Goal: Information Seeking & Learning: Check status

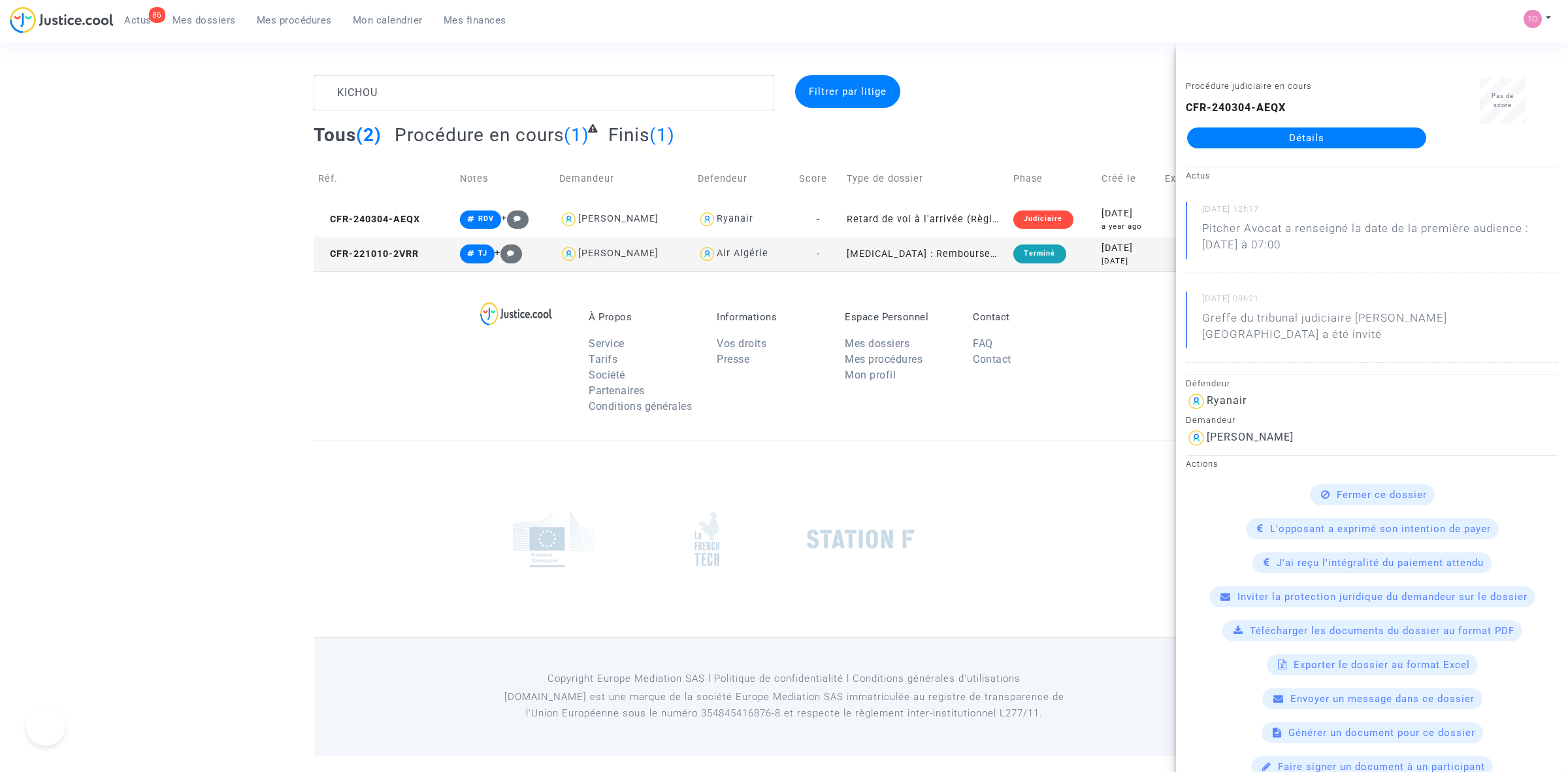
click at [289, 92] on div "KICHOU Filtrer par litige Tous (2) Procédure en cours (1) Finis (1) Réf. Notes …" at bounding box center [784, 173] width 1568 height 196
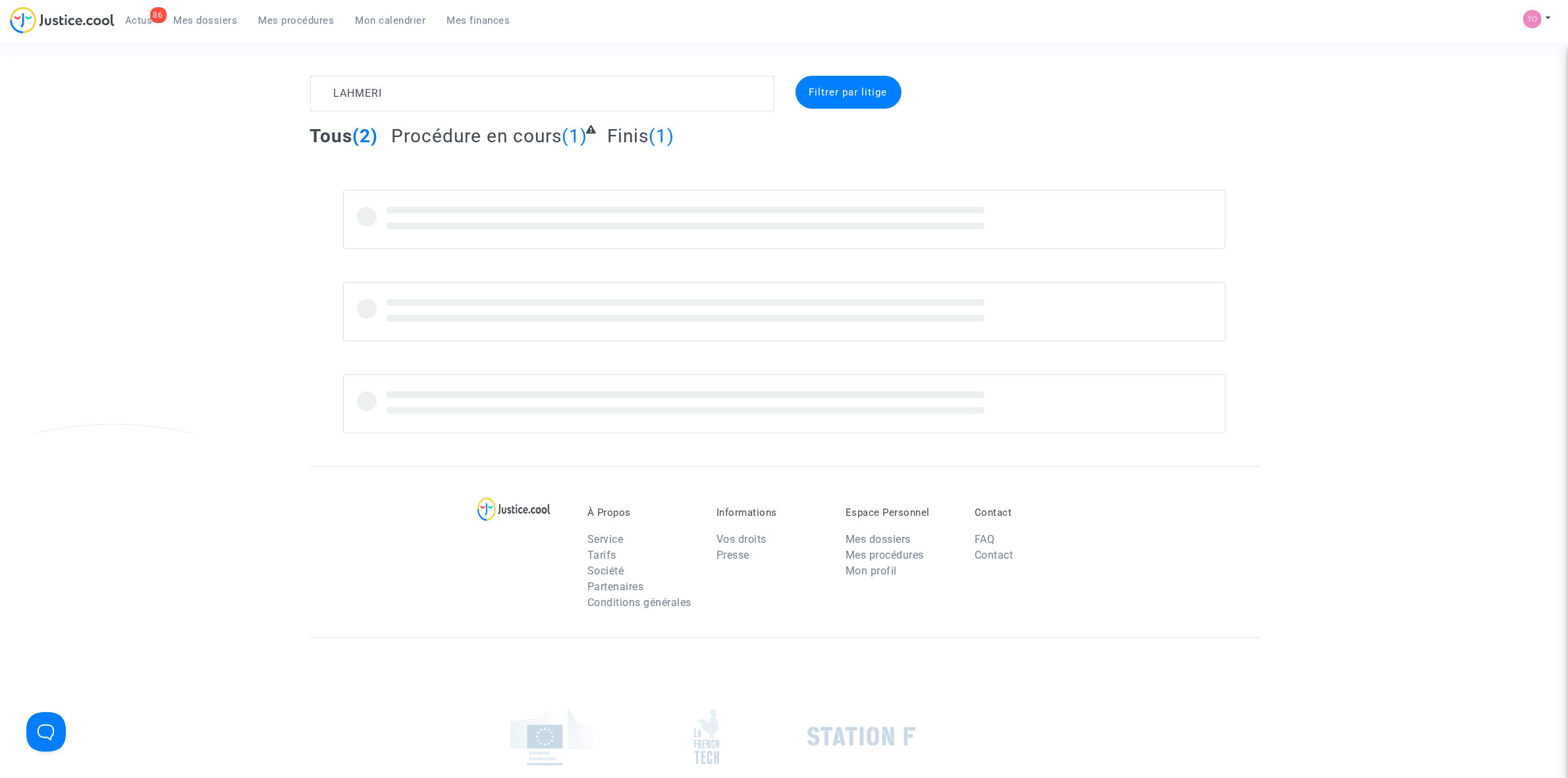
type textarea "LAHMERI"
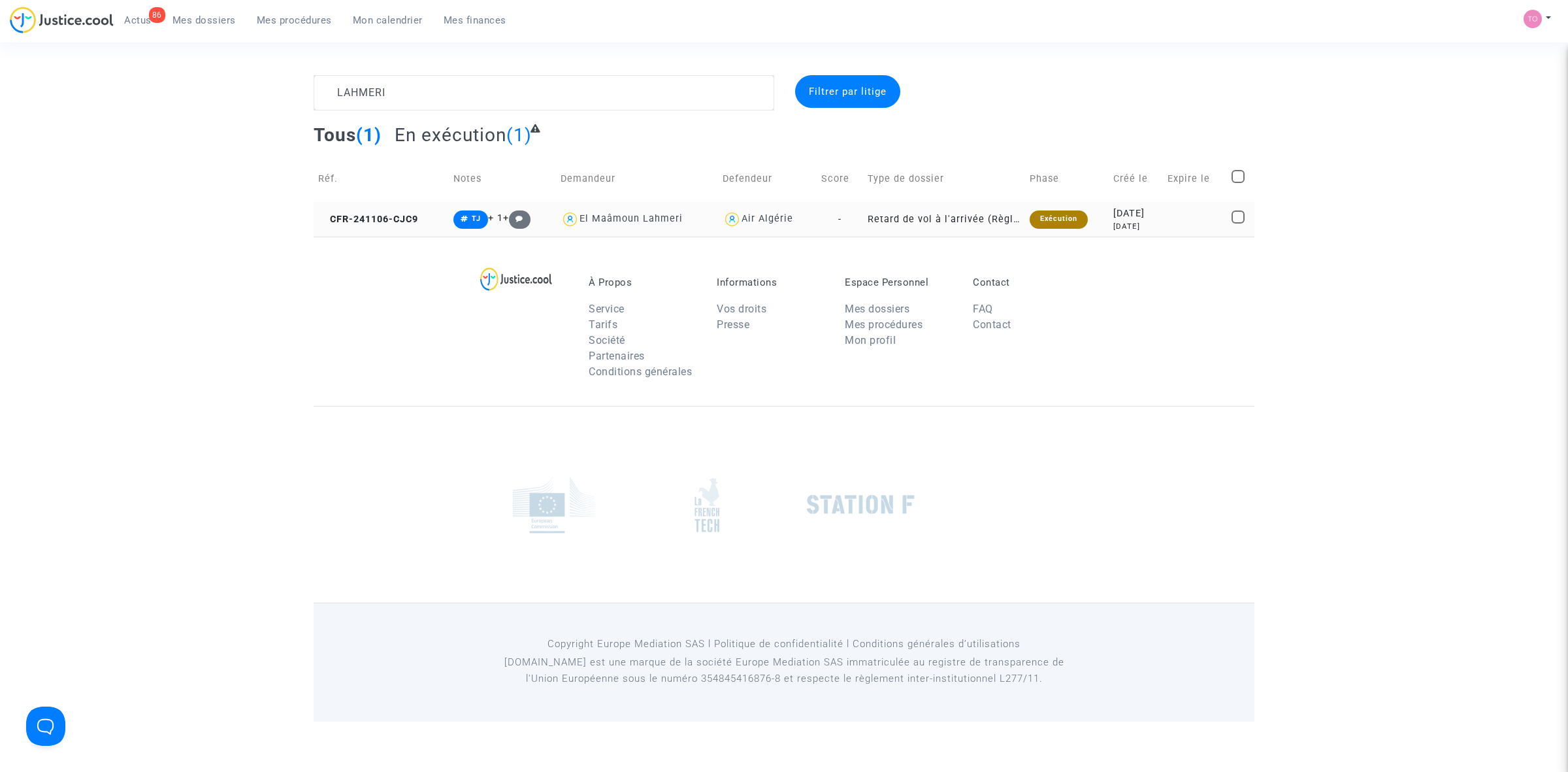
click at [1133, 219] on div "2024-11-06" at bounding box center [1135, 213] width 45 height 15
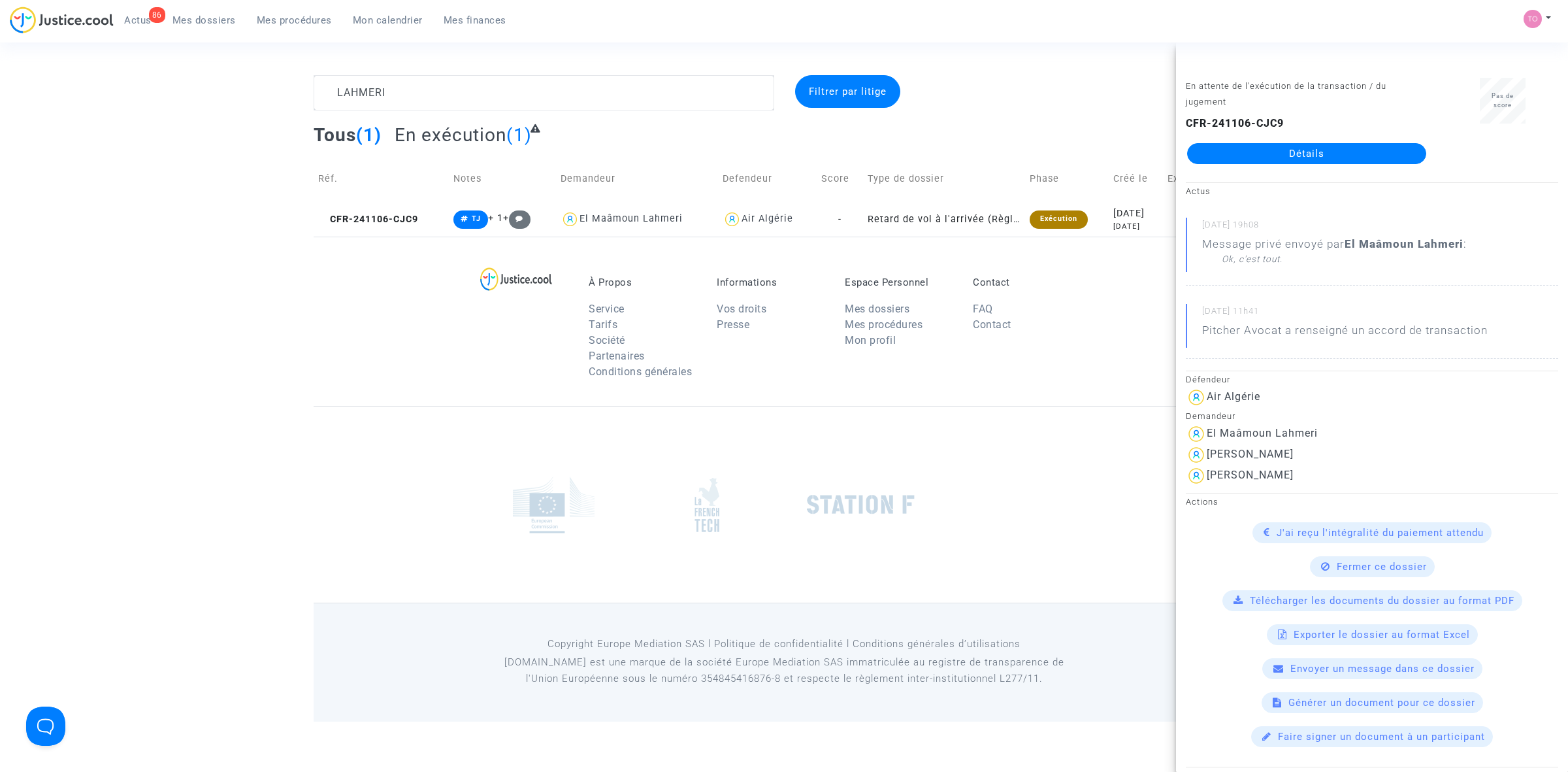
click at [374, 17] on span "Mon calendrier" at bounding box center [387, 20] width 70 height 12
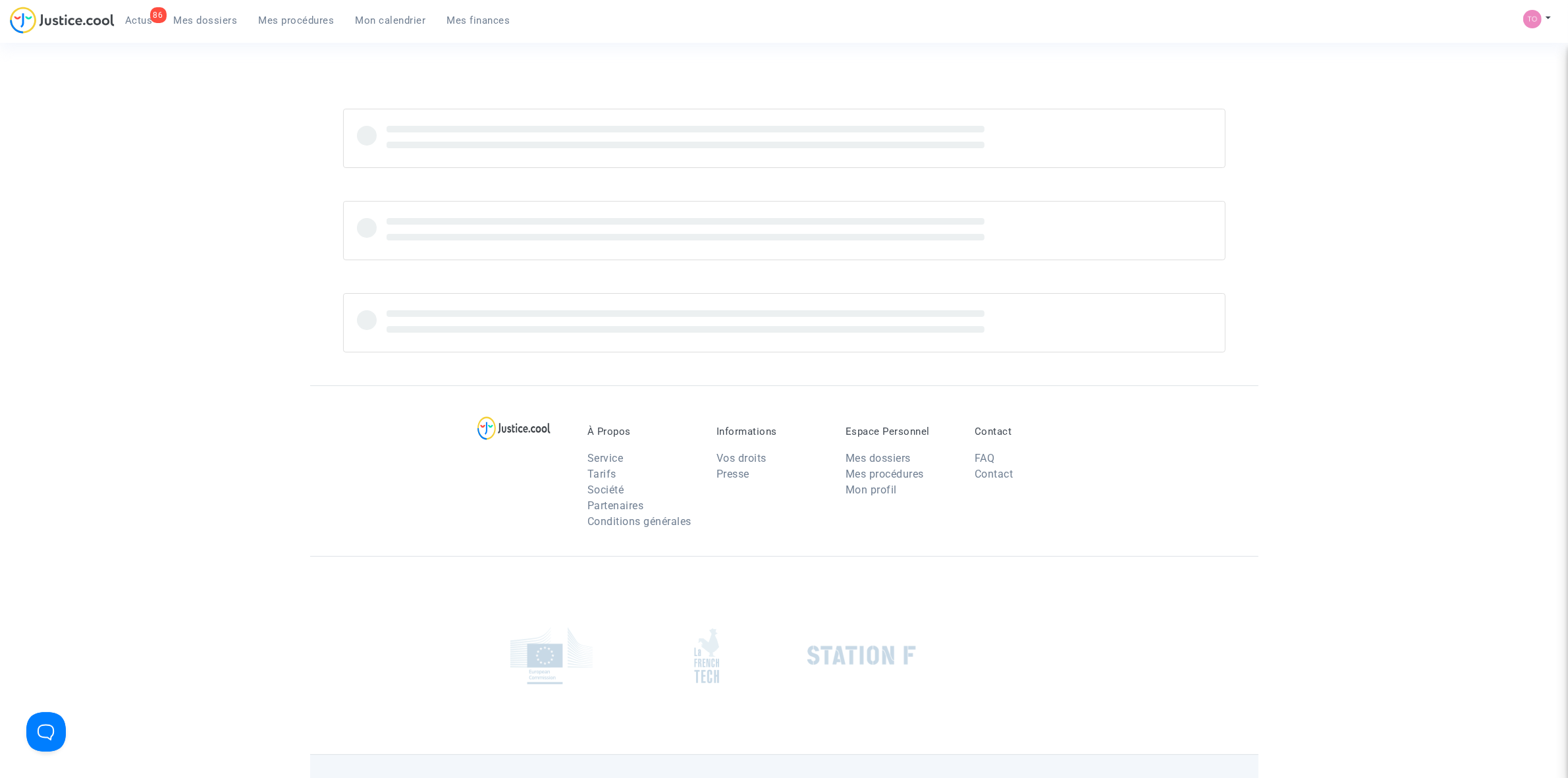
click at [377, 17] on span "Mon calendrier" at bounding box center [390, 20] width 70 height 12
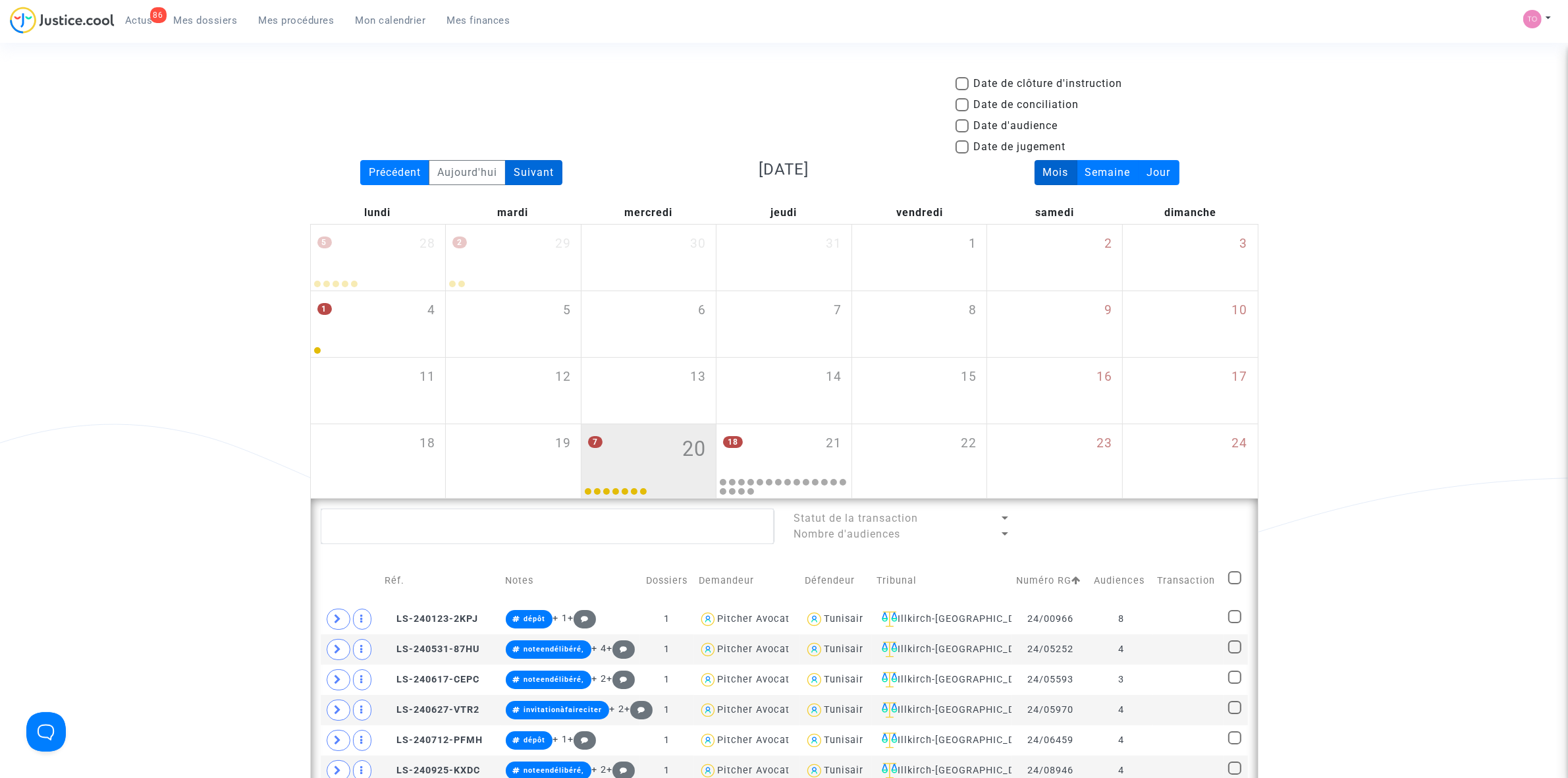
click at [539, 168] on div "Suivant" at bounding box center [533, 172] width 57 height 25
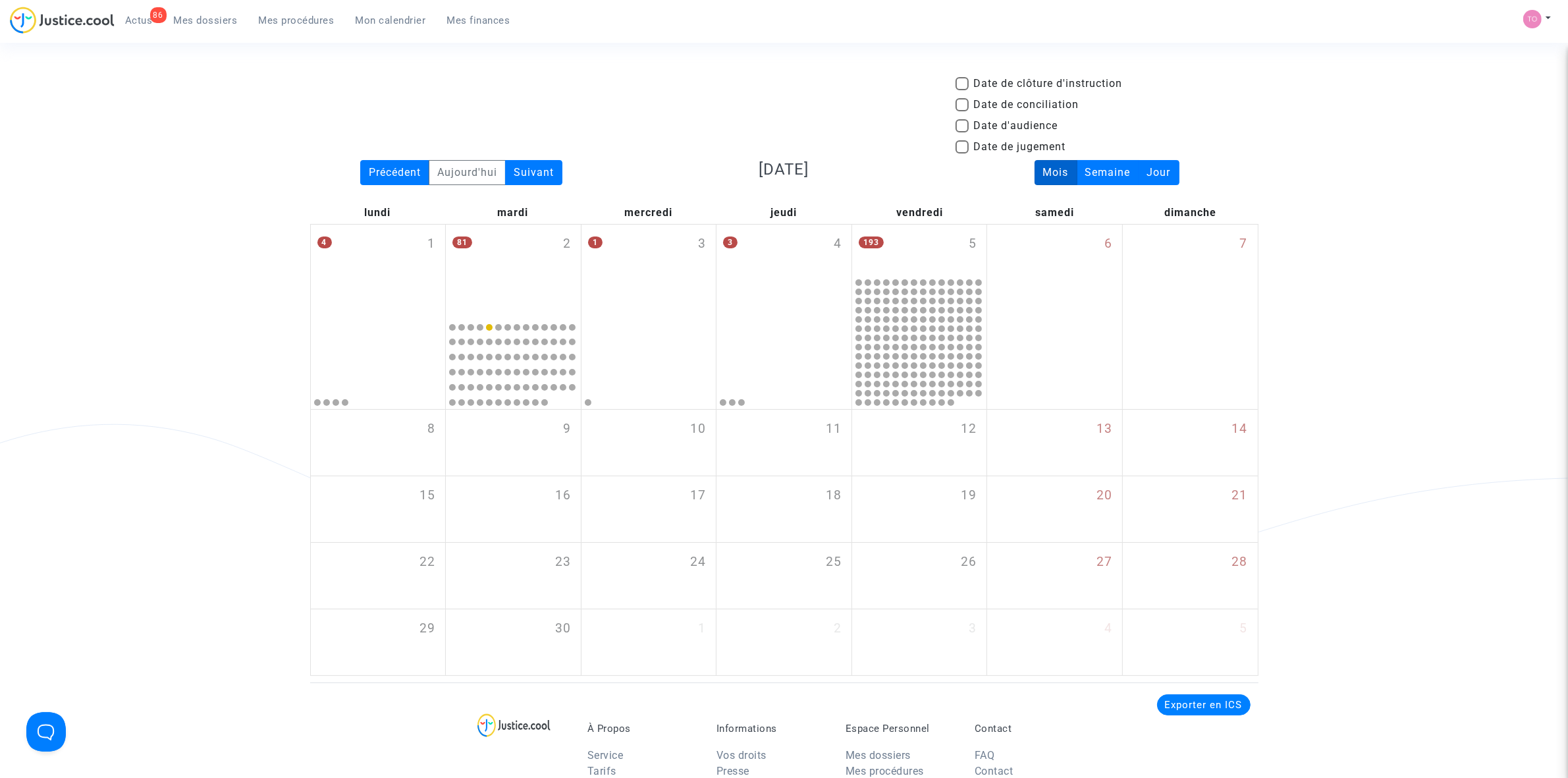
click at [965, 126] on span at bounding box center [962, 125] width 13 height 13
click at [962, 132] on input "Date d'audience" at bounding box center [961, 132] width 1 height 1
checkbox input "true"
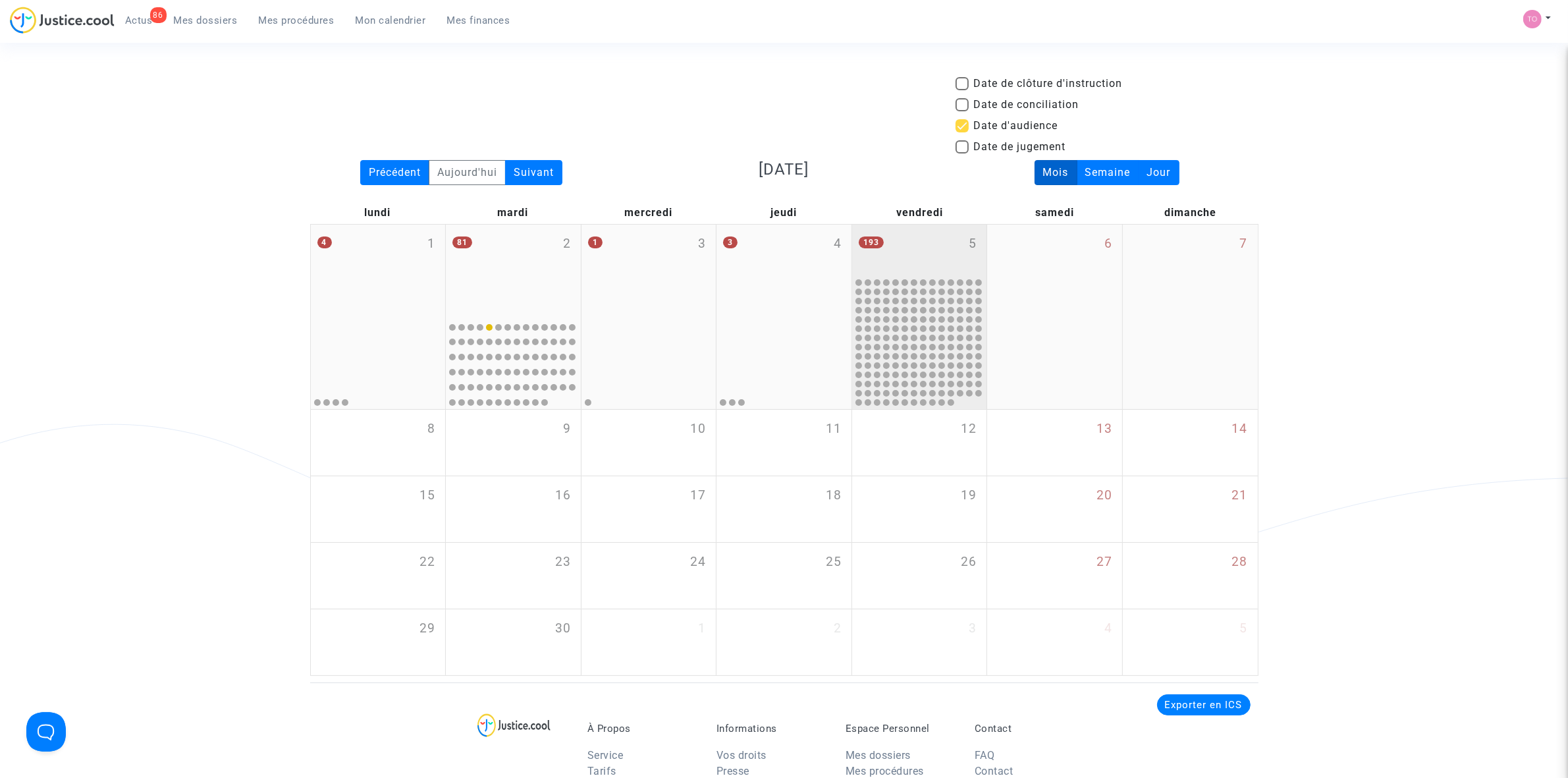
click at [936, 247] on div "193 5" at bounding box center [919, 250] width 135 height 51
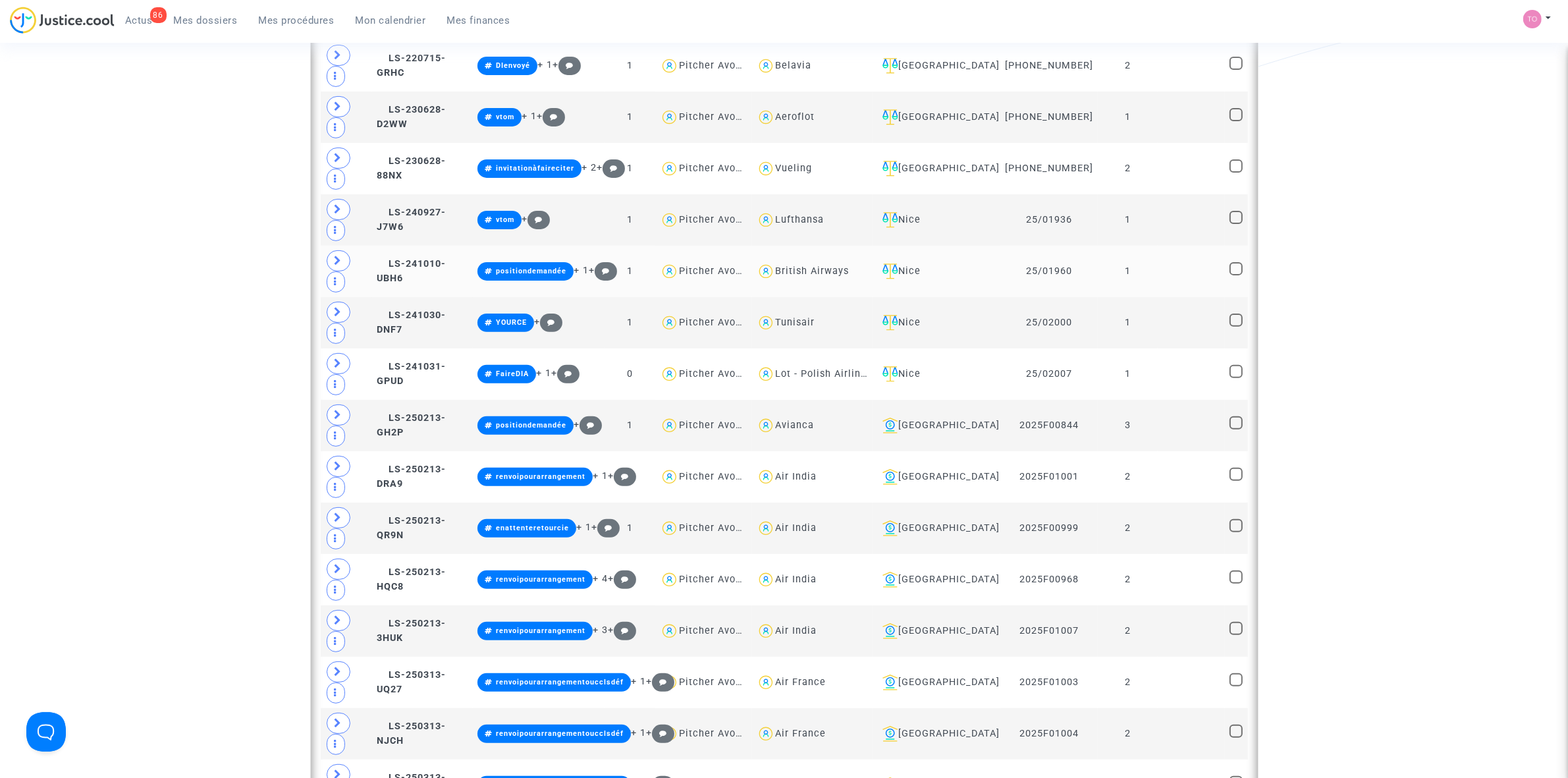
scroll to position [494, 0]
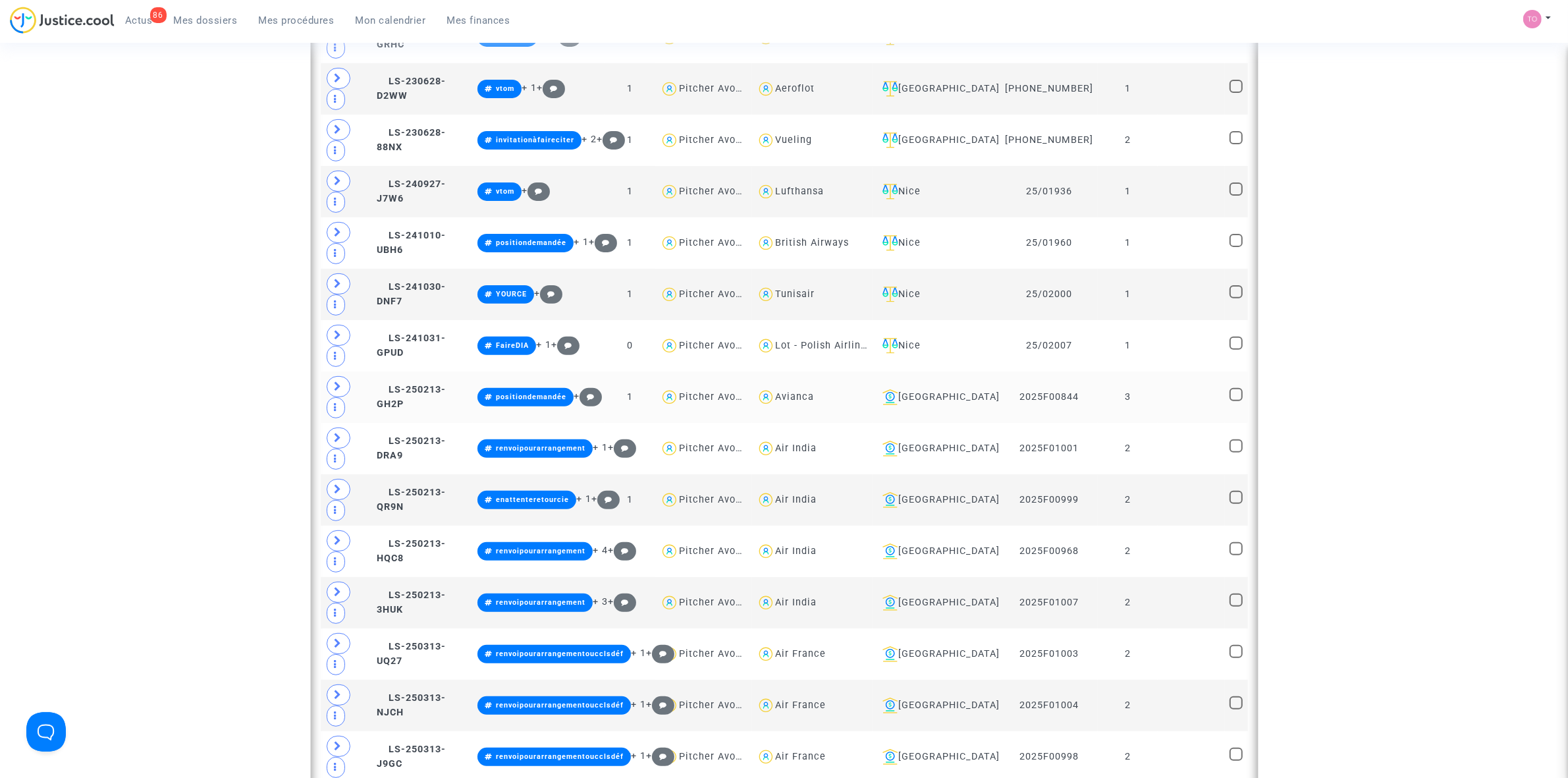
click at [814, 402] on div "Avianca" at bounding box center [794, 397] width 39 height 11
type textarea "@Avianca"
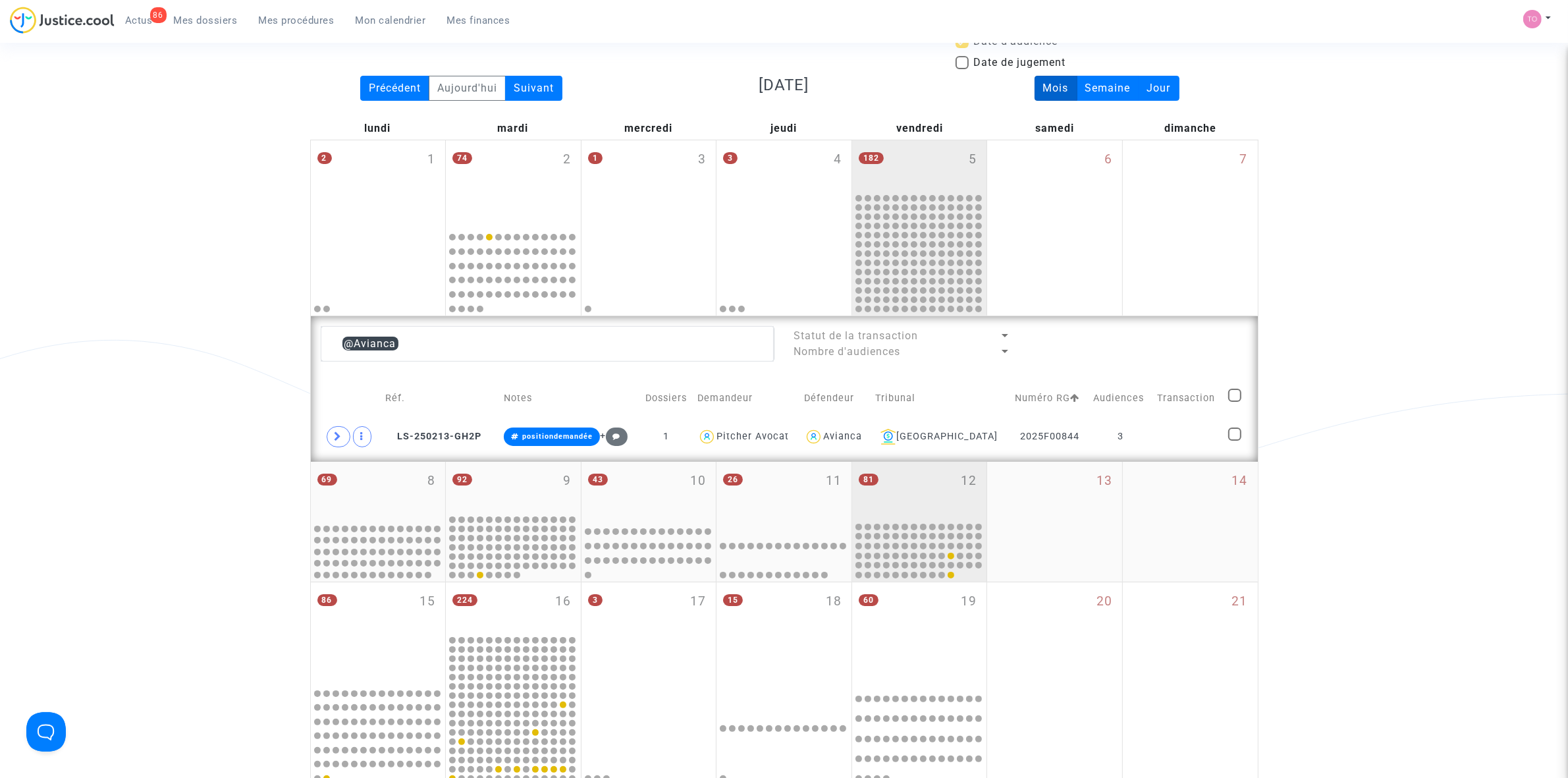
scroll to position [82, 0]
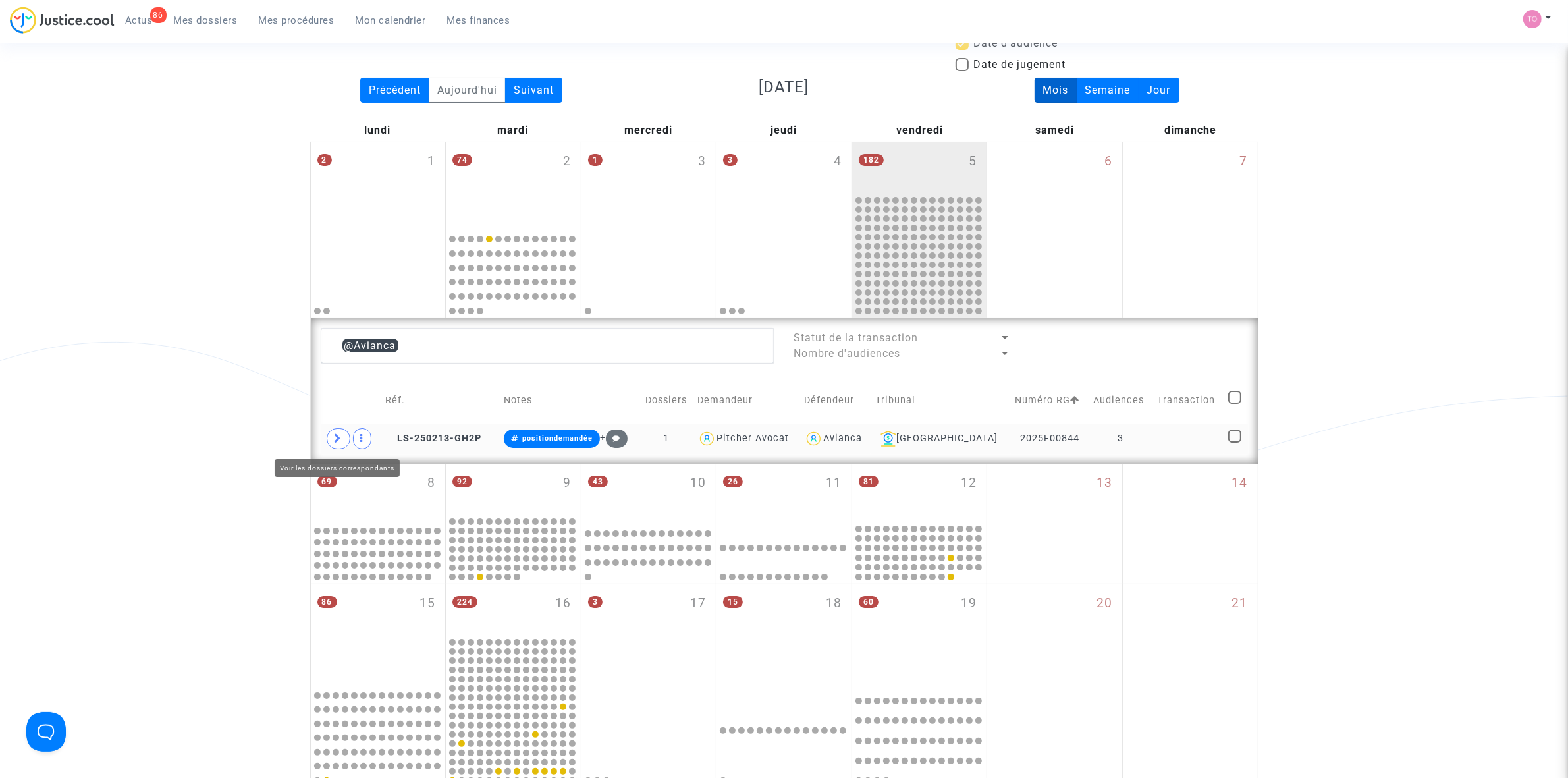
click at [336, 437] on icon at bounding box center [339, 438] width 8 height 10
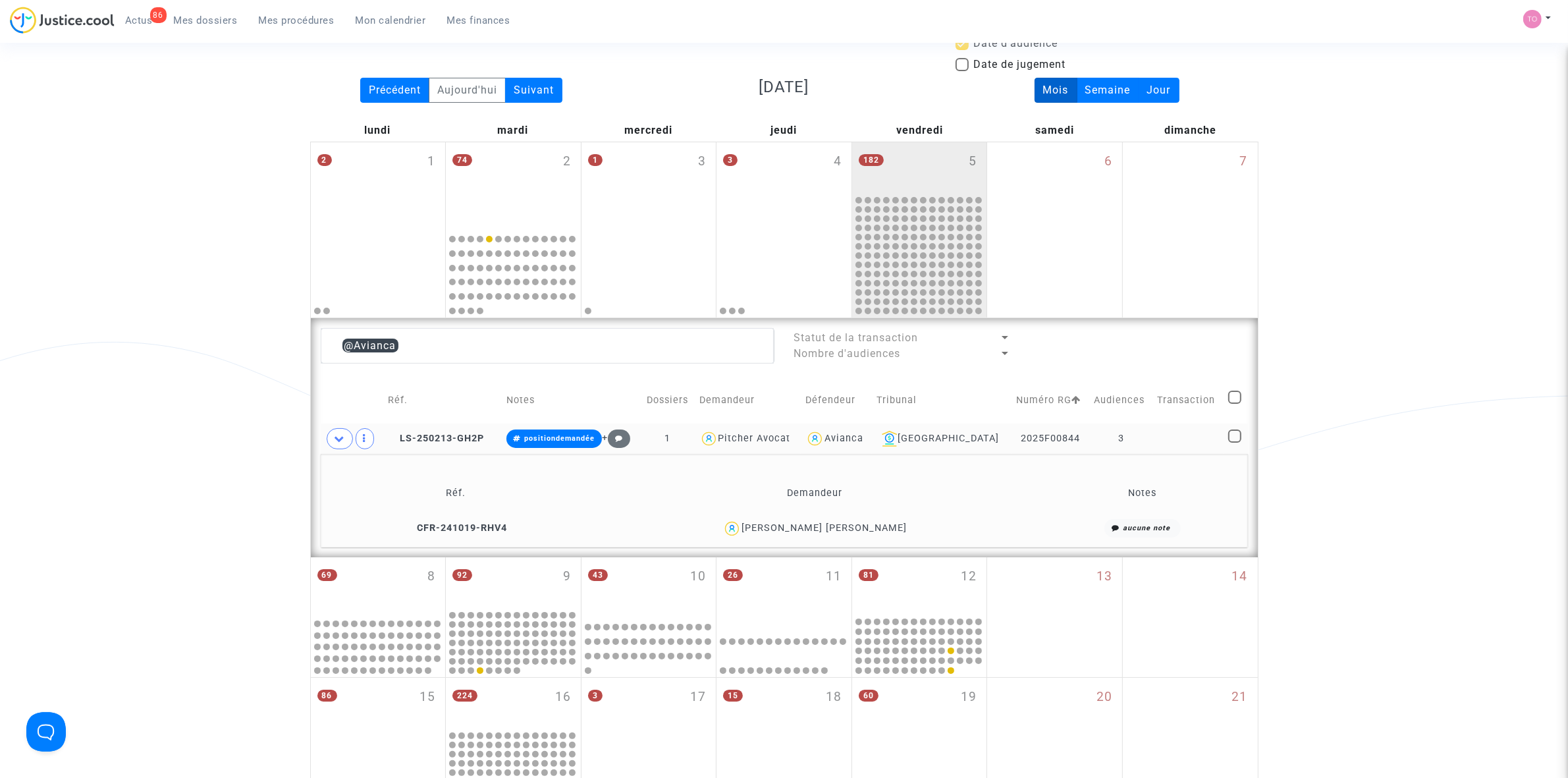
click at [827, 526] on div "EMMANUEL OSASOGIE PEROZA OSAWE" at bounding box center [824, 527] width 165 height 11
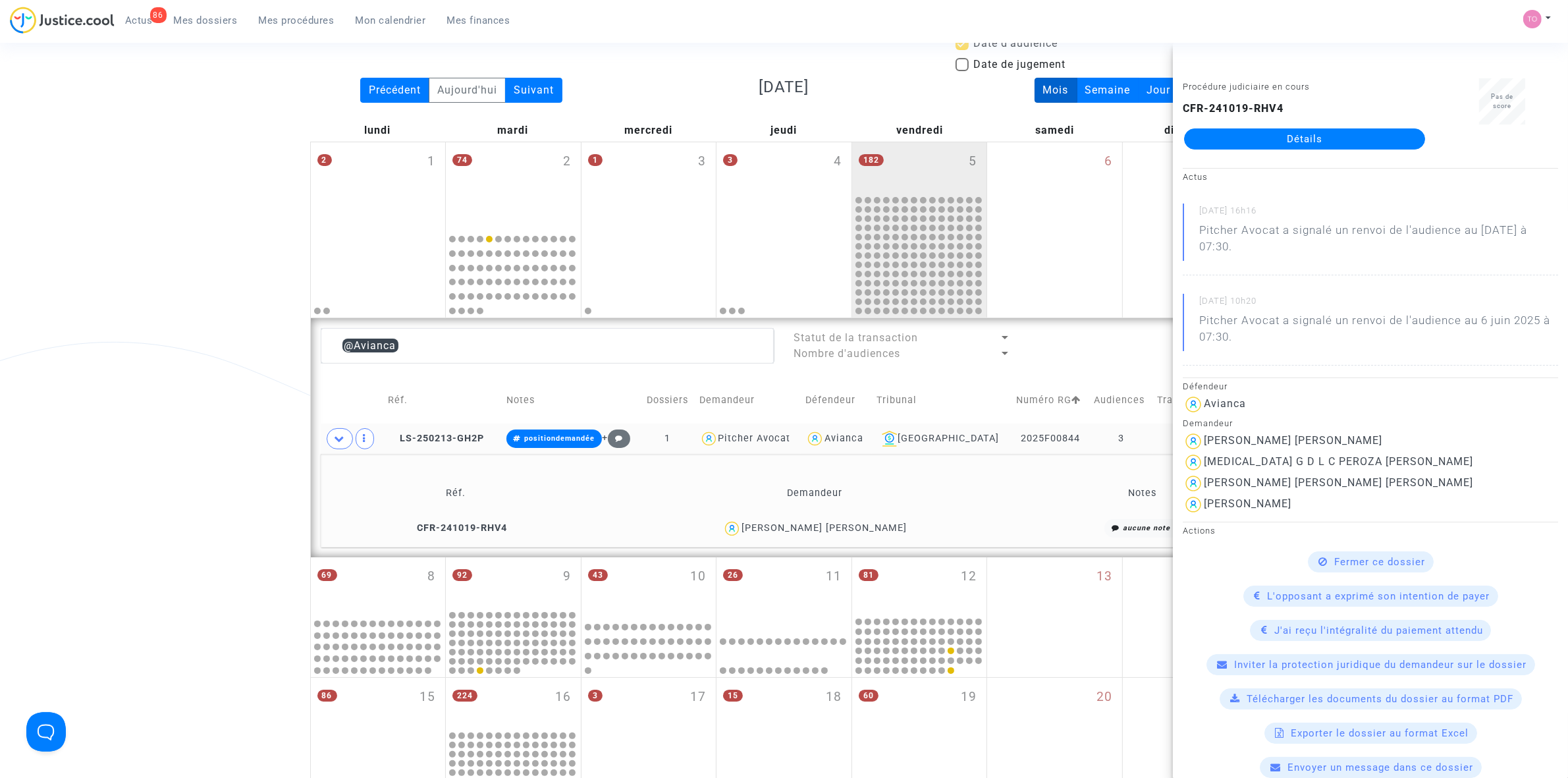
click at [148, 433] on div "Date de clôture d'instruction Date de conciliation Date d'audience Date de juge…" at bounding box center [784, 553] width 1568 height 1120
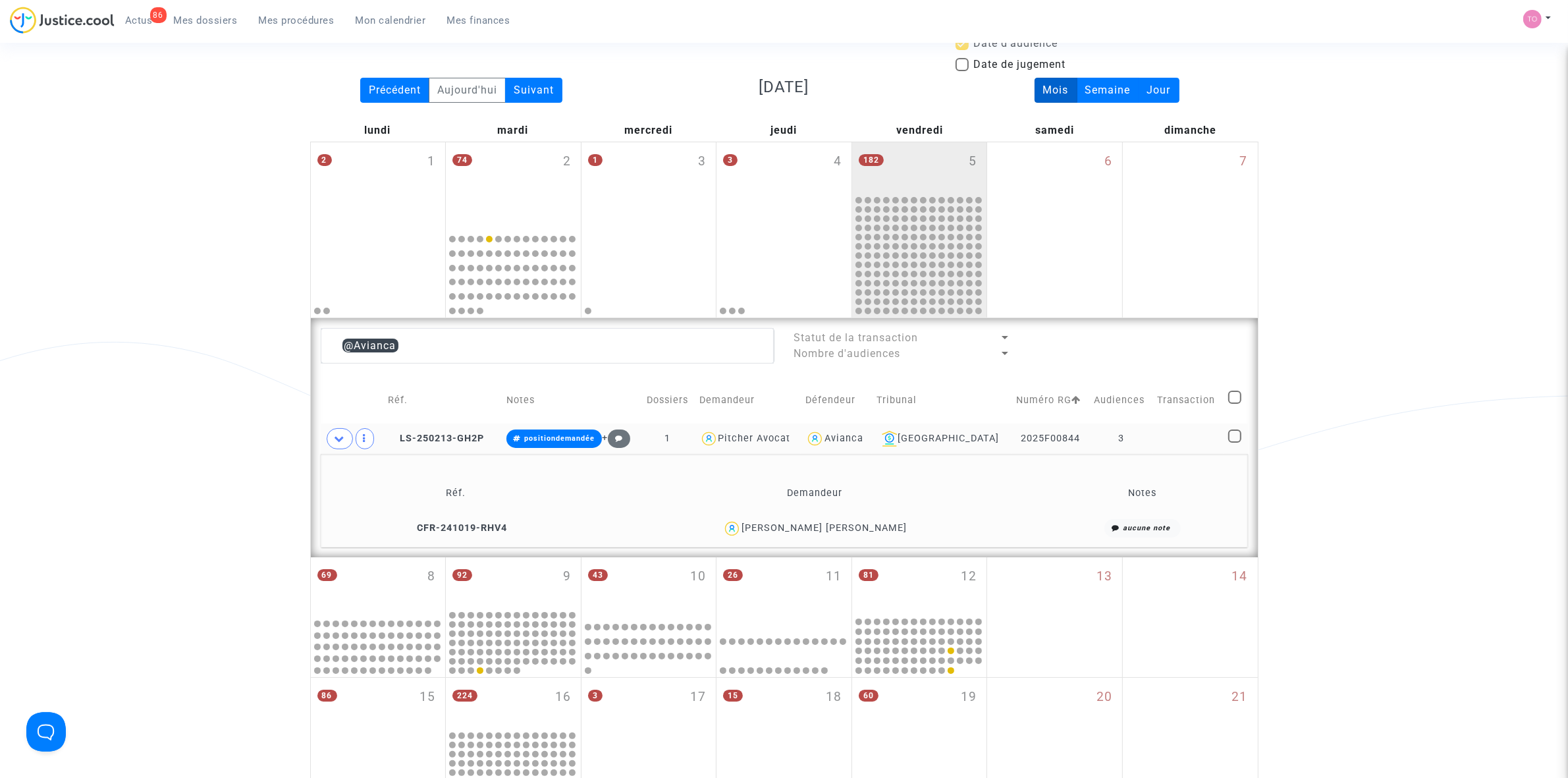
click at [853, 534] on div "EMMANUEL OSASOGIE PEROZA OSAWE" at bounding box center [824, 527] width 165 height 11
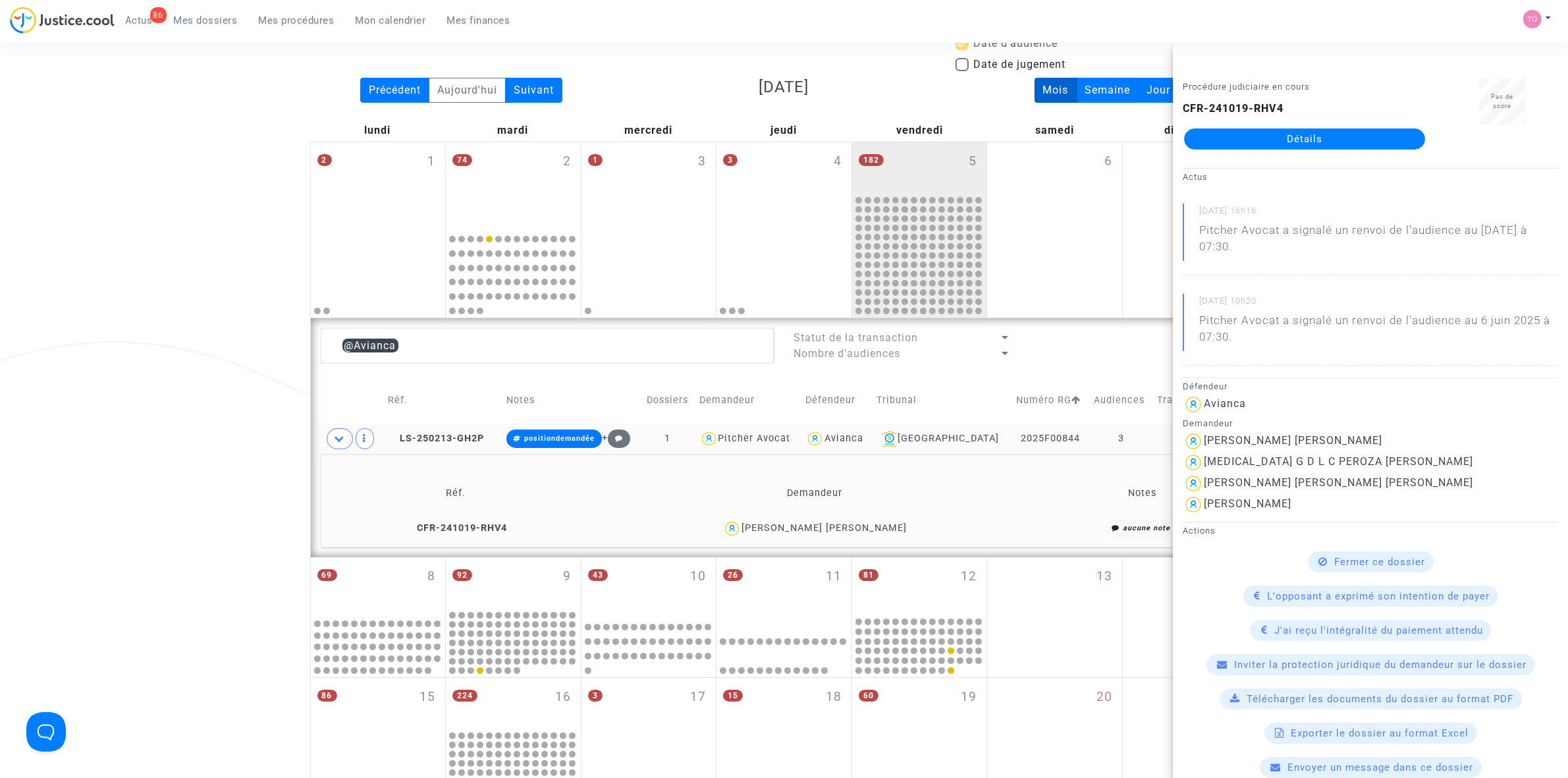
drag, startPoint x: 211, startPoint y: 18, endPoint x: 216, endPoint y: 25, distance: 8.6
click at [211, 18] on span "Mes dossiers" at bounding box center [206, 20] width 64 height 12
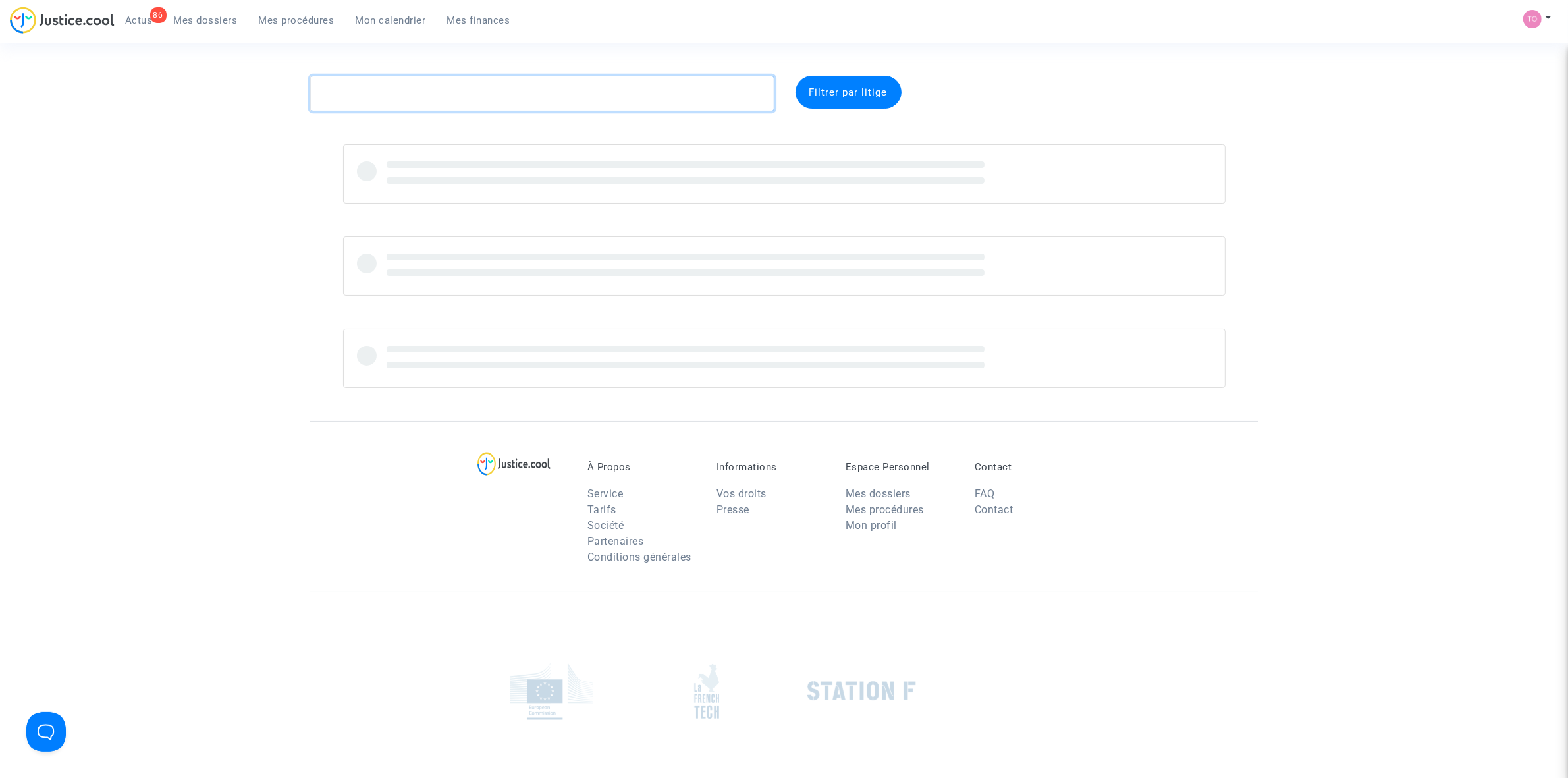
click at [380, 95] on textarea at bounding box center [542, 94] width 464 height 36
paste textarea "RAMOKOPELWA"
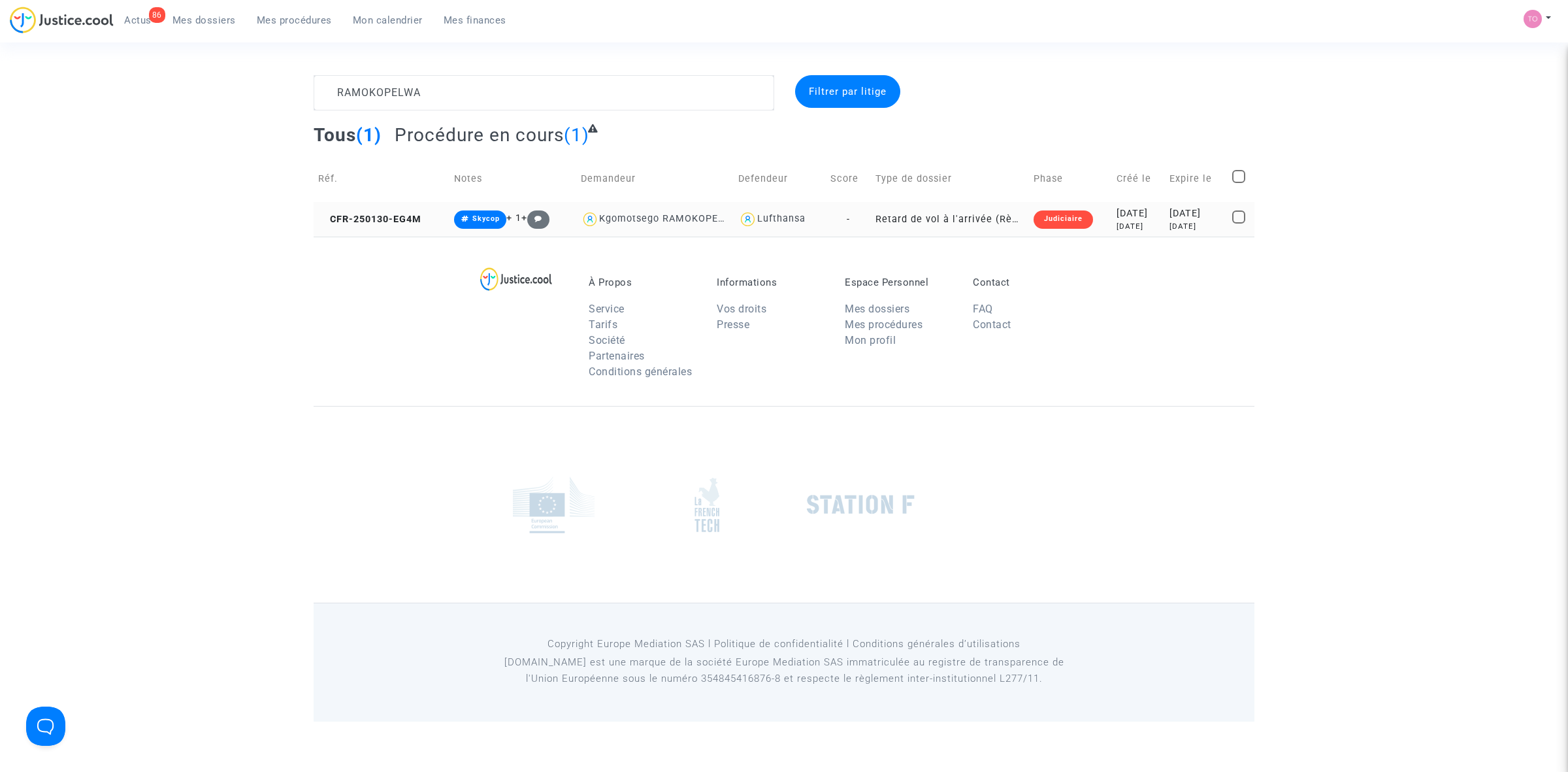
click at [1125, 221] on div "7 months ago" at bounding box center [1138, 226] width 44 height 11
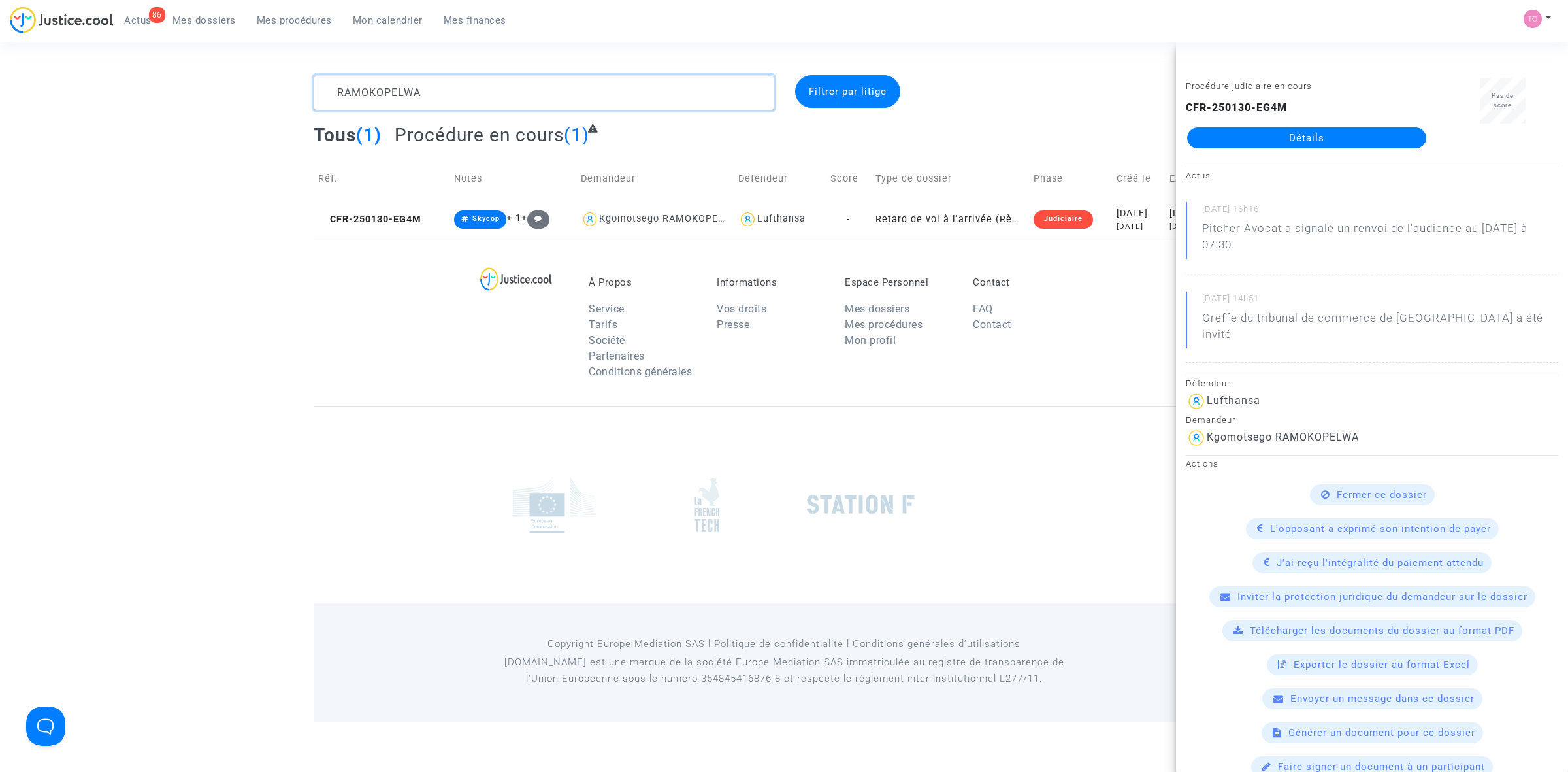
drag, startPoint x: 460, startPoint y: 82, endPoint x: 187, endPoint y: 68, distance: 273.4
click at [196, 69] on section "RAMOKOPELWA Filtrer par litige Tous (1) Procédure en cours (1) Réf. Notes Deman…" at bounding box center [784, 361] width 1568 height 721
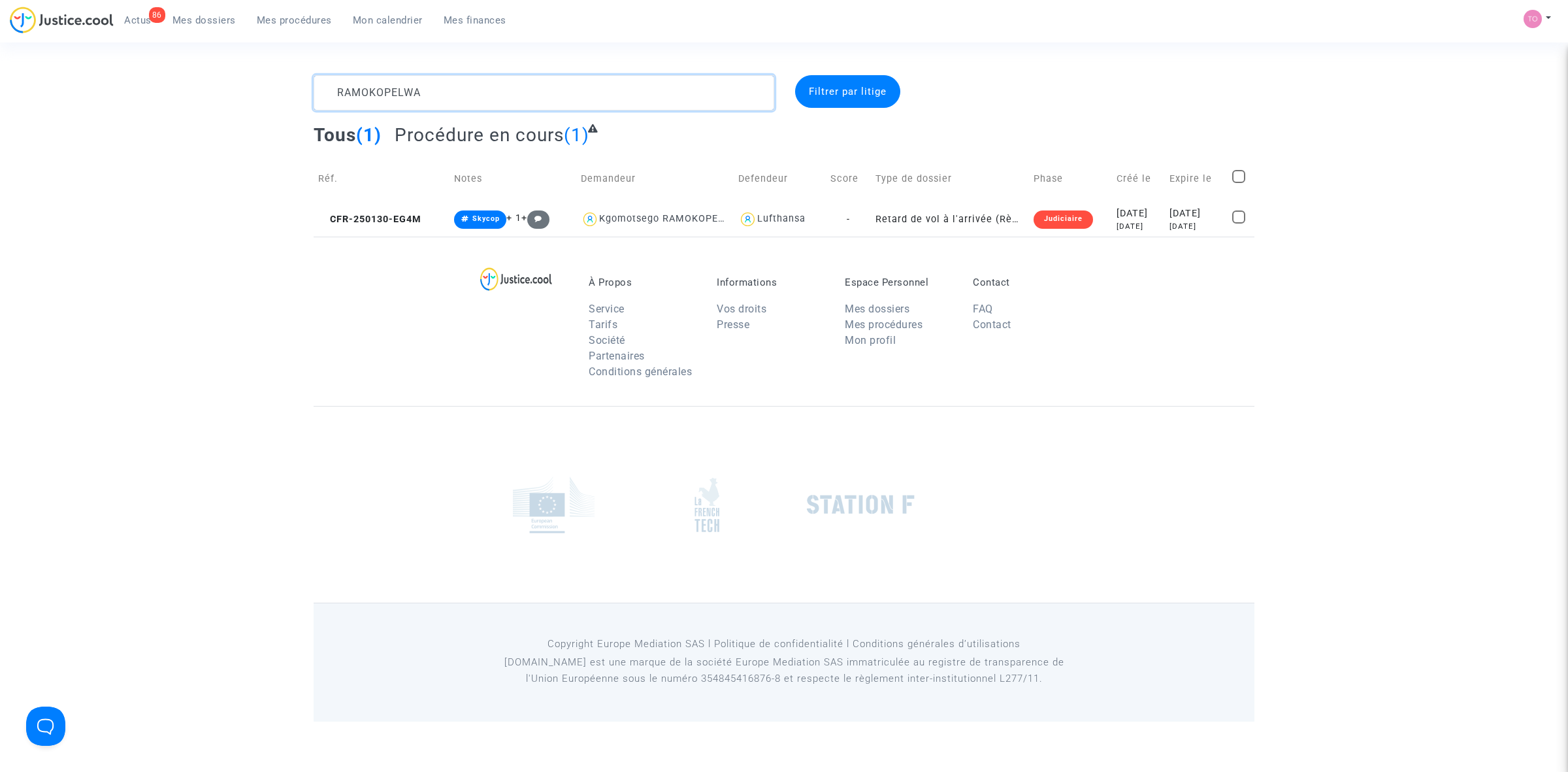
paste textarea "KUCHMENKO"
click at [1112, 216] on div "2024-09-20" at bounding box center [1132, 213] width 52 height 15
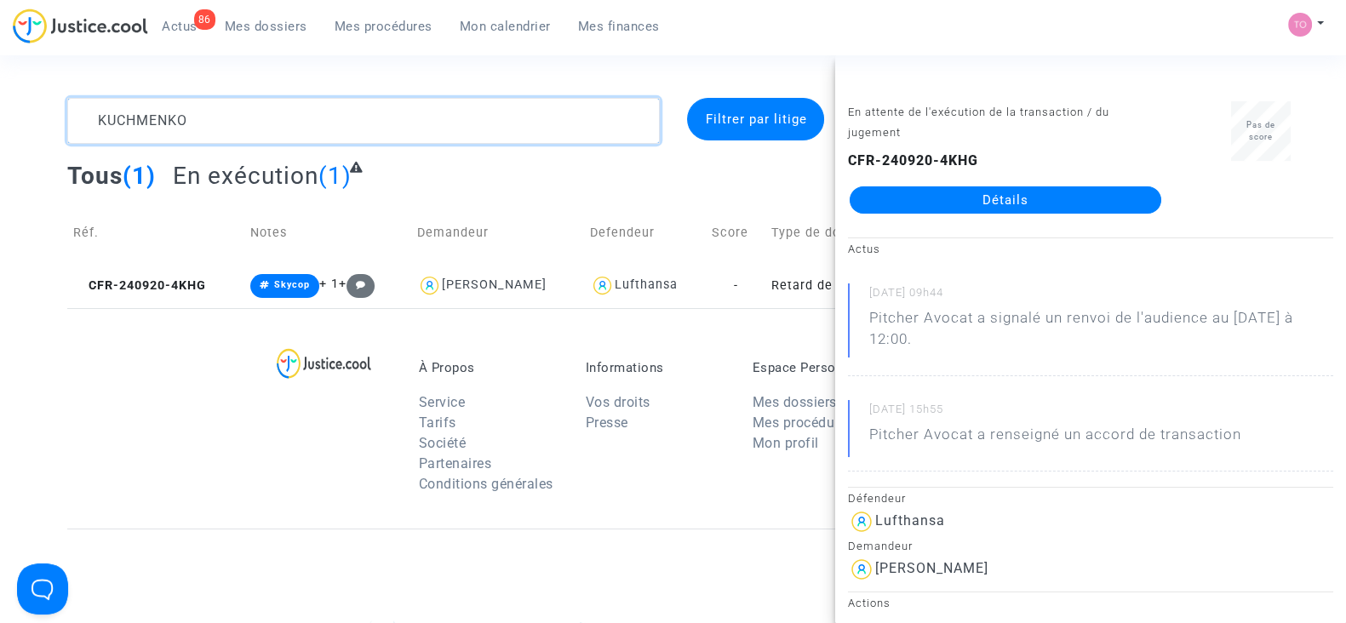
drag, startPoint x: 233, startPoint y: 118, endPoint x: 0, endPoint y: 73, distance: 237.5
click at [0, 73] on section "KUCHMENKO Filtrer par litige Tous (1) En exécution (1) Réf. Notes Demandeur Def…" at bounding box center [673, 470] width 1346 height 940
paste textarea "CFR-250523-8HGT"
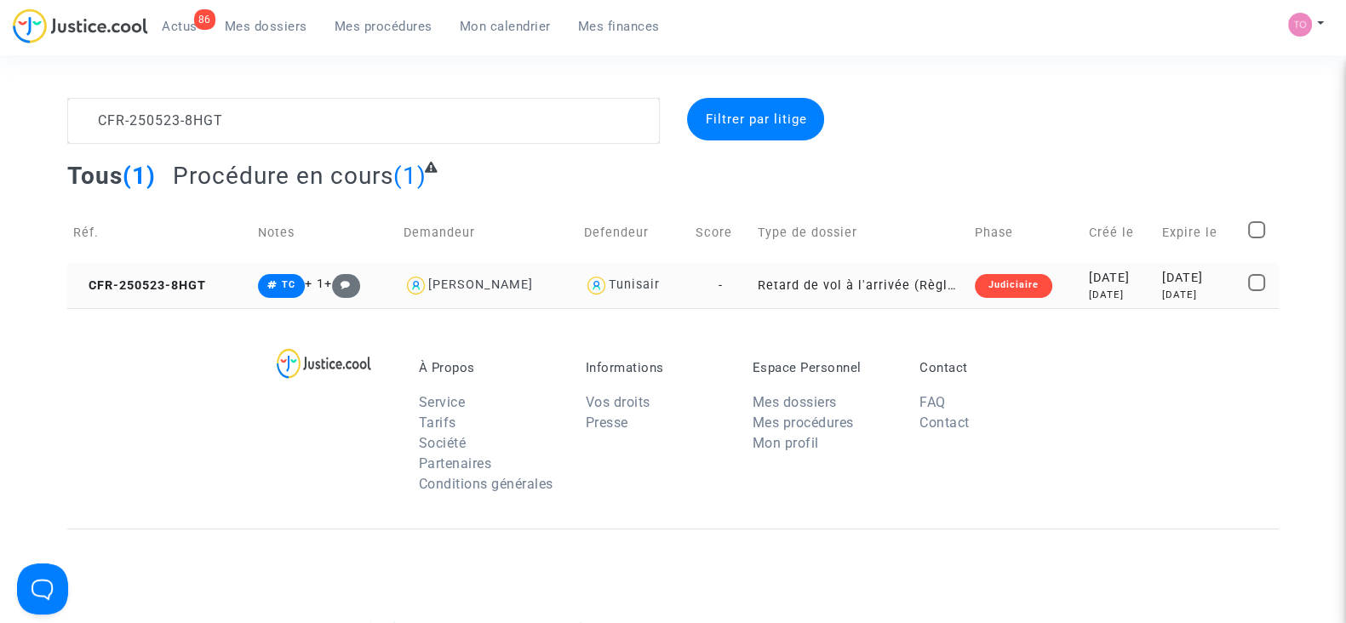
click at [1089, 279] on div "2025-05-23" at bounding box center [1119, 278] width 60 height 19
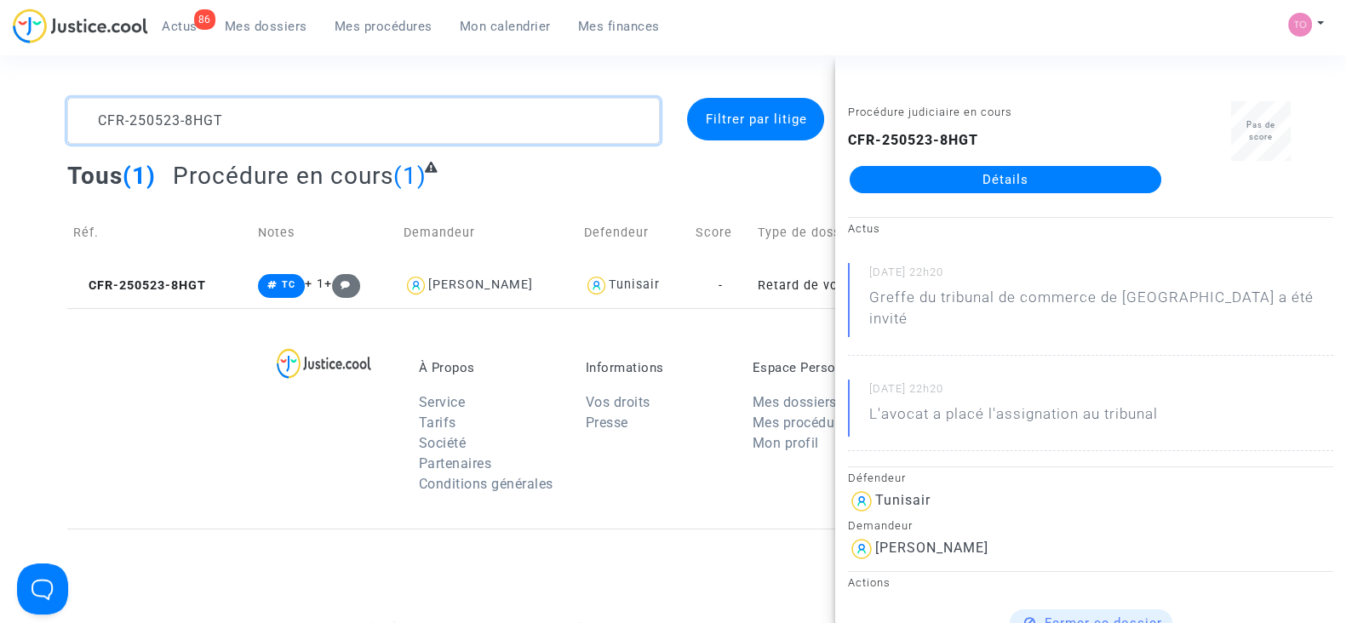
click at [166, 134] on textarea at bounding box center [363, 121] width 593 height 46
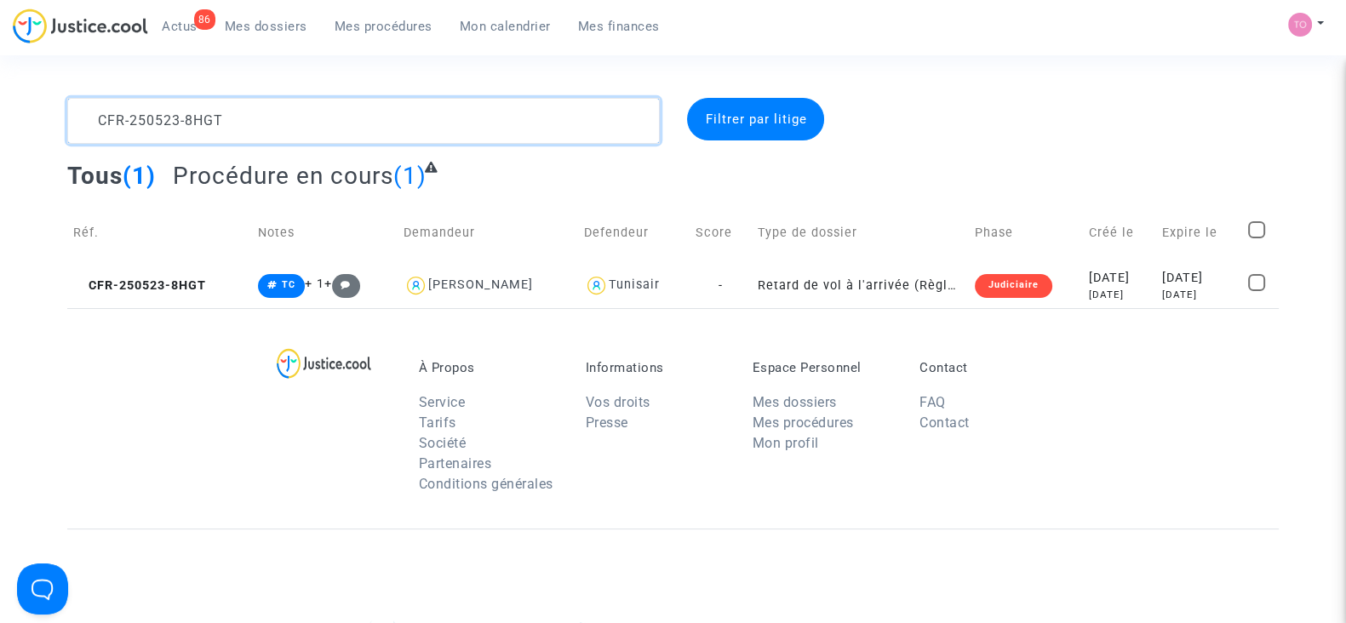
drag, startPoint x: 216, startPoint y: 119, endPoint x: 0, endPoint y: 78, distance: 220.1
click at [0, 78] on section "CFR-250523-8HGT Filtrer par litige Tous (1) Procédure en cours (1) Réf. Notes D…" at bounding box center [673, 470] width 1346 height 940
paste textarea "HYSA"
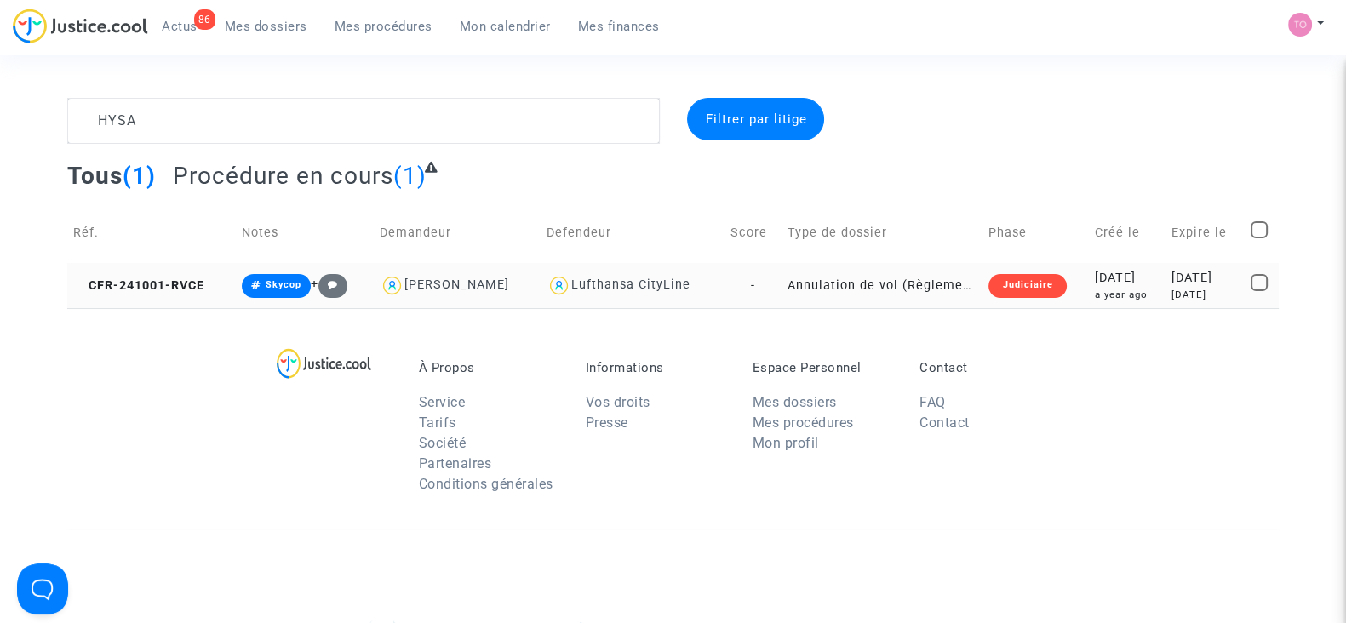
click at [1121, 280] on div "2024-10-01" at bounding box center [1127, 278] width 65 height 19
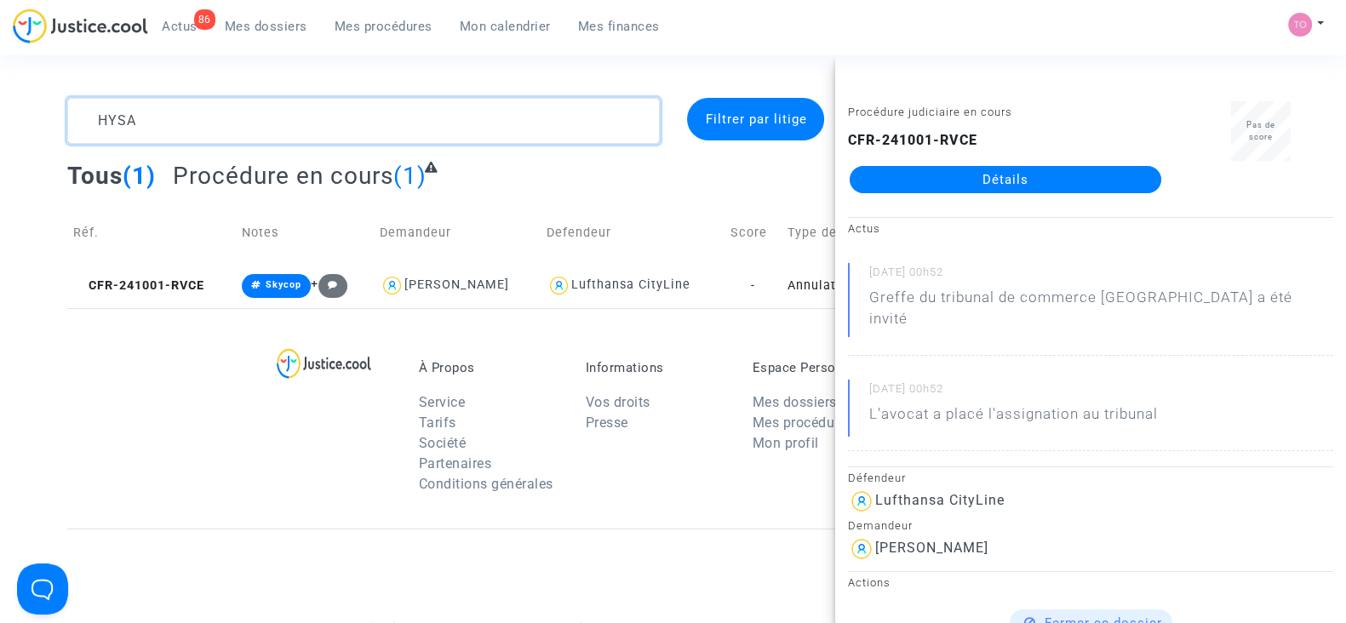
drag, startPoint x: 255, startPoint y: 112, endPoint x: 0, endPoint y: 90, distance: 256.4
click at [0, 90] on section "HYSA Filtrer par litige Tous (1) Procédure en cours (1) Réf. Notes Demandeur De…" at bounding box center [673, 470] width 1346 height 940
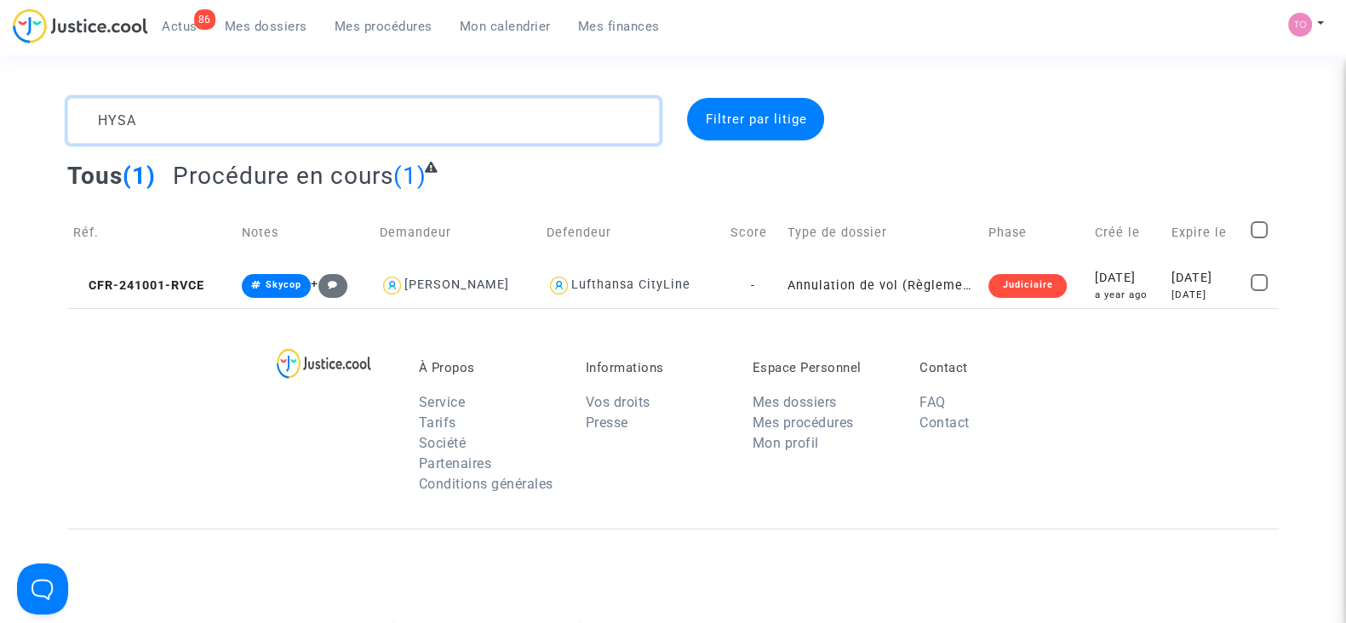
paste textarea "TAUREILLES"
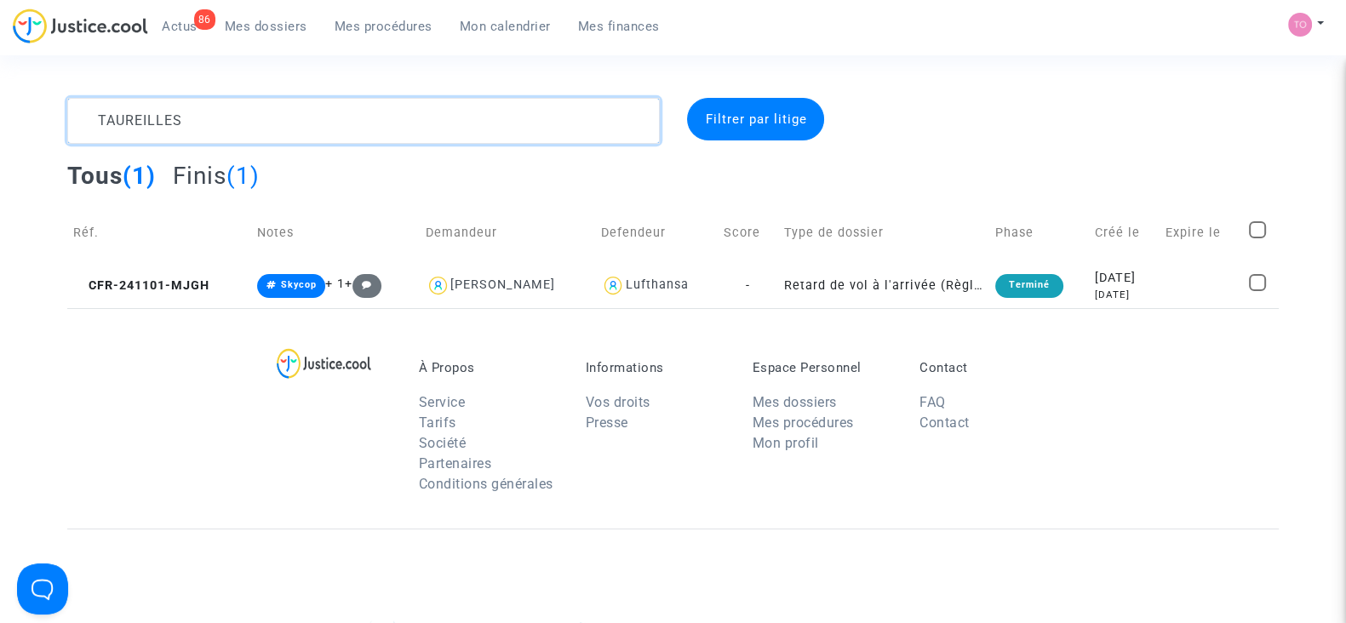
type textarea "TAUREILLES"
click at [1120, 288] on div "10 months ago" at bounding box center [1124, 295] width 59 height 14
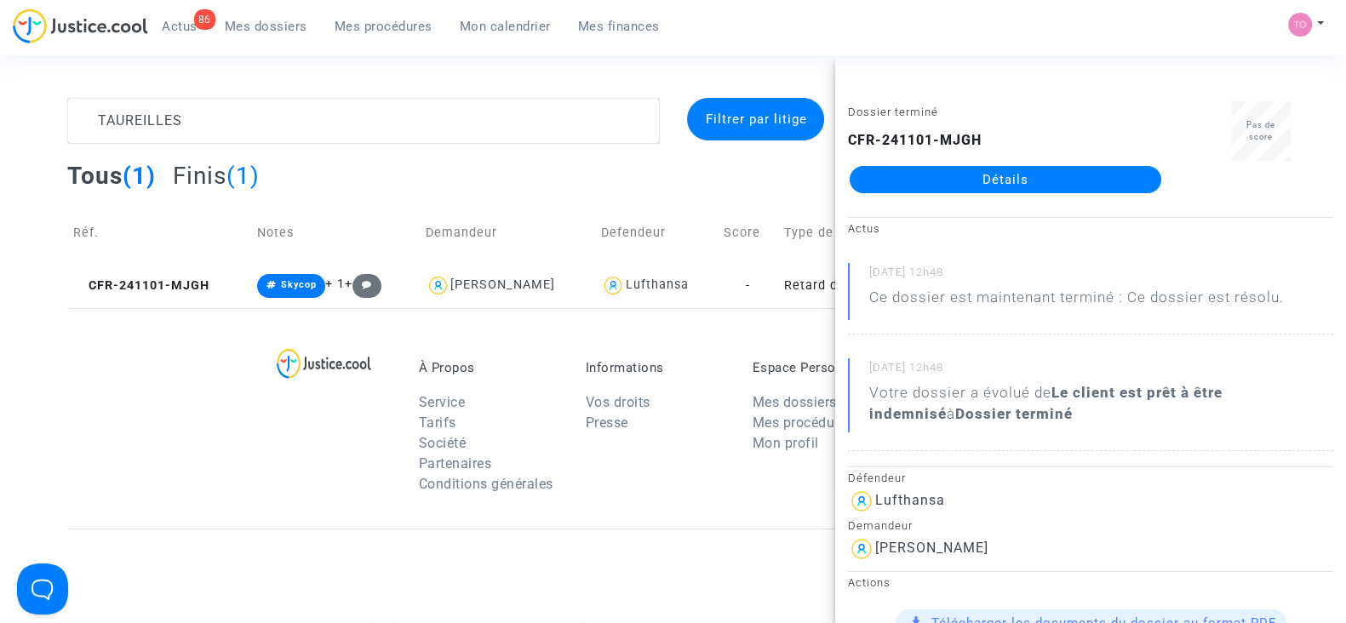
click at [1030, 172] on link "Détails" at bounding box center [1006, 179] width 312 height 27
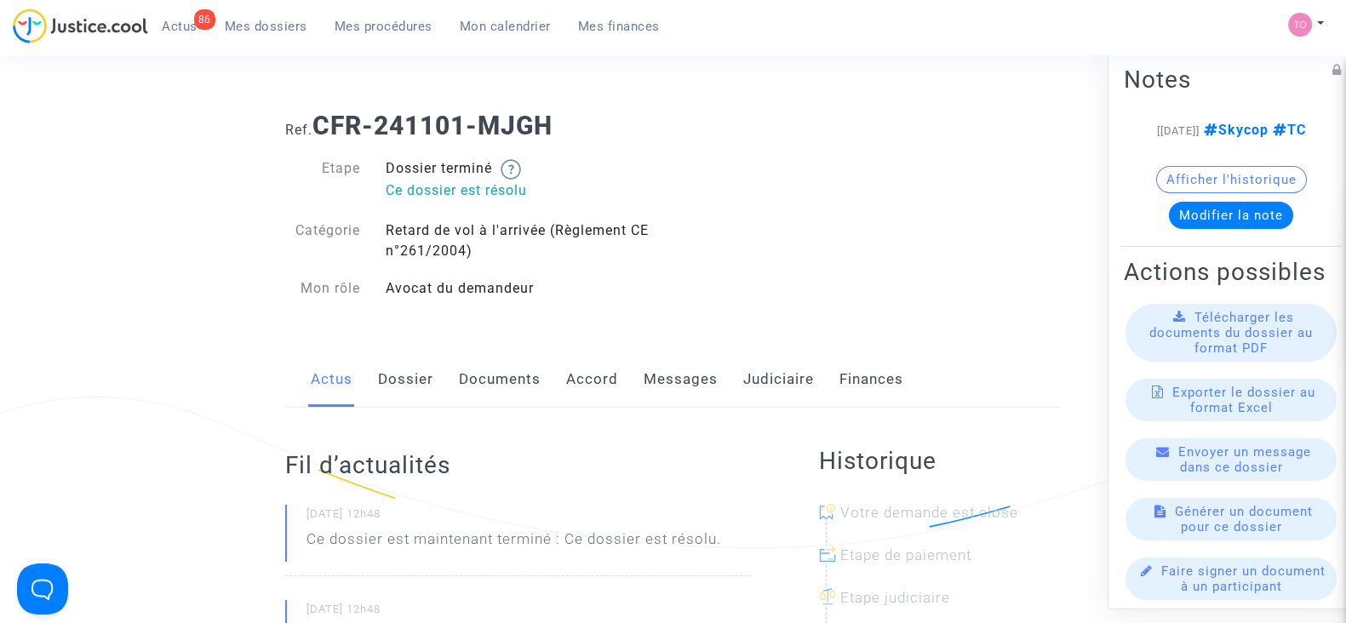
click at [763, 370] on link "Judiciaire" at bounding box center [778, 380] width 71 height 56
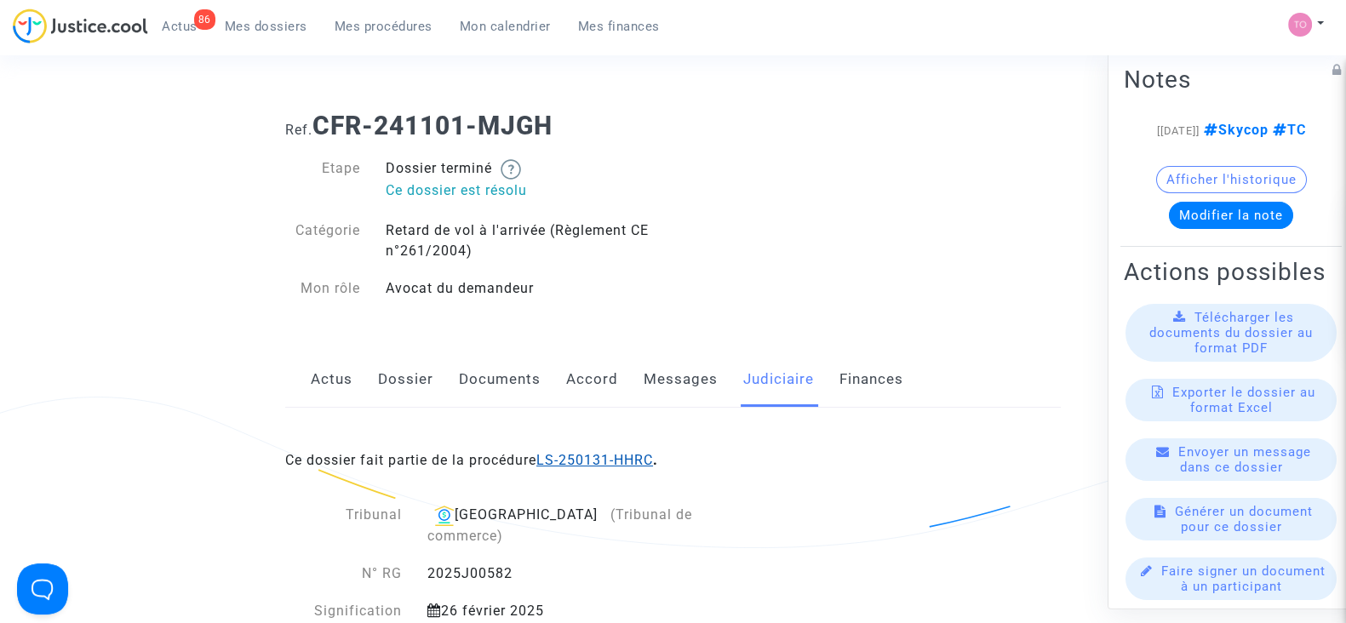
click at [620, 454] on link "LS-250131-HHRC" at bounding box center [594, 460] width 117 height 16
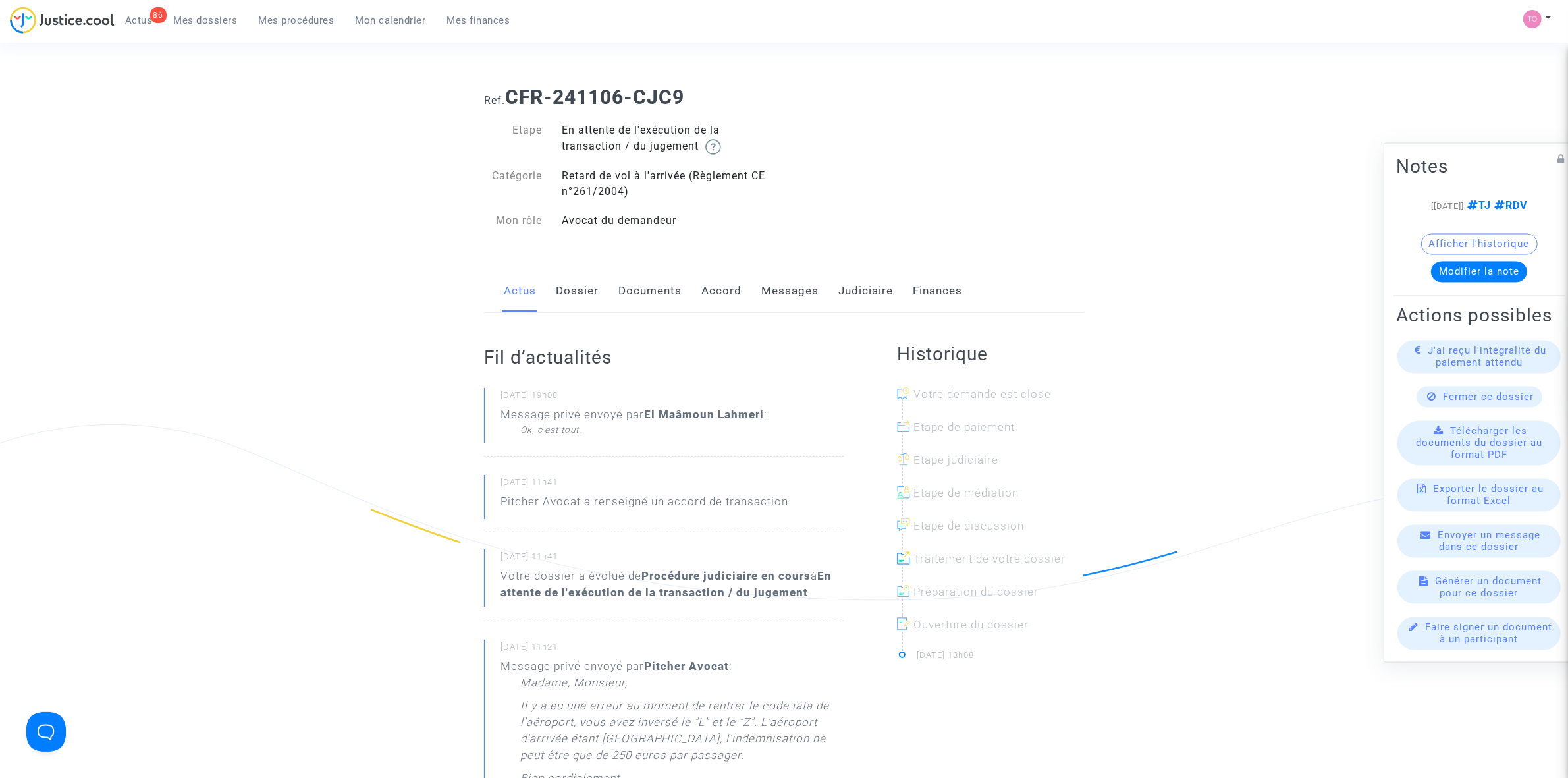
click at [856, 291] on link "Judiciaire" at bounding box center [865, 291] width 55 height 43
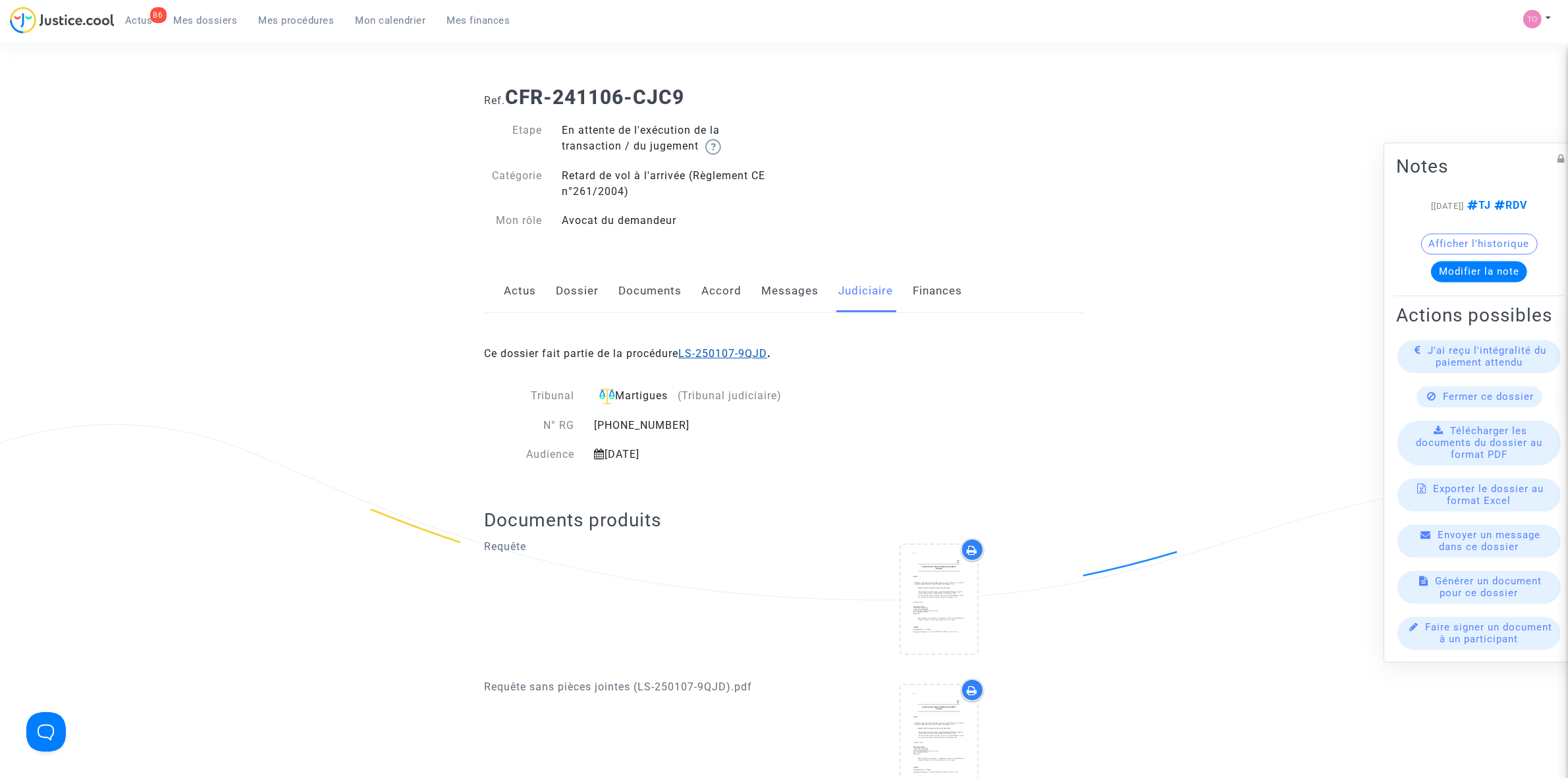
click at [732, 353] on link "LS-250107-9QJD" at bounding box center [722, 353] width 89 height 12
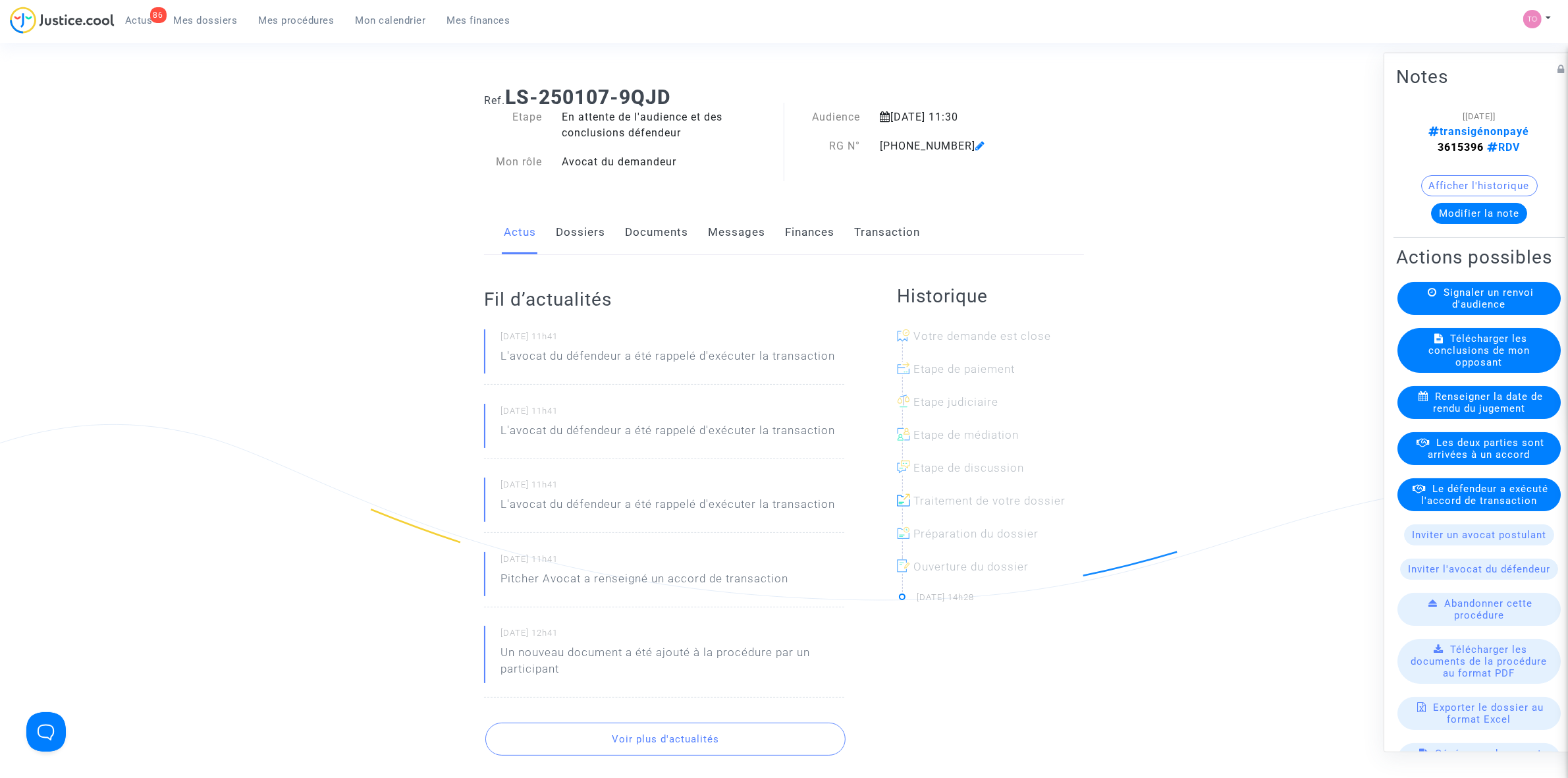
click at [1470, 459] on span "Les deux parties sont arrivées à un accord" at bounding box center [1486, 448] width 117 height 24
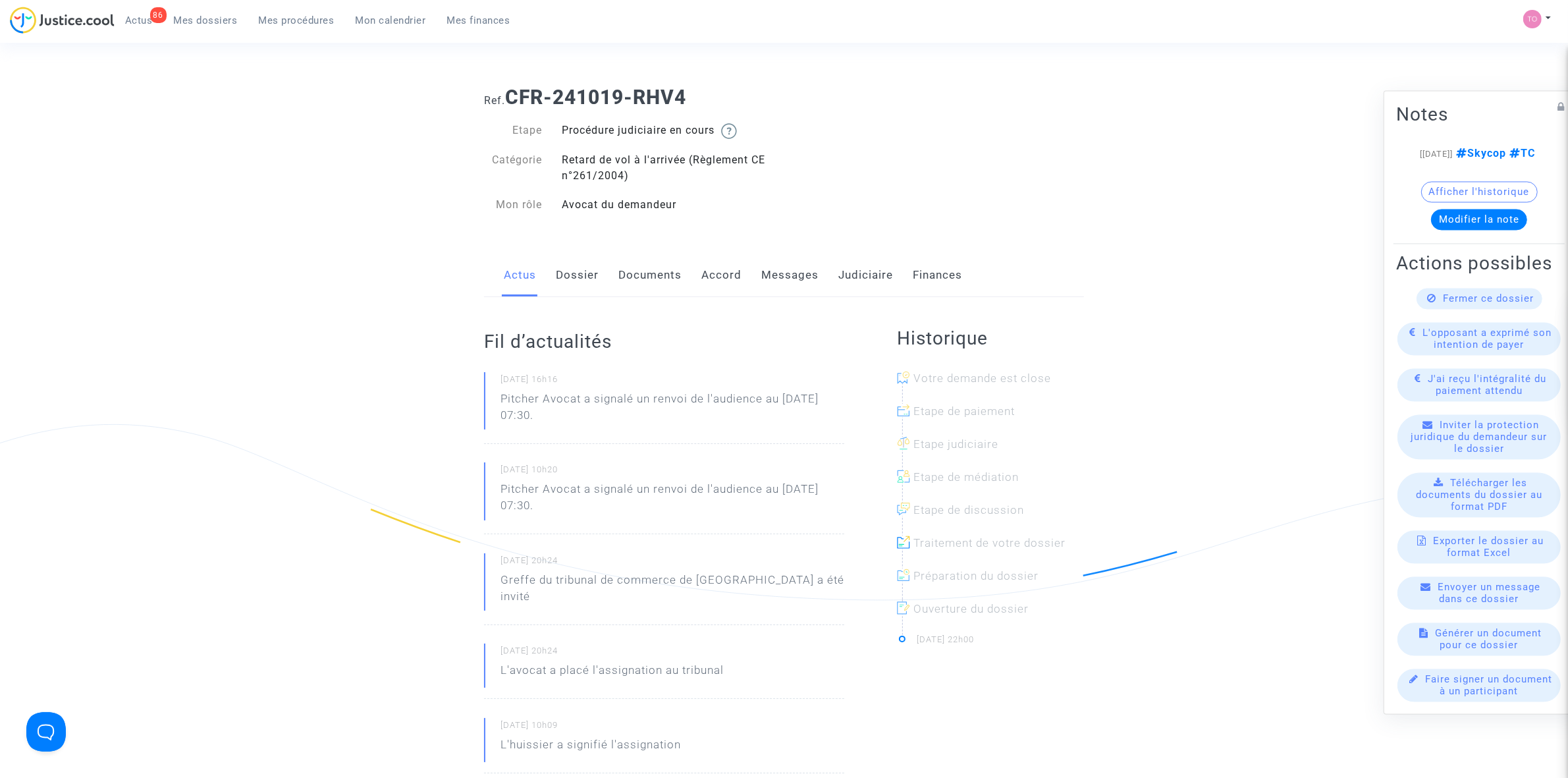
click at [649, 275] on link "Documents" at bounding box center [650, 275] width 63 height 43
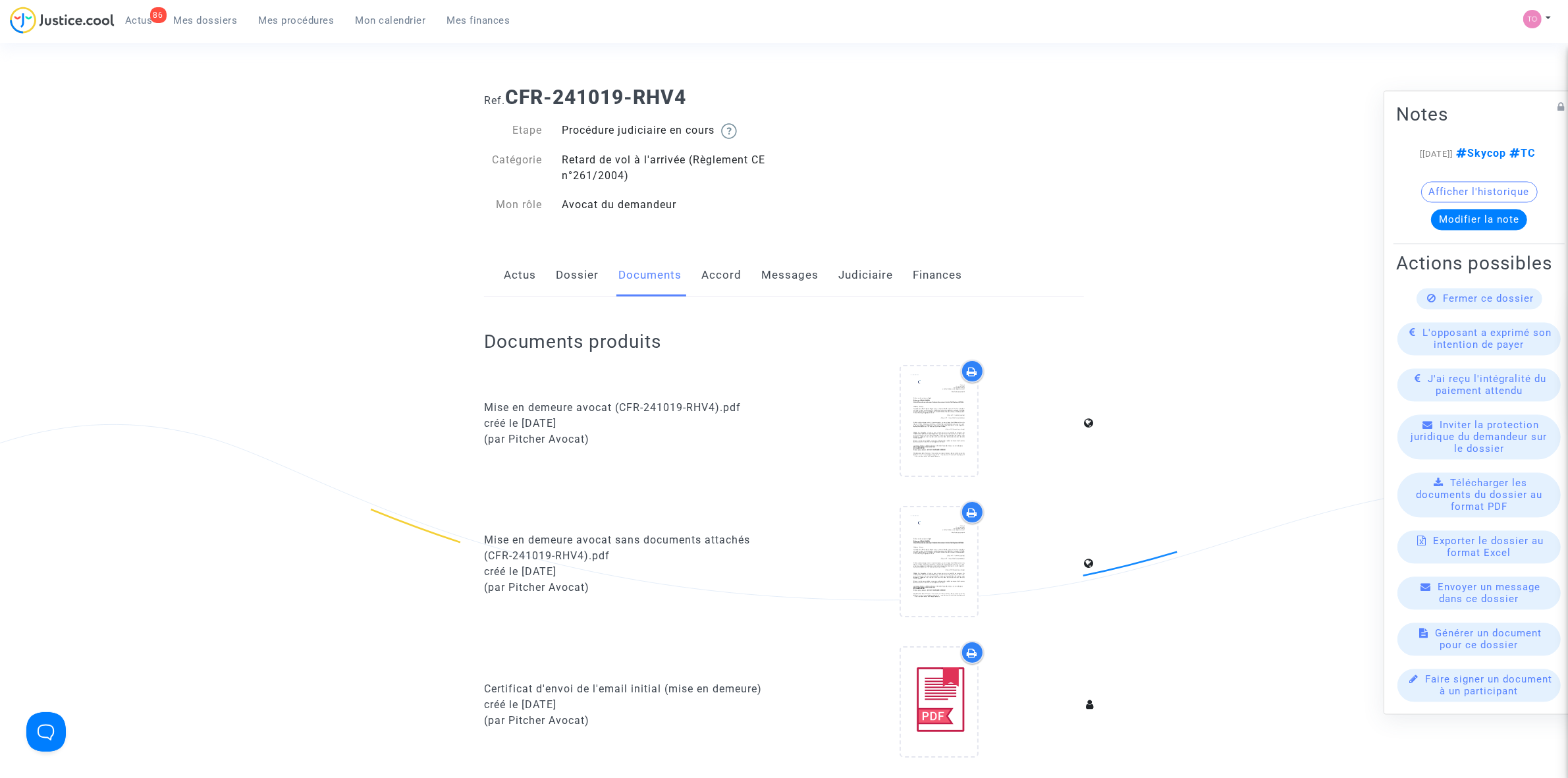
click at [738, 274] on link "Accord" at bounding box center [721, 275] width 40 height 43
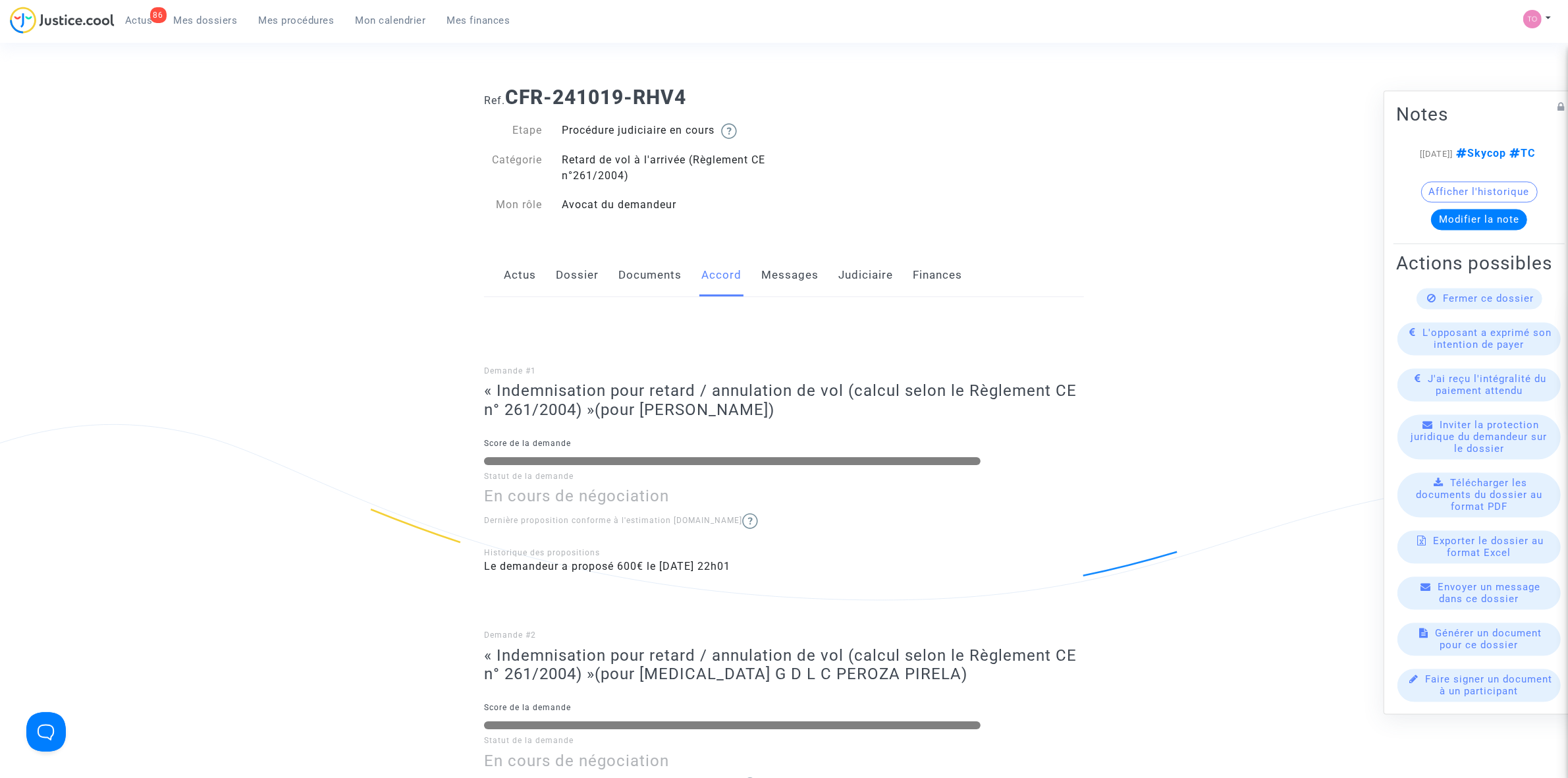
click at [568, 273] on link "Dossier" at bounding box center [577, 275] width 43 height 43
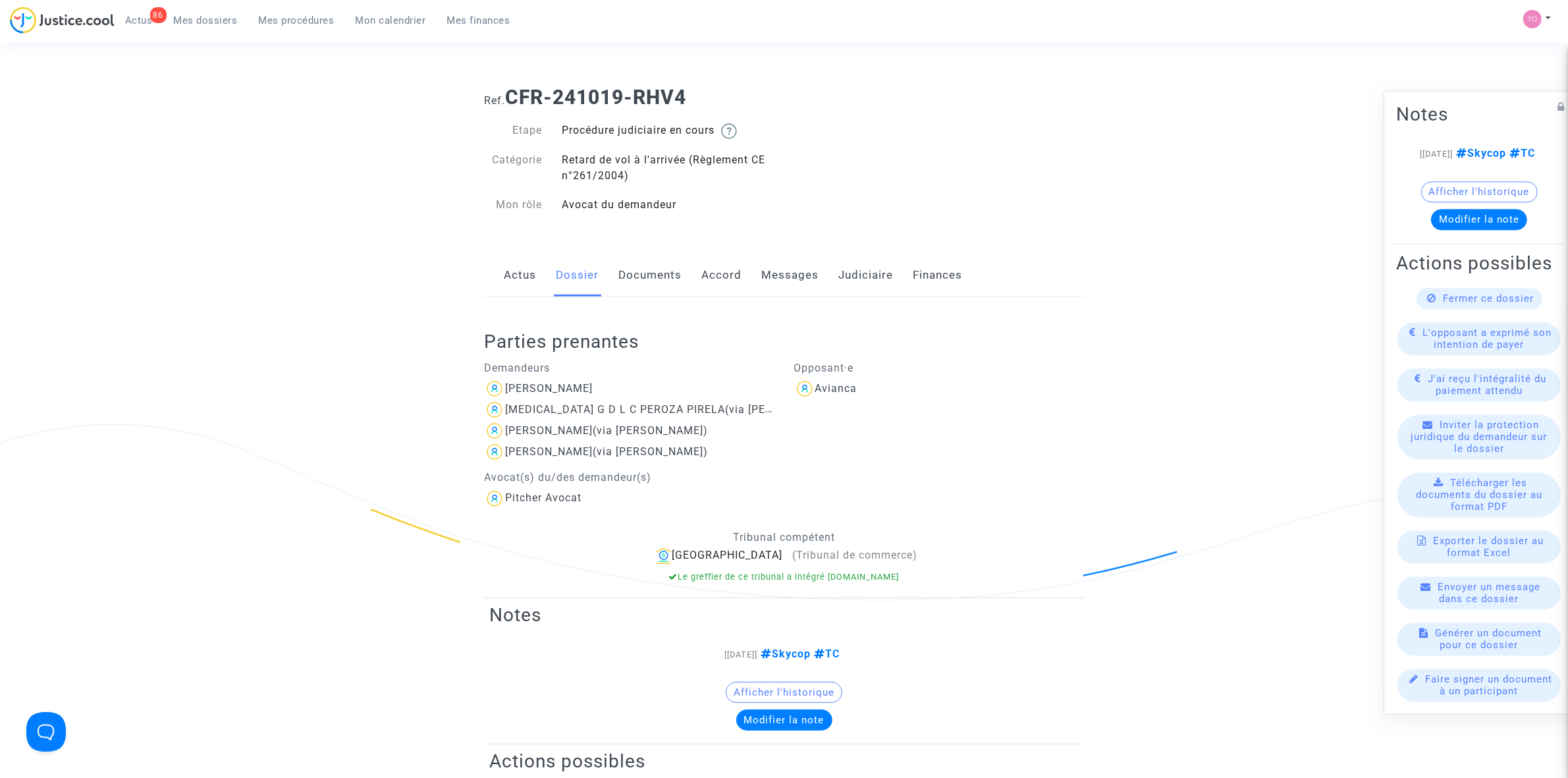
click at [871, 271] on link "Judiciaire" at bounding box center [865, 275] width 55 height 43
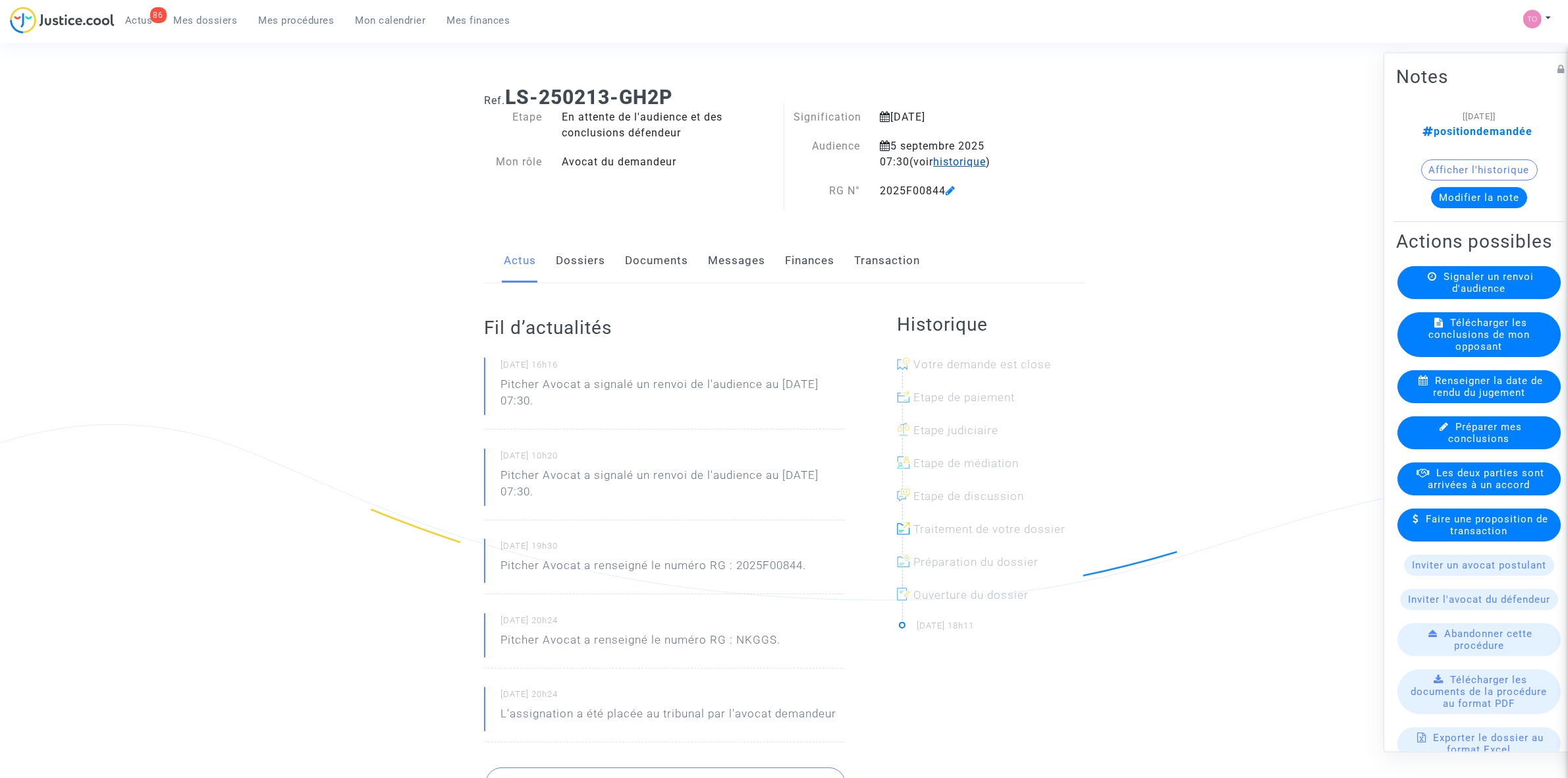
click at [933, 156] on span "historique" at bounding box center [960, 162] width 53 height 12
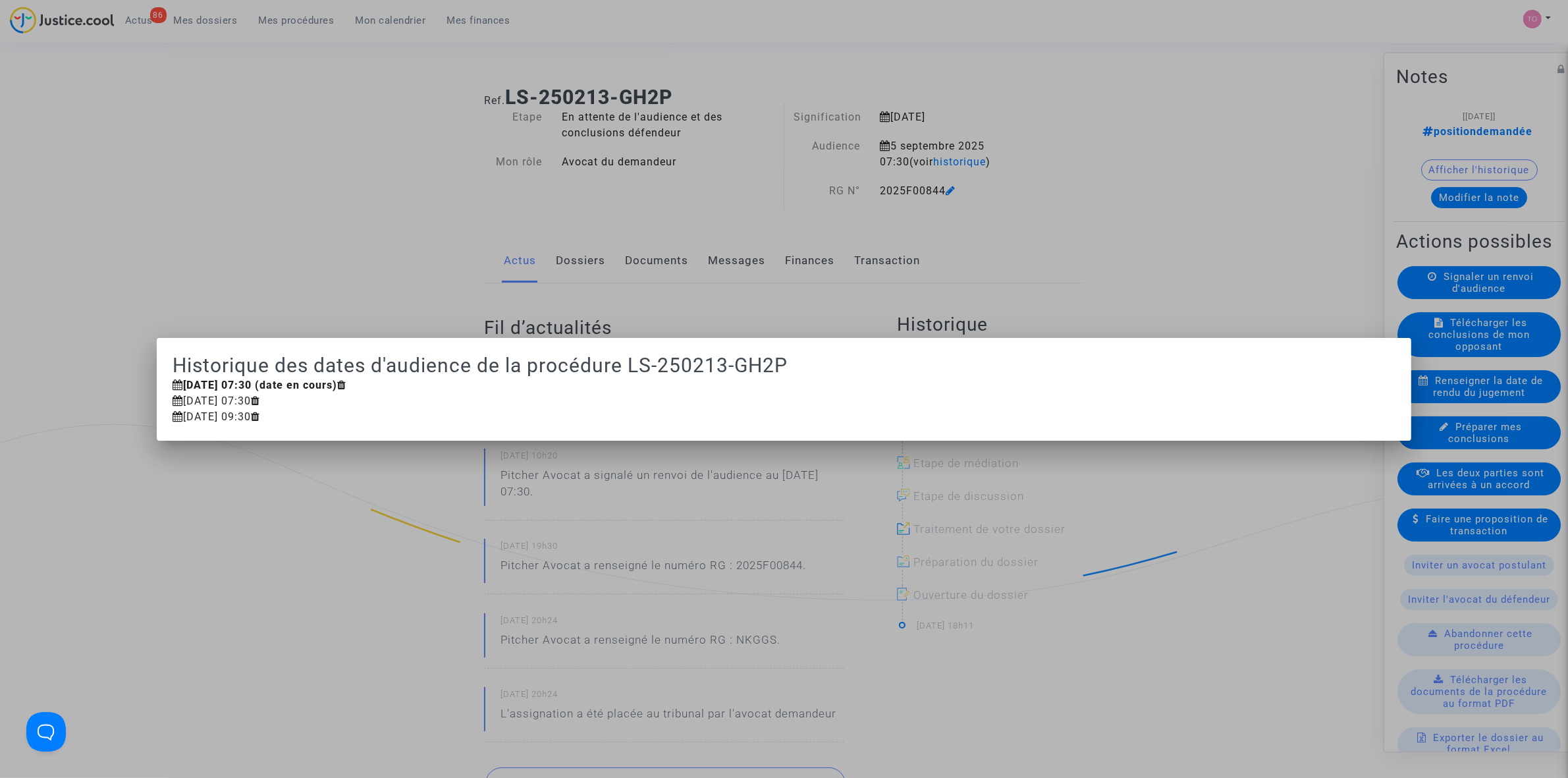
click at [366, 201] on div at bounding box center [784, 389] width 1568 height 778
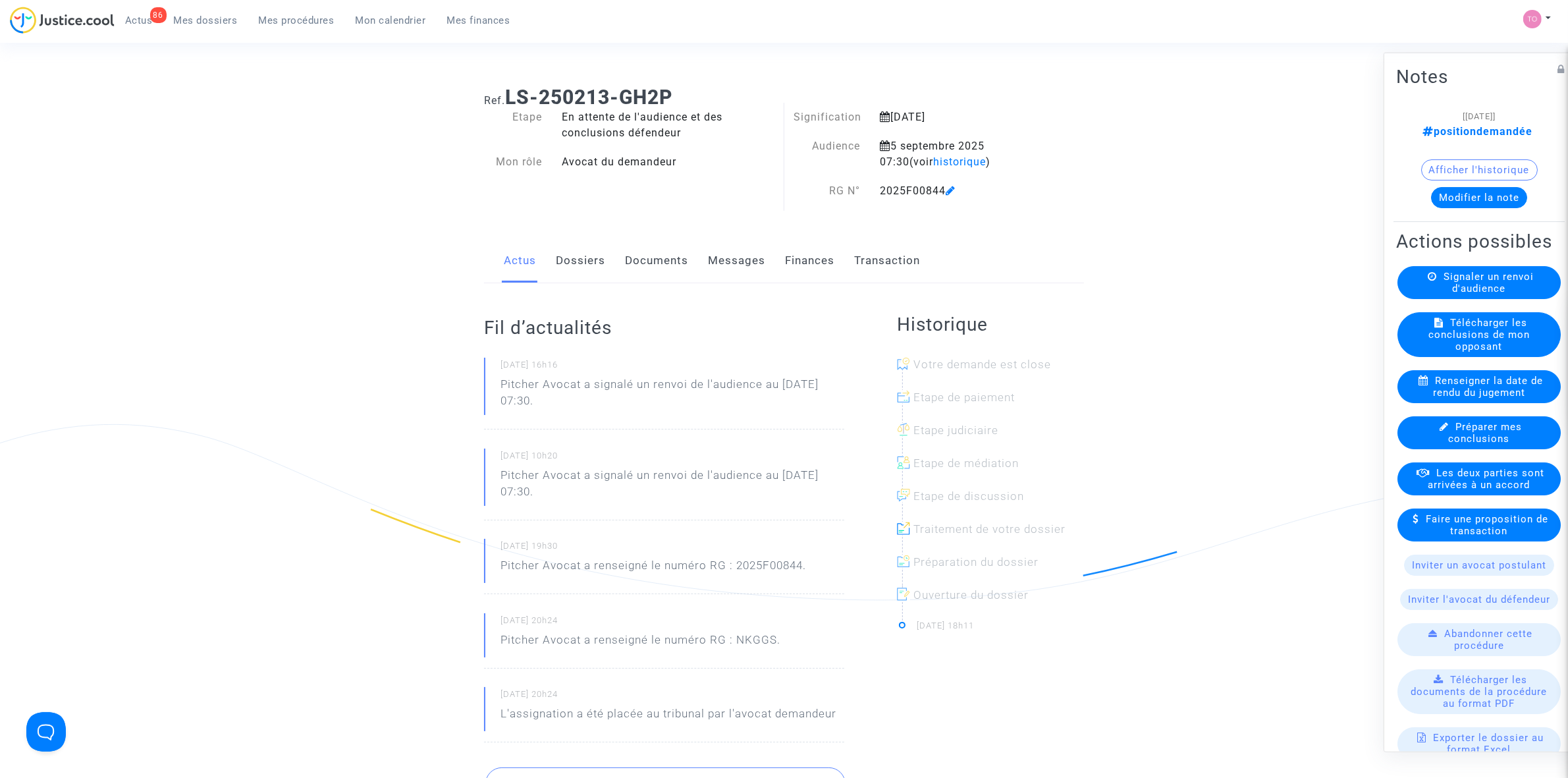
click at [672, 264] on link "Documents" at bounding box center [656, 261] width 63 height 43
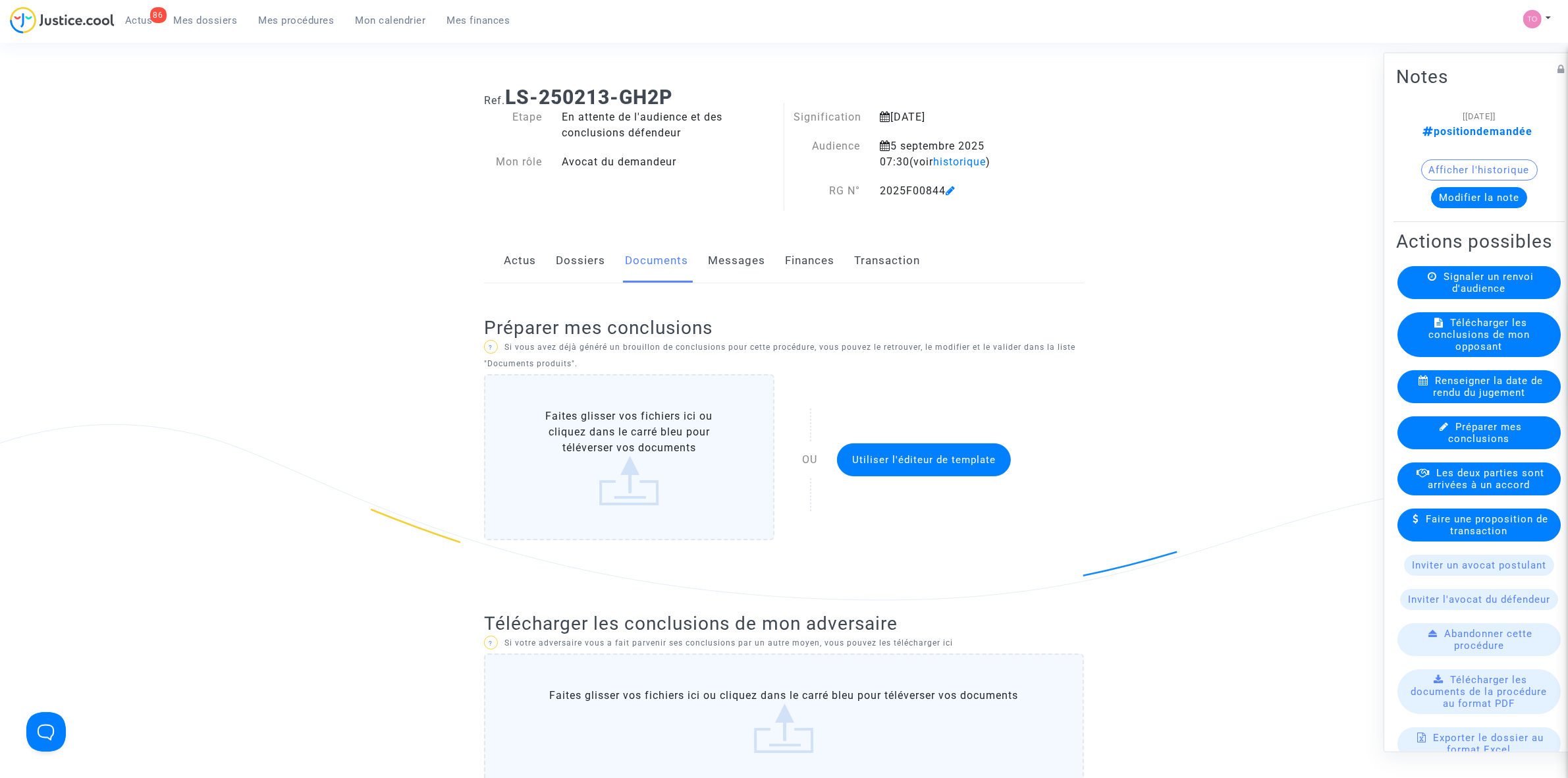
click at [563, 267] on link "Dossiers" at bounding box center [581, 261] width 49 height 43
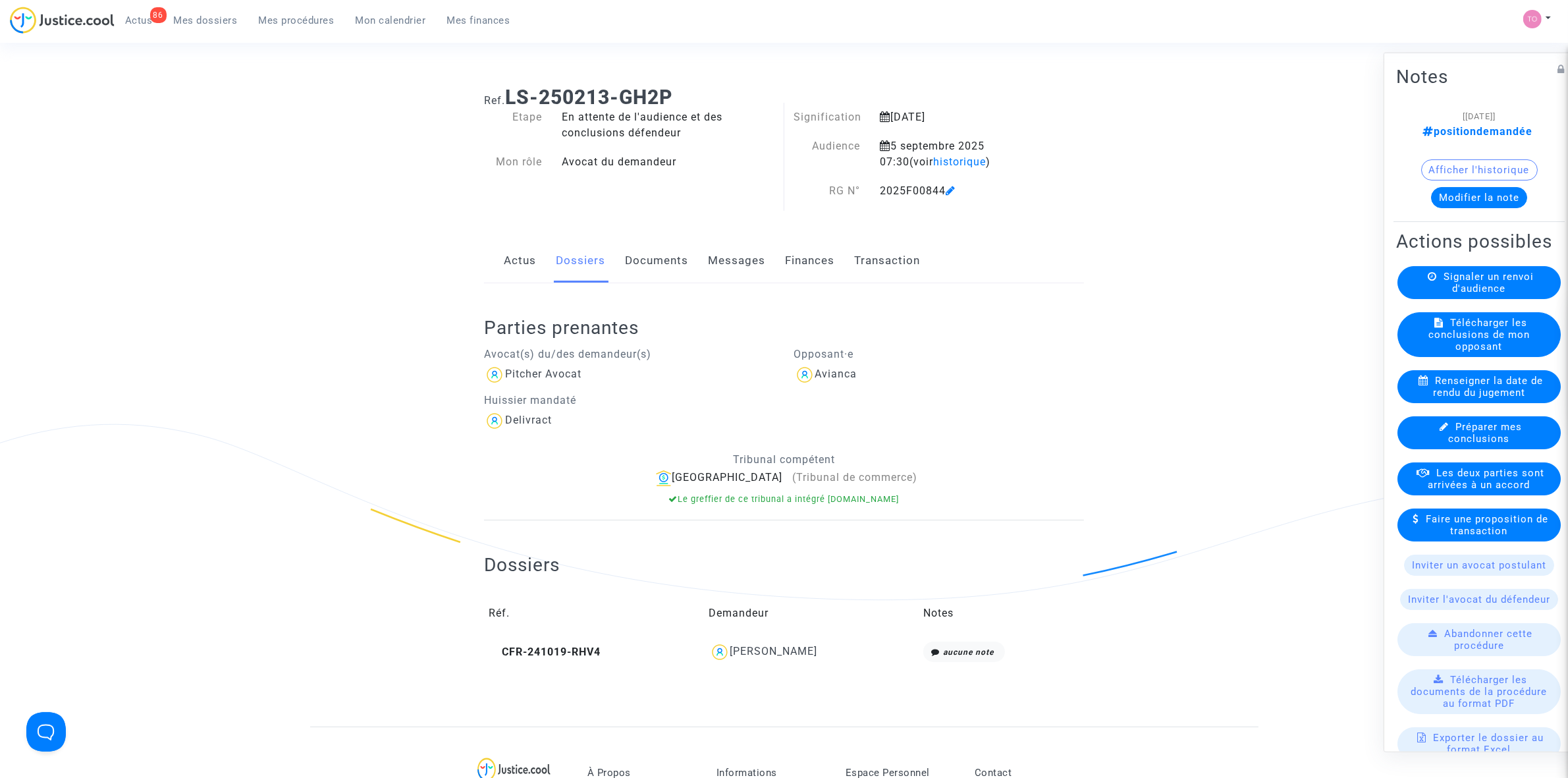
click at [805, 268] on link "Finances" at bounding box center [810, 261] width 49 height 43
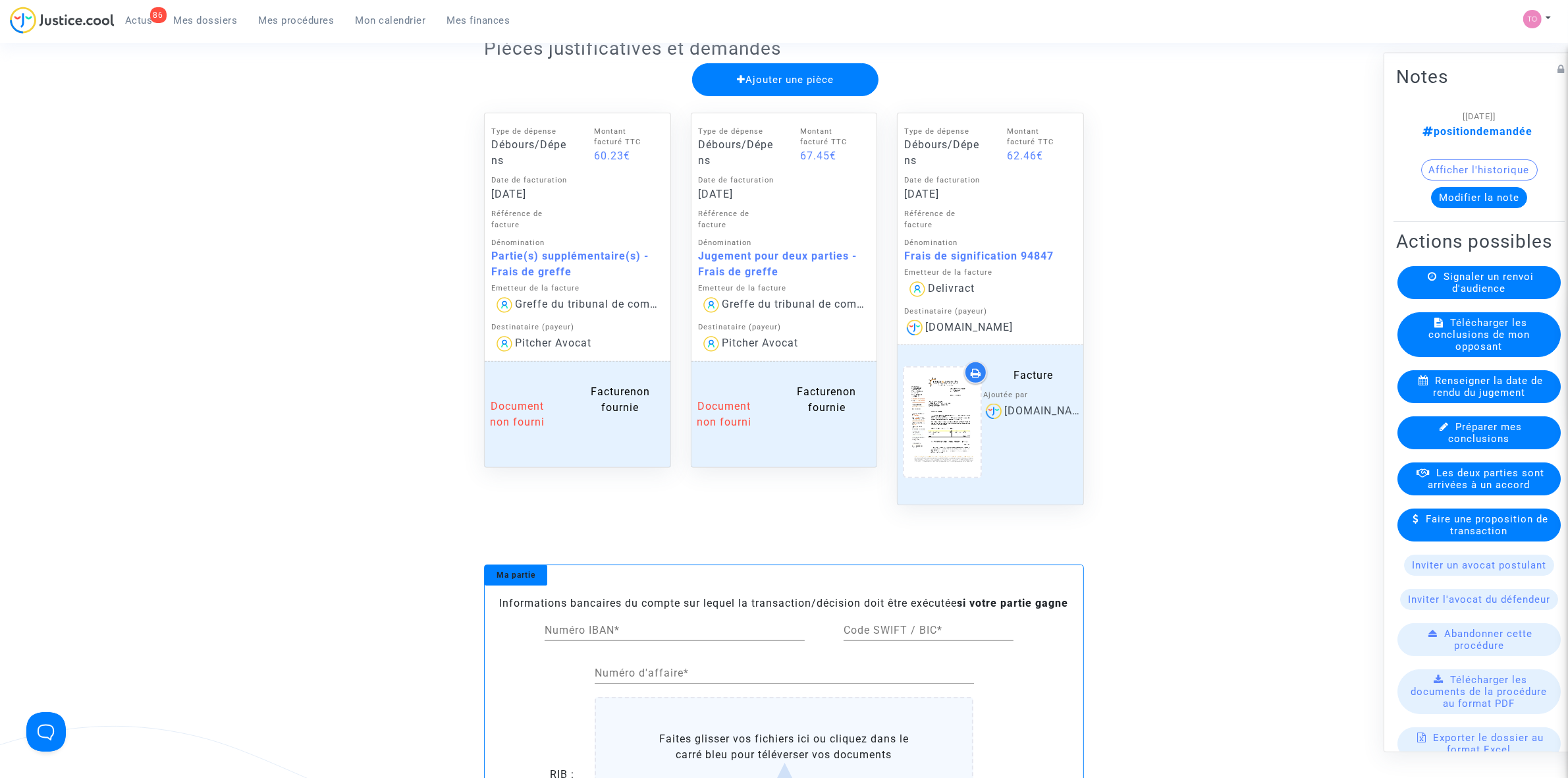
scroll to position [576, 0]
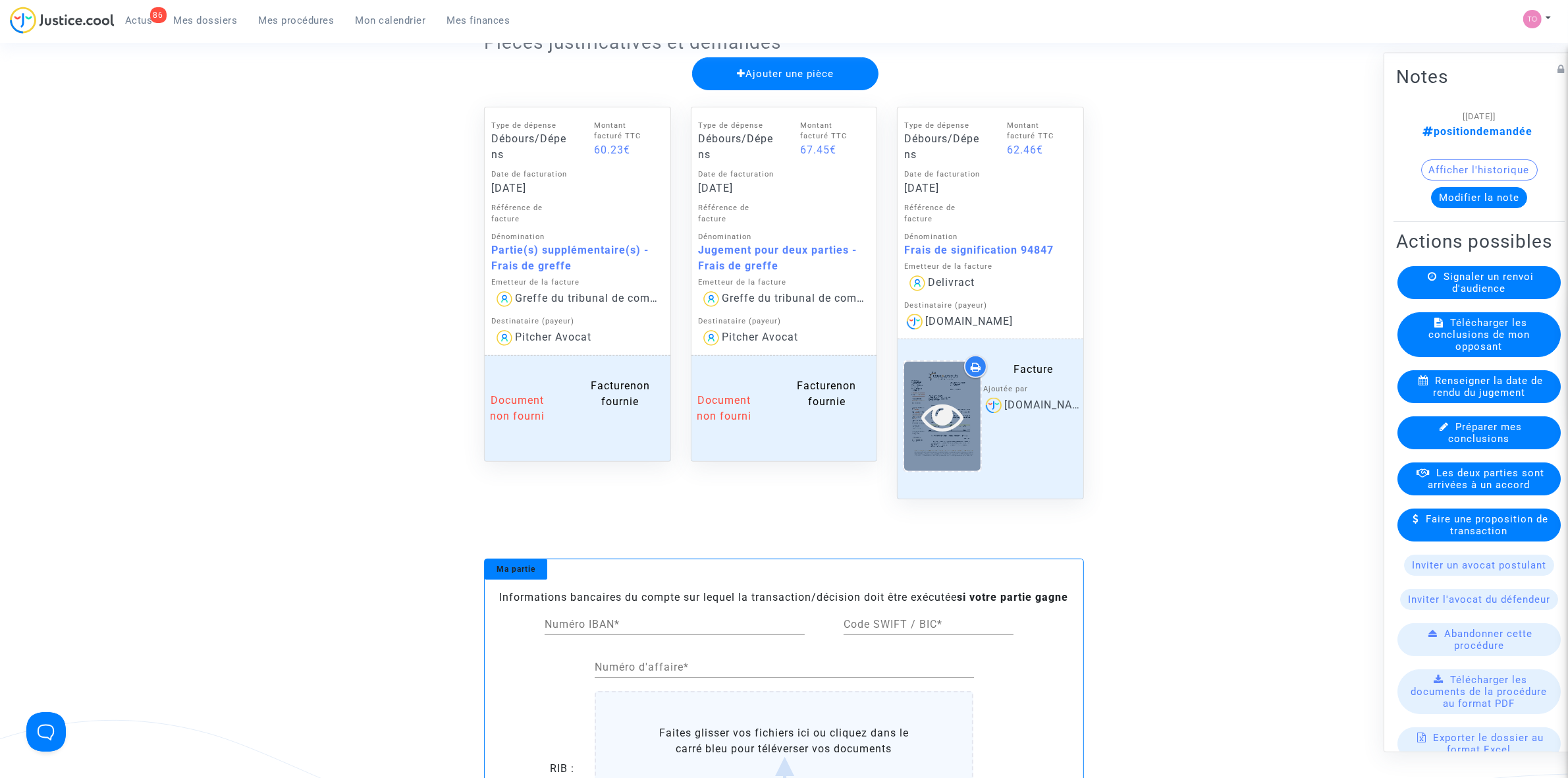
click at [969, 407] on div at bounding box center [942, 416] width 77 height 42
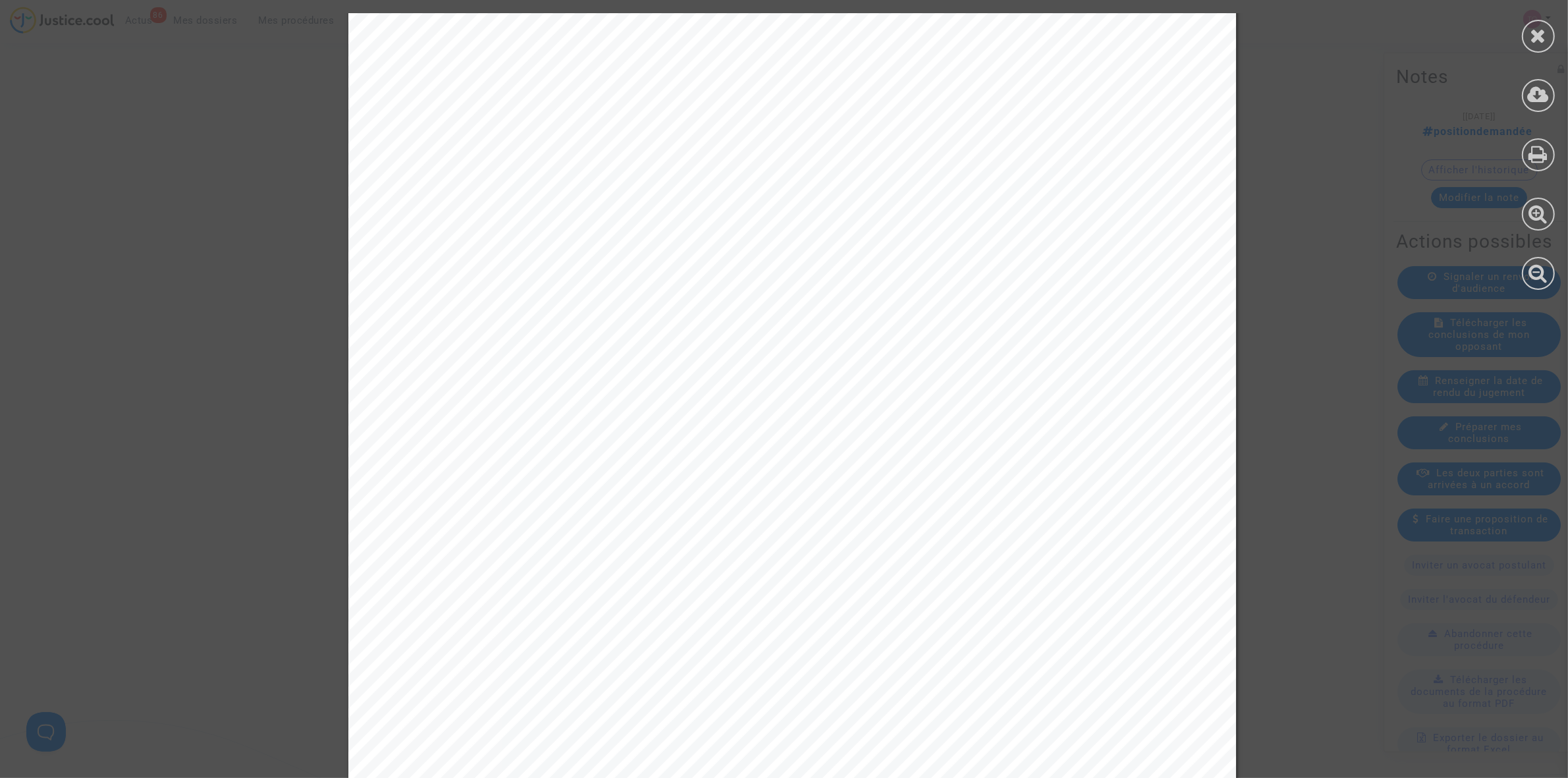
scroll to position [411, 0]
click at [1260, 299] on div at bounding box center [792, 230] width 1584 height 1257
click at [1522, 50] on div at bounding box center [1538, 152] width 60 height 303
click at [1530, 41] on icon at bounding box center [1538, 36] width 16 height 20
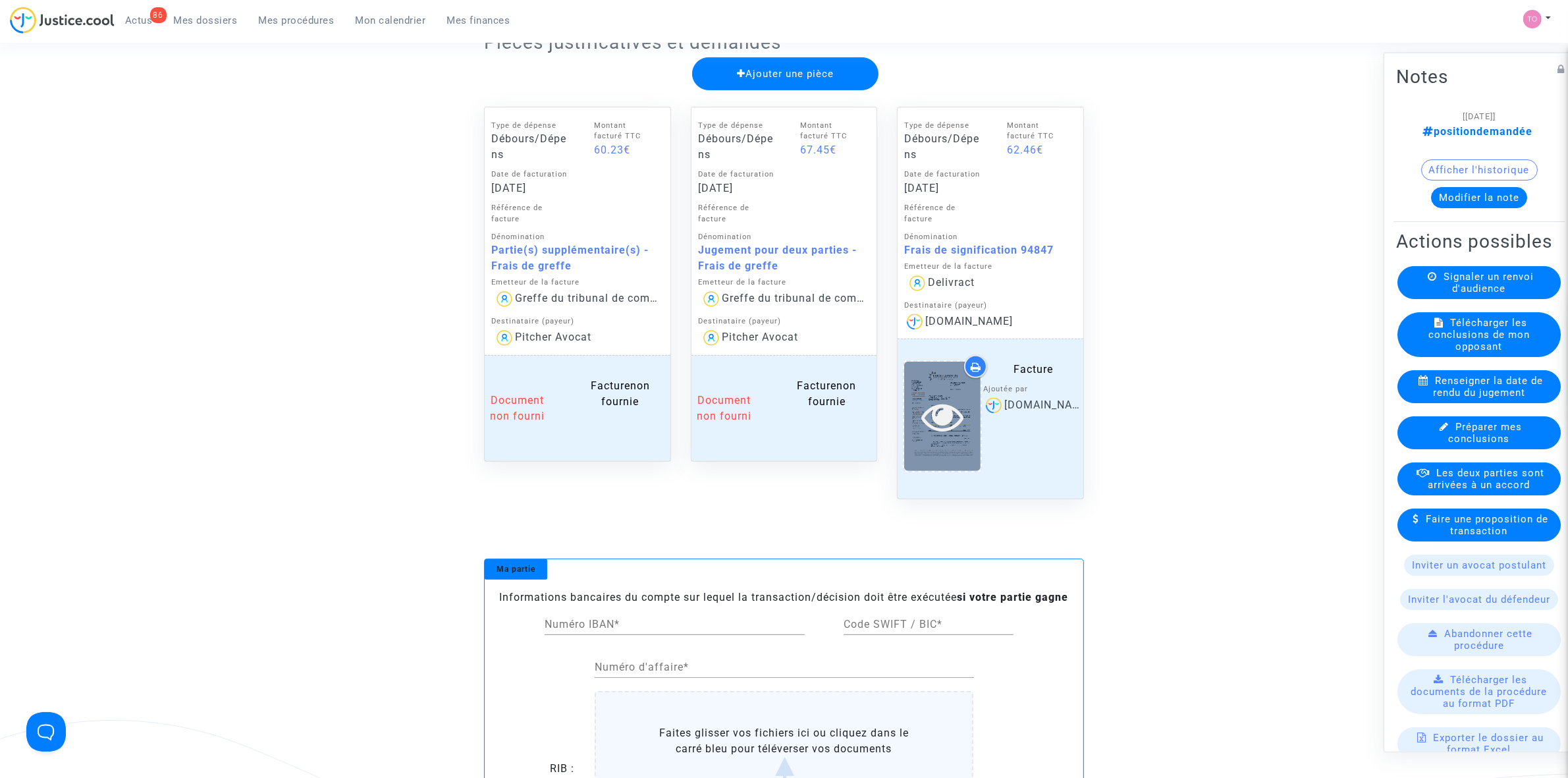
click at [980, 397] on div at bounding box center [942, 416] width 77 height 42
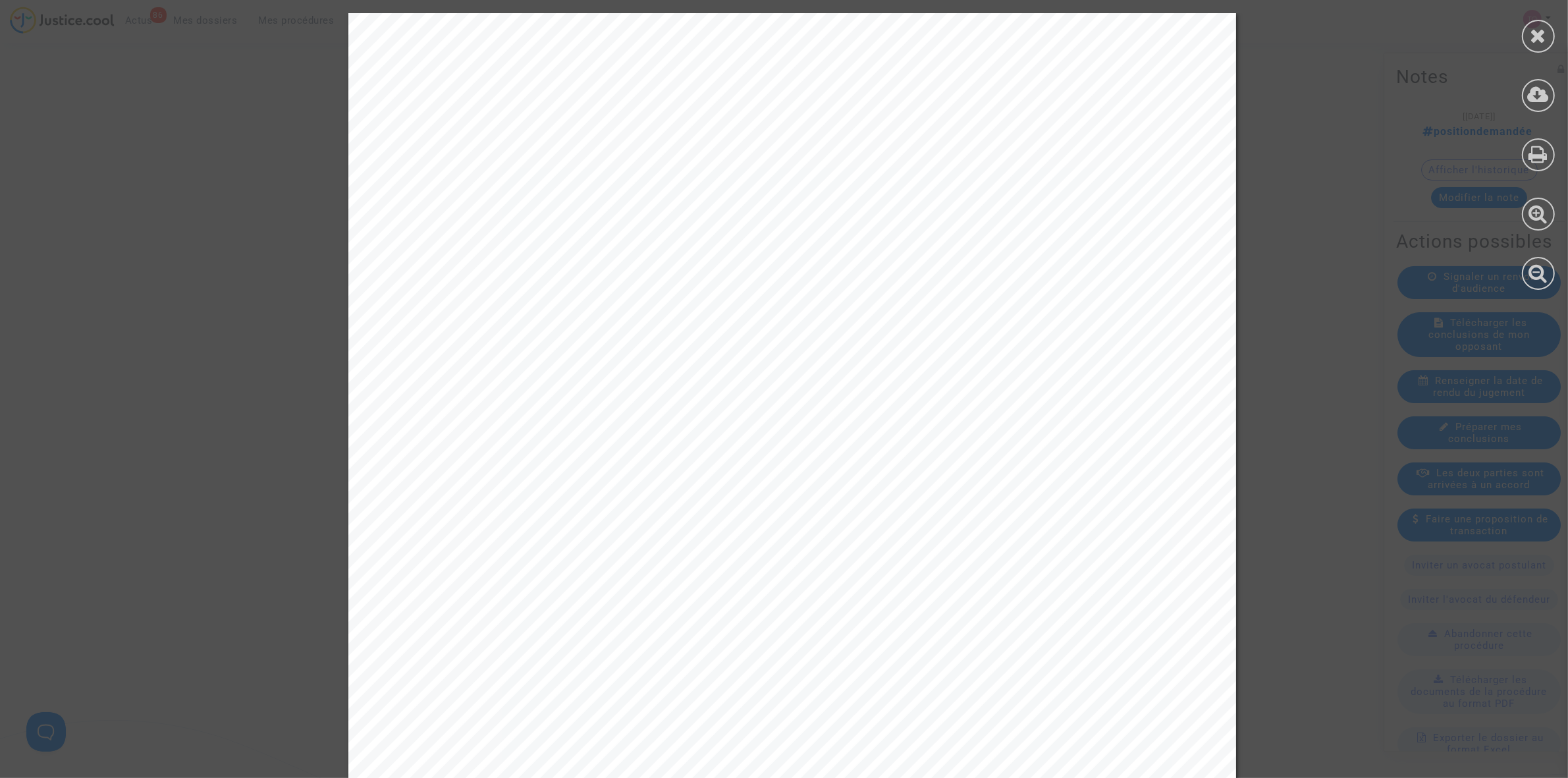
scroll to position [494, 0]
click at [1536, 44] on div at bounding box center [1538, 36] width 33 height 33
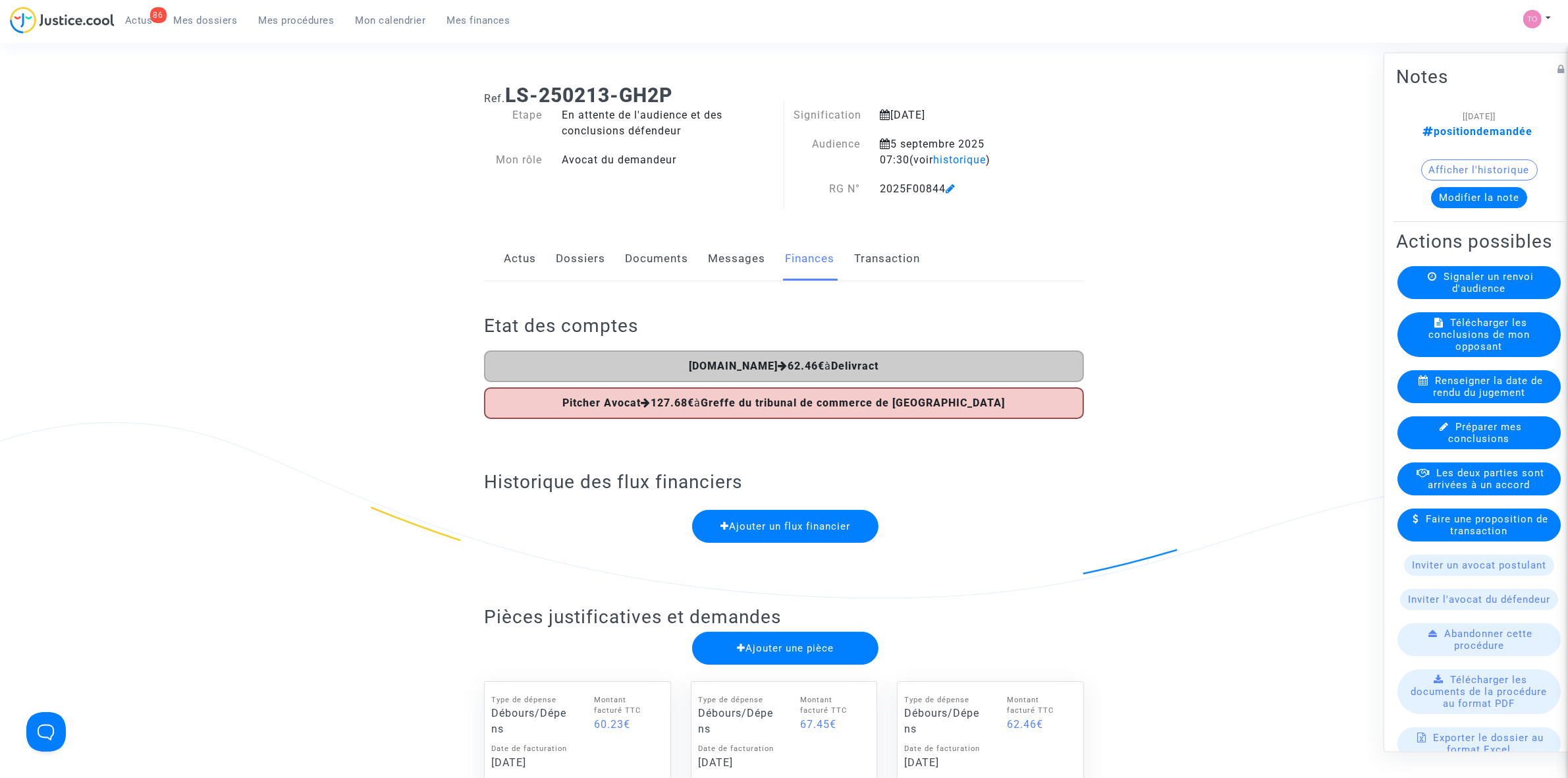
scroll to position [0, 0]
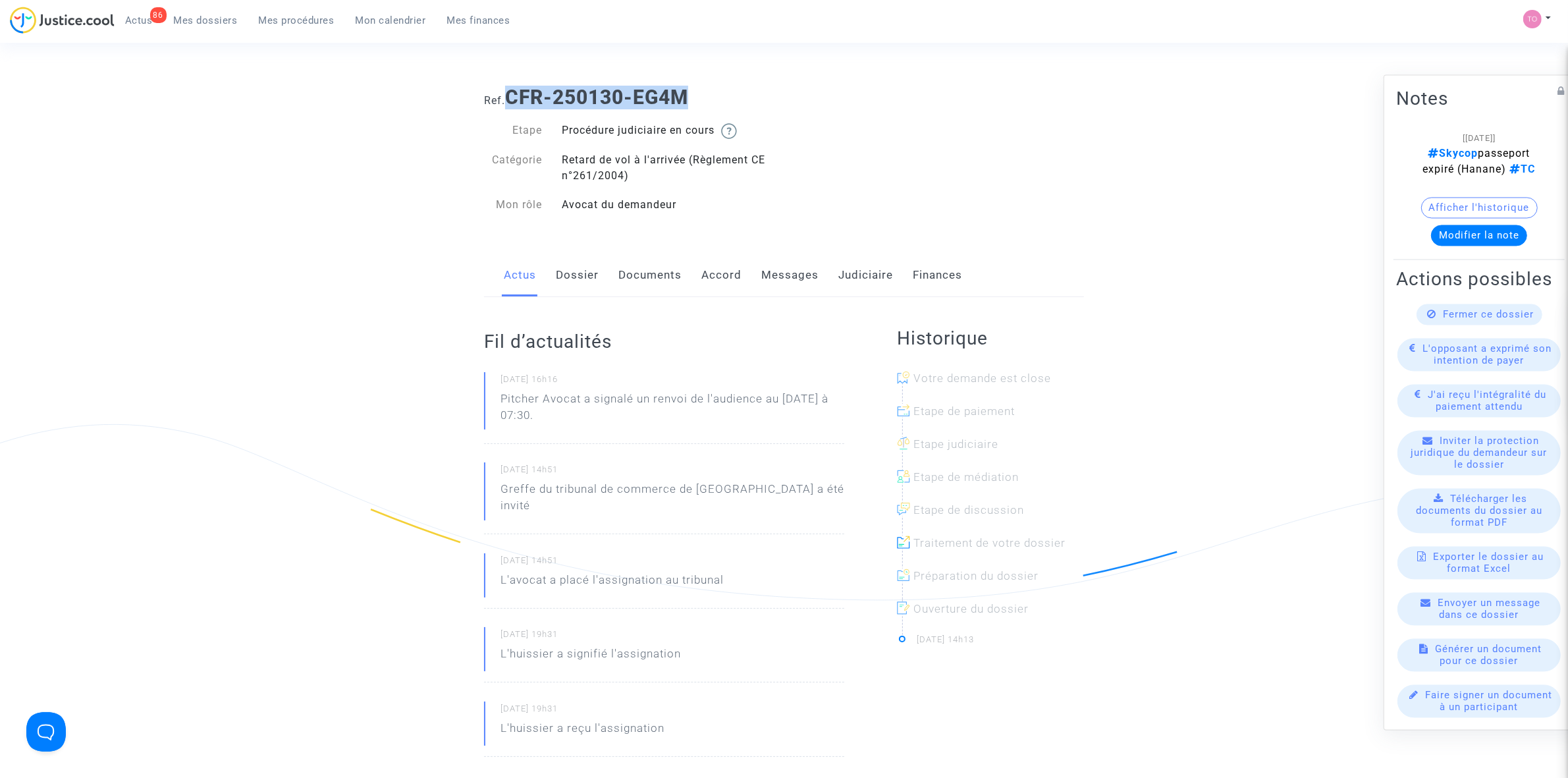
click at [840, 272] on link "Judiciaire" at bounding box center [865, 275] width 55 height 43
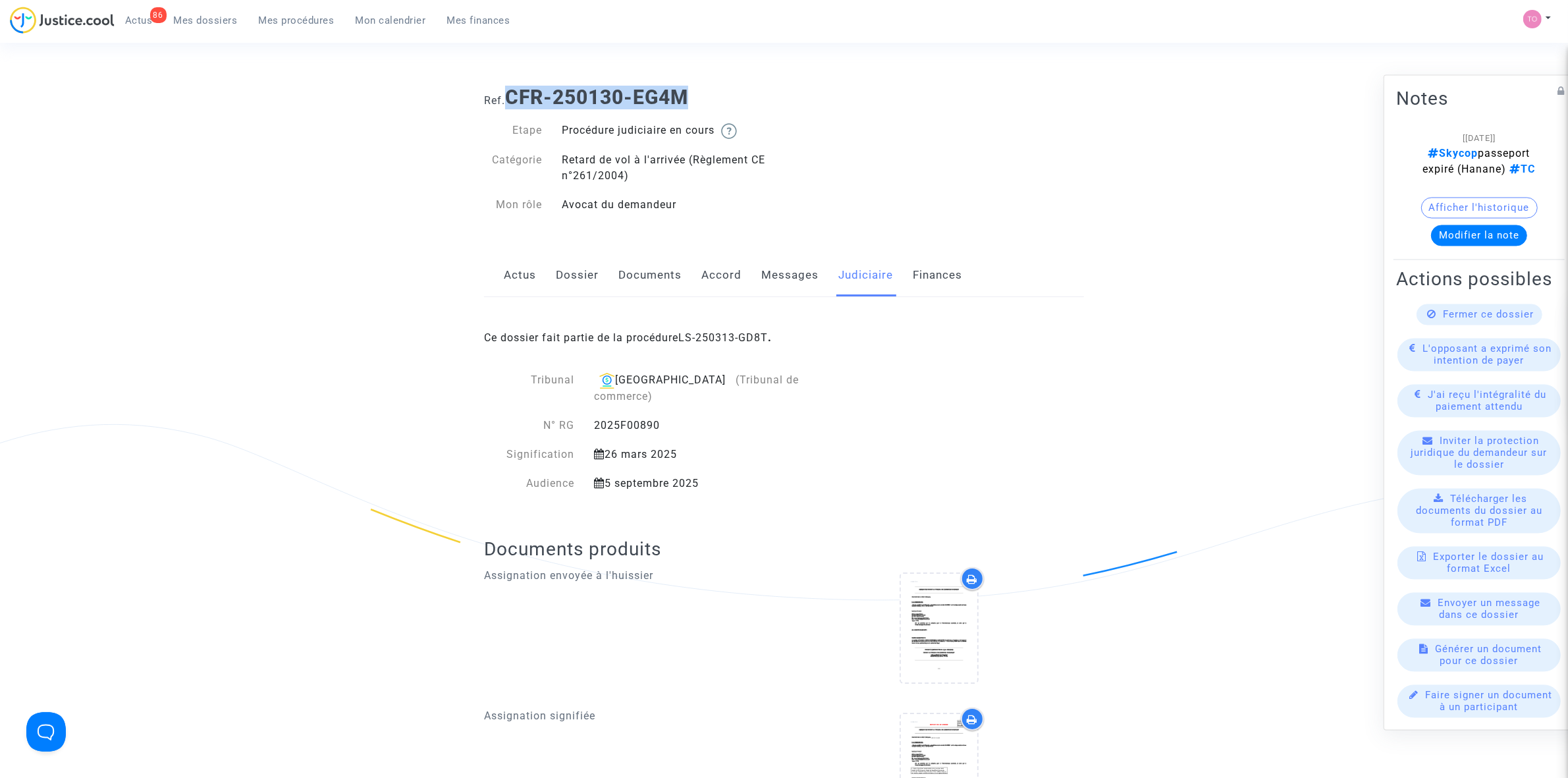
click at [595, 277] on link "Dossier" at bounding box center [577, 275] width 43 height 43
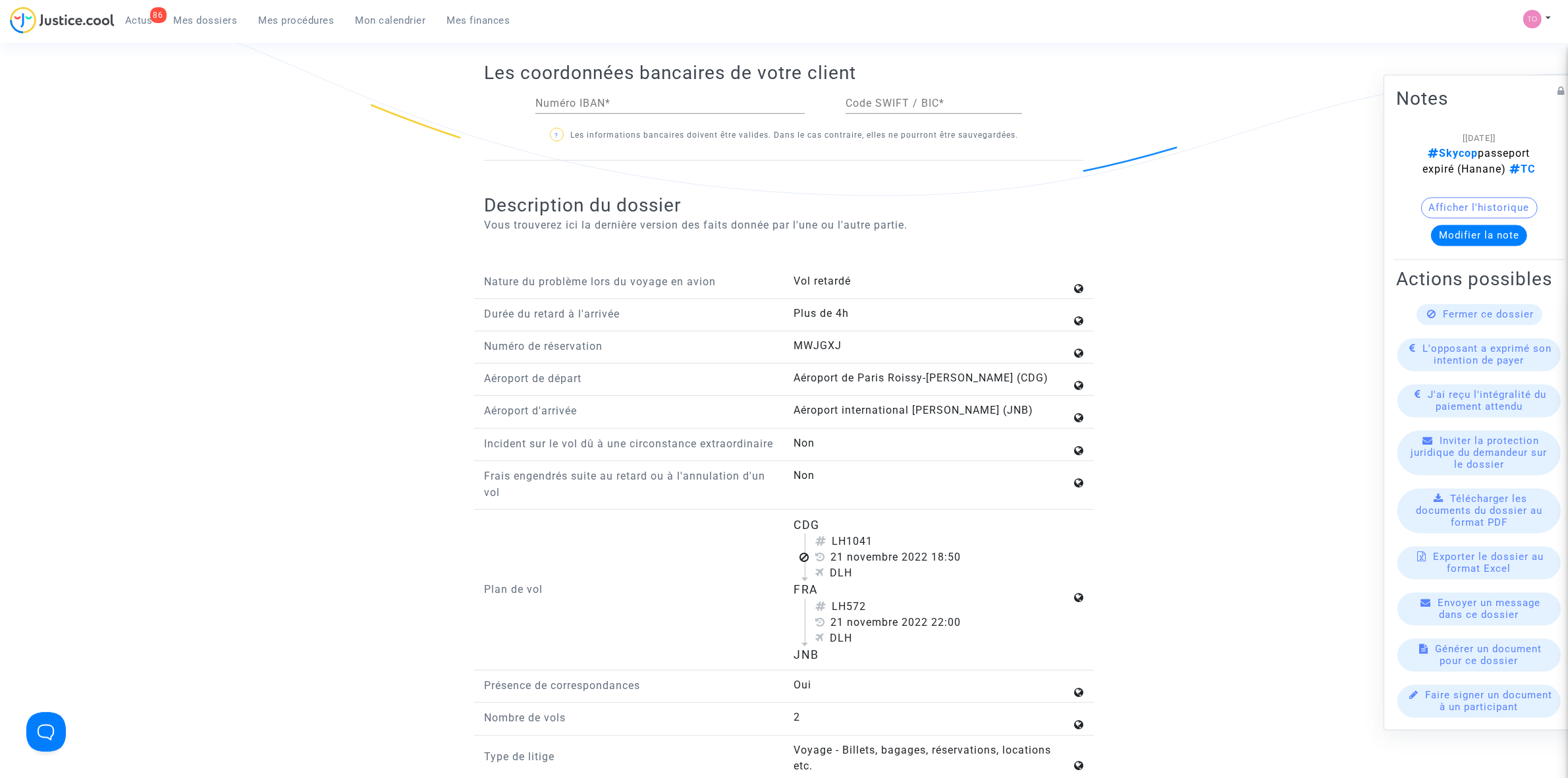
scroll to position [1317, 0]
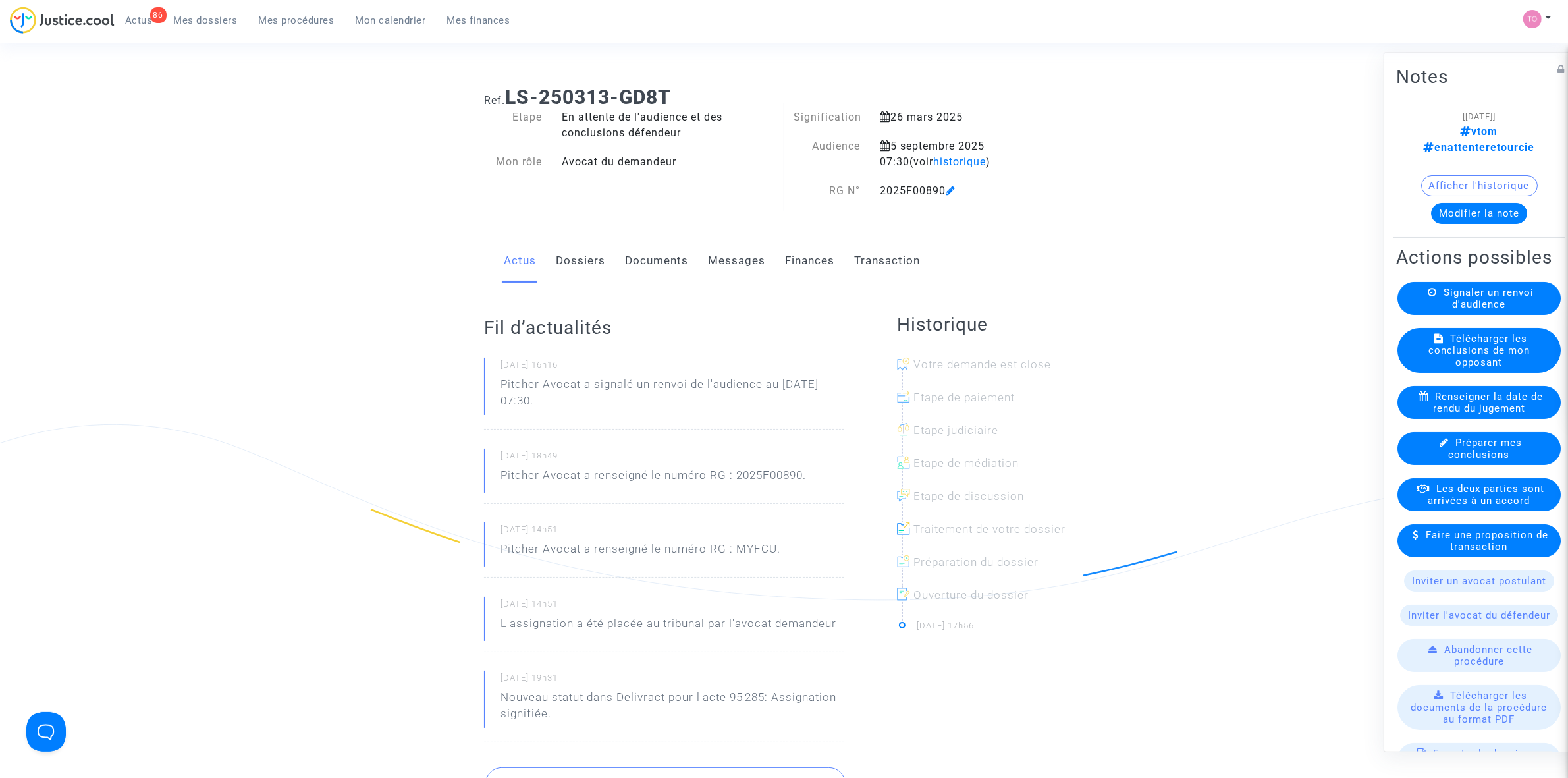
click at [1485, 175] on button "Afficher l'historique" at bounding box center [1479, 185] width 117 height 21
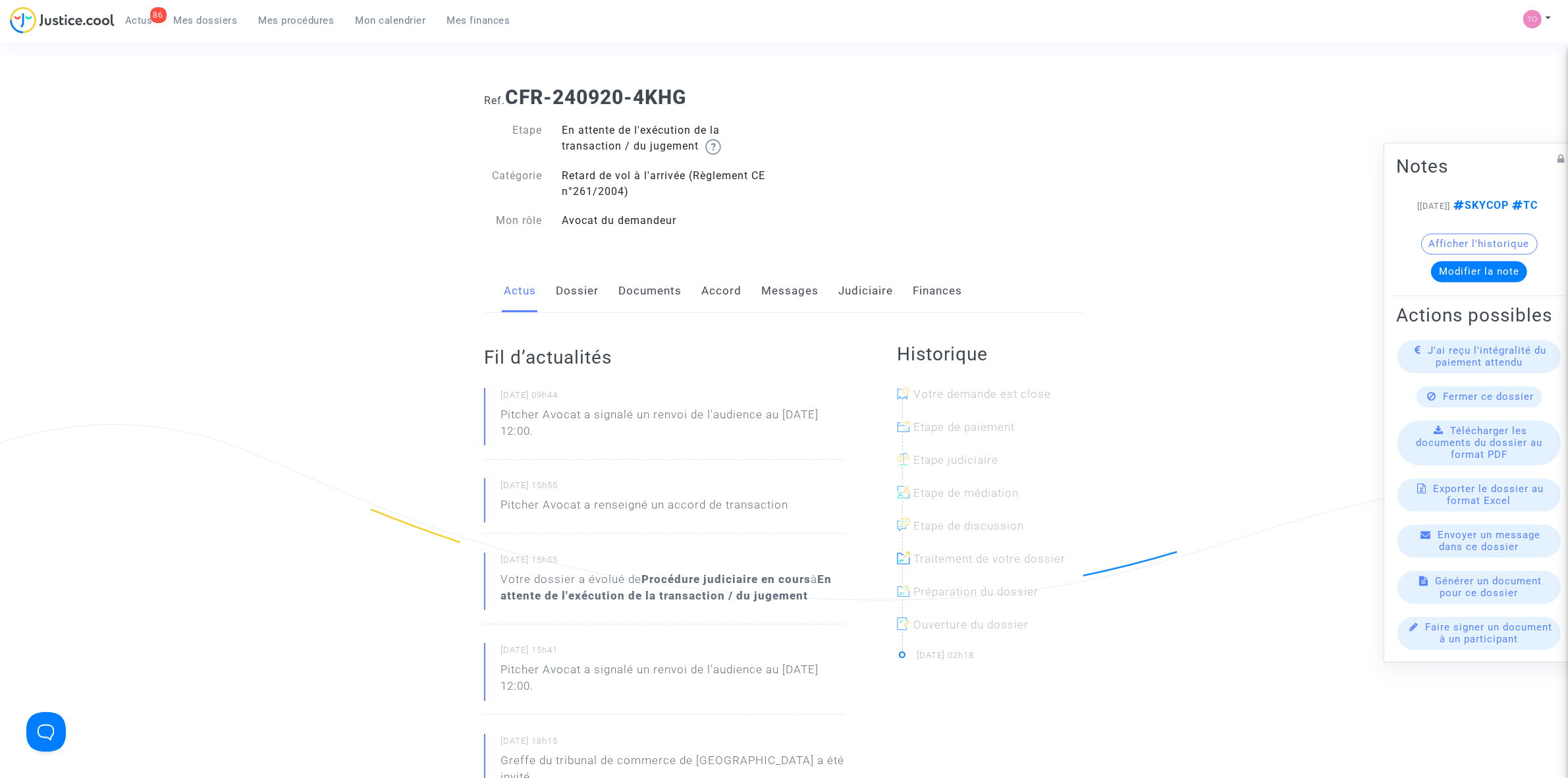
click at [31, 503] on div "Ref. CFR-240920-4KHG Etape En attente de l'exécution de la transaction / du jug…" at bounding box center [784, 607] width 1568 height 1063
click at [856, 284] on link "Judiciaire" at bounding box center [865, 291] width 55 height 43
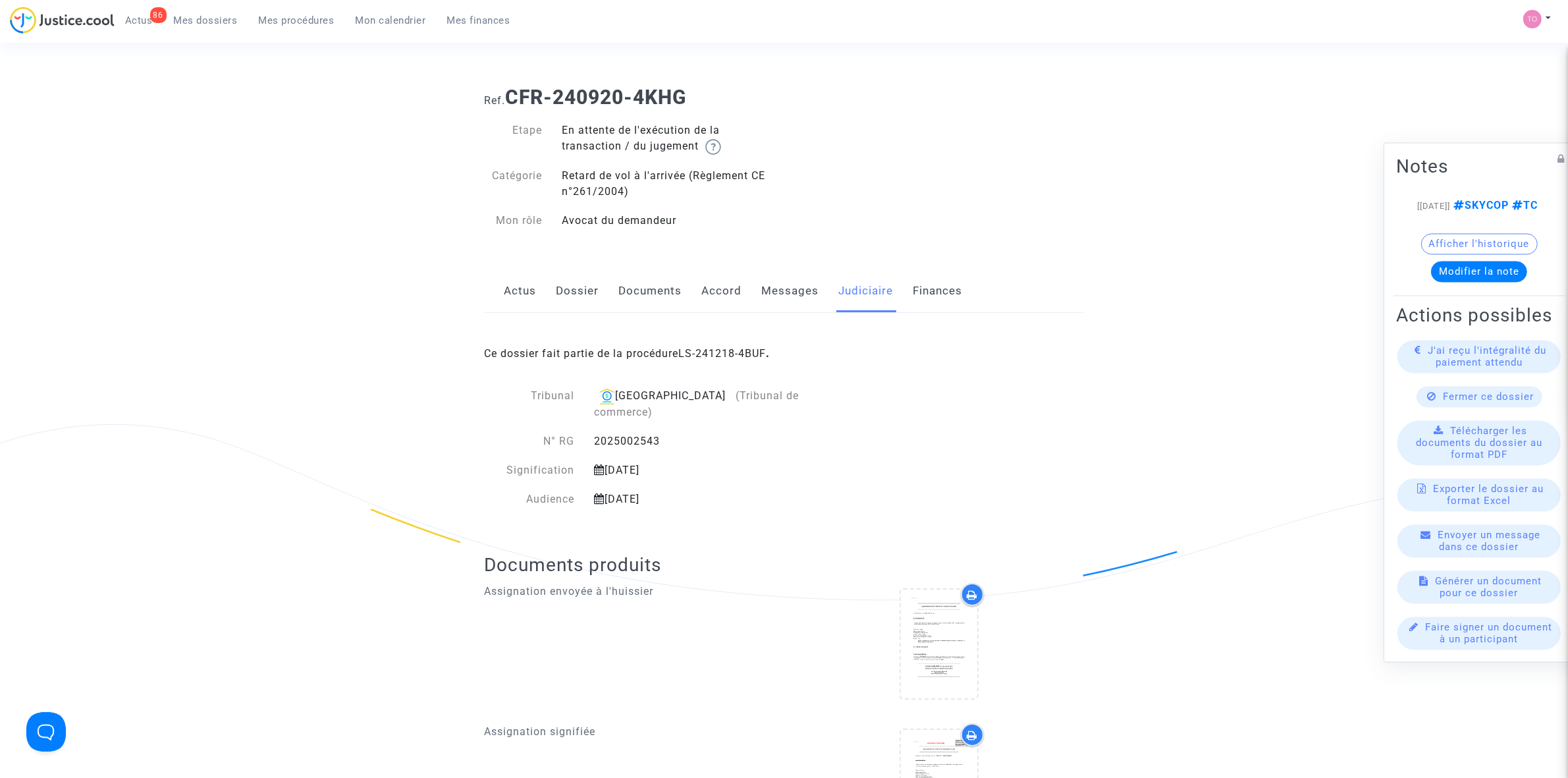
drag, startPoint x: 728, startPoint y: 351, endPoint x: 796, endPoint y: 361, distance: 68.7
click at [796, 360] on div "Ce dossier fait partie de la procédure LS-241218-4BUF ." at bounding box center [784, 343] width 600 height 62
click at [718, 350] on link "LS-241218-4BUF" at bounding box center [721, 353] width 87 height 12
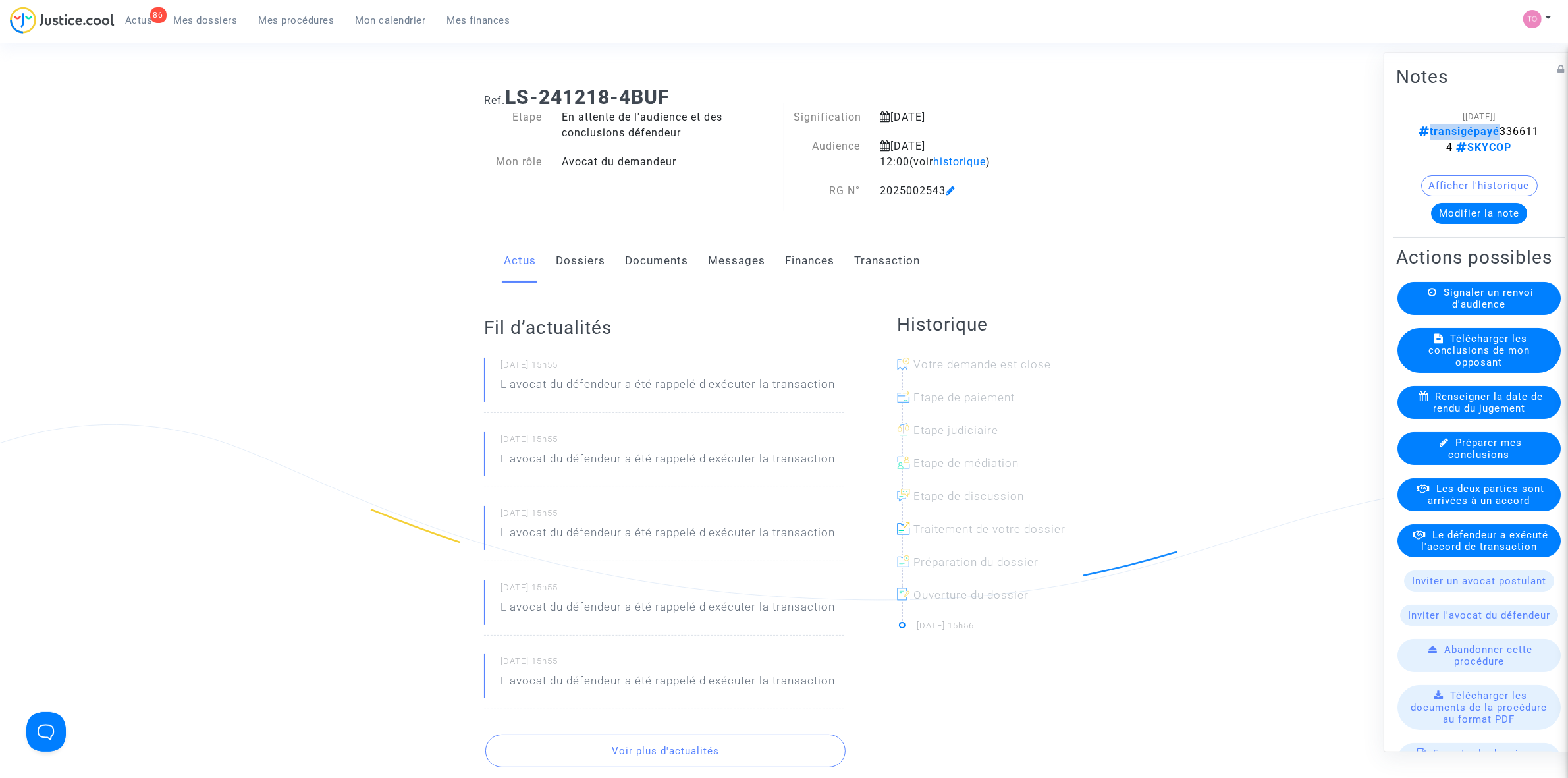
drag, startPoint x: 1436, startPoint y: 126, endPoint x: 1512, endPoint y: 131, distance: 76.2
click at [1515, 129] on div "[[DATE]] transigépayé 3366114 SKYCOP" at bounding box center [1478, 131] width 126 height 47
drag, startPoint x: 588, startPoint y: 118, endPoint x: 672, endPoint y: 117, distance: 84.0
click at [672, 117] on div "En attente de l'audience et des conclusions défendeur" at bounding box center [668, 125] width 233 height 32
drag, startPoint x: 592, startPoint y: 130, endPoint x: 649, endPoint y: 131, distance: 57.0
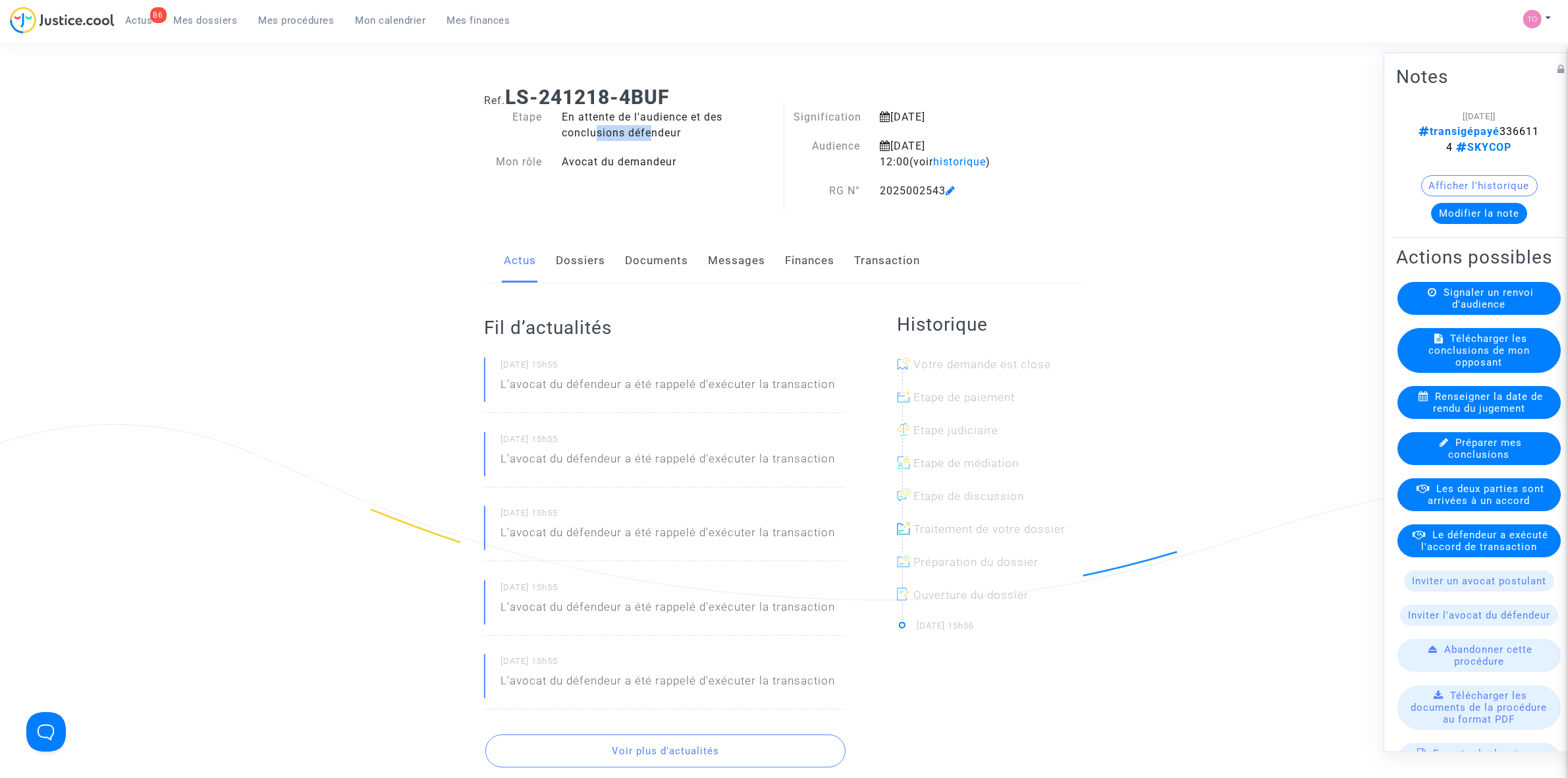
click at [649, 131] on div "En attente de l'audience et des conclusions défendeur" at bounding box center [668, 125] width 233 height 32
click at [649, 196] on div "Etape En attente de l'audience et des conclusions défendeur Mon rôle Avocat du …" at bounding box center [629, 160] width 310 height 103
drag, startPoint x: 1417, startPoint y: 145, endPoint x: 1465, endPoint y: 145, distance: 48.0
click at [1465, 145] on div "[04/08/2025] transigépayé 3366114 SKYCOP" at bounding box center [1478, 131] width 126 height 47
copy span "3366114"
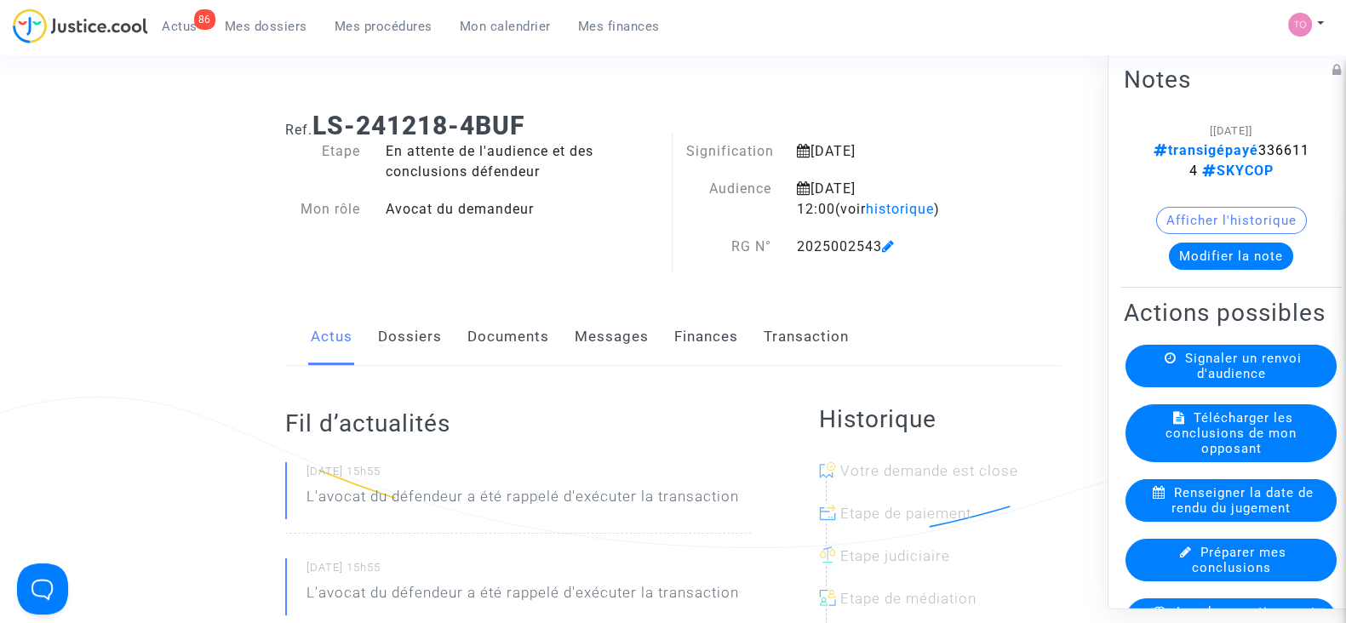
click at [264, 19] on span "Mes dossiers" at bounding box center [266, 26] width 83 height 15
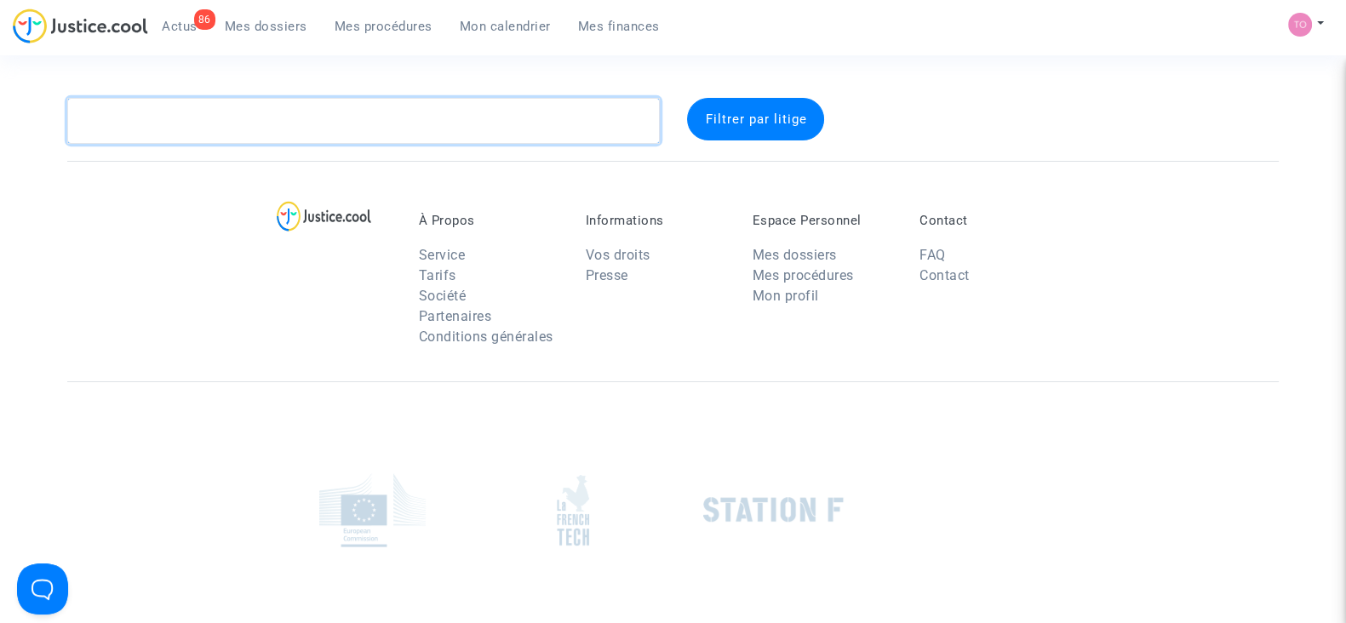
click at [272, 121] on textarea at bounding box center [363, 121] width 593 height 46
paste textarea "3366114"
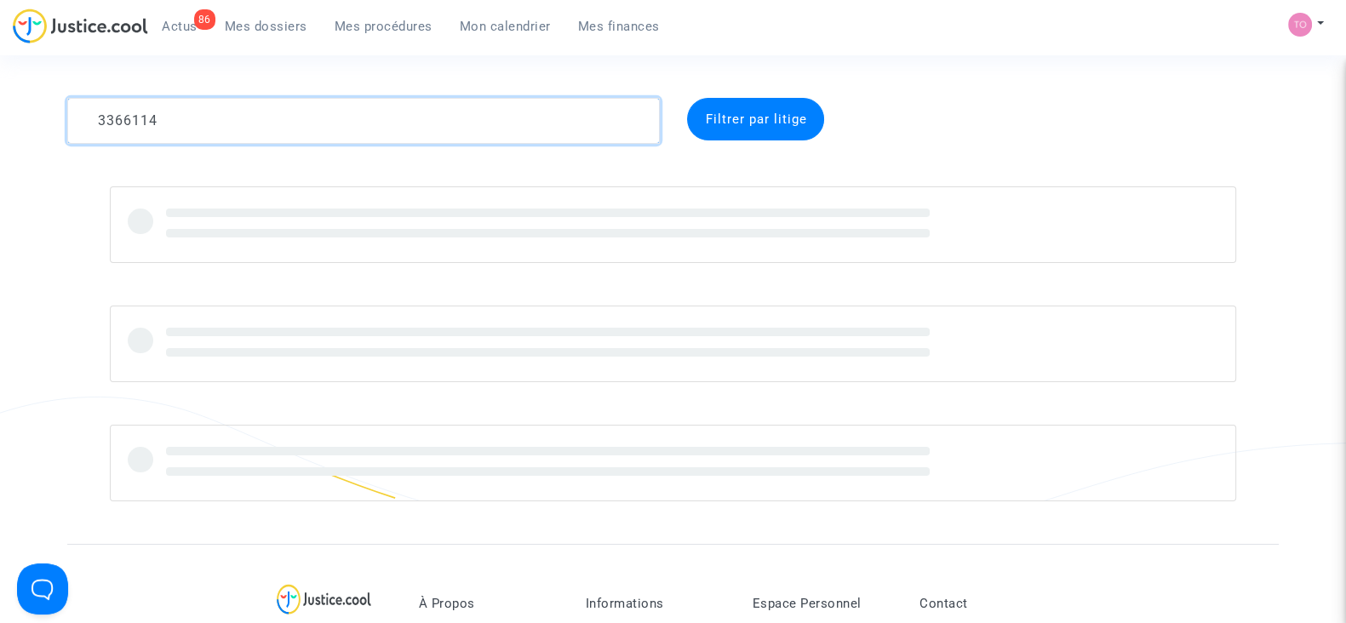
drag, startPoint x: 218, startPoint y: 121, endPoint x: 0, endPoint y: 114, distance: 218.1
click at [0, 114] on div "3366114 Filtrer par litige" at bounding box center [673, 300] width 1346 height 404
paste textarea "OLAGNON"
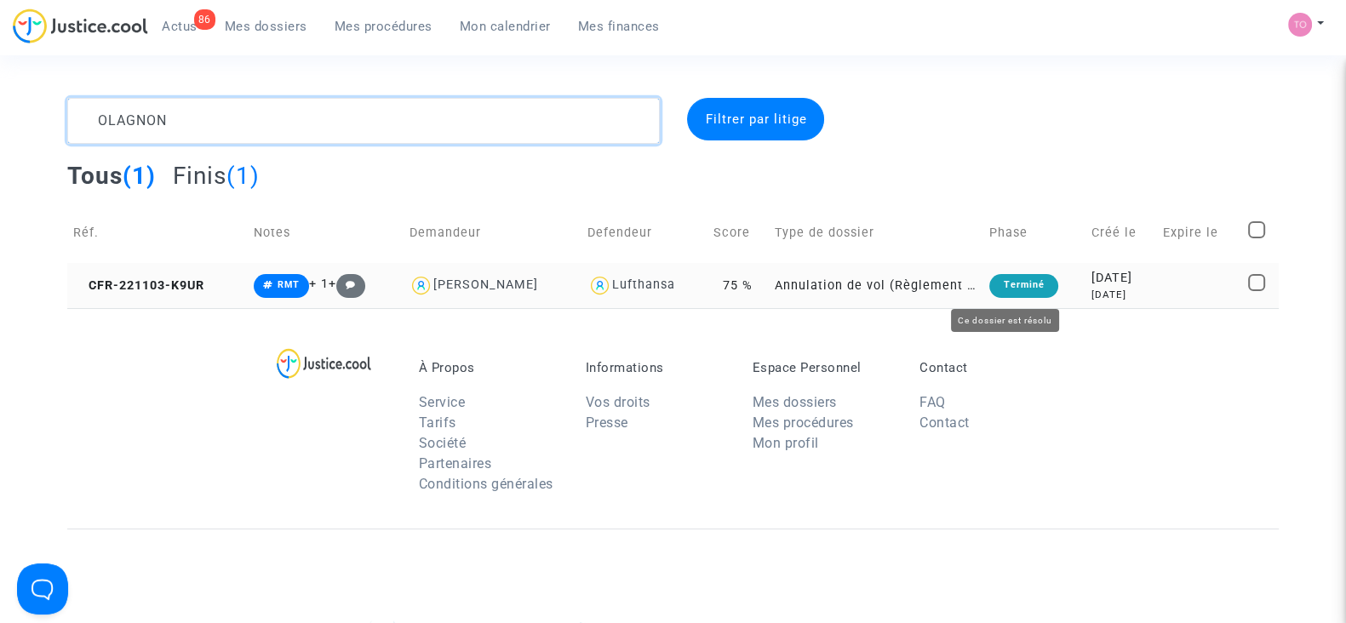
type textarea "OLAGNON"
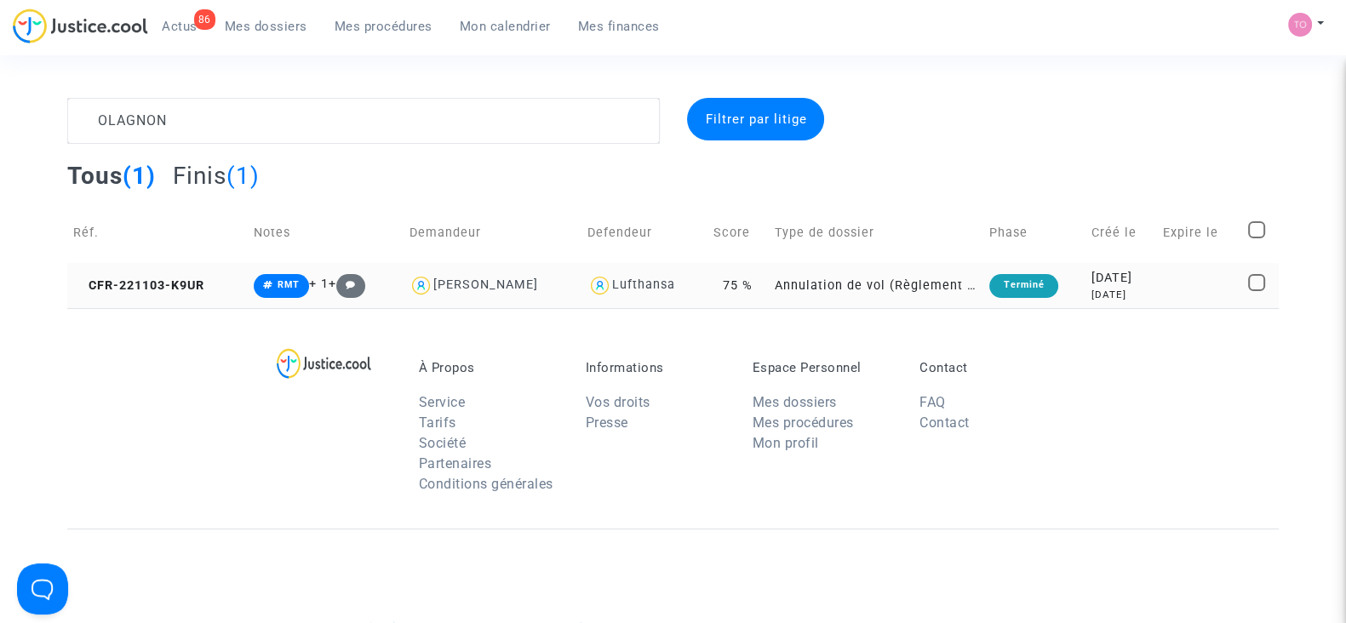
click at [1137, 291] on div "3 years ago" at bounding box center [1121, 295] width 60 height 14
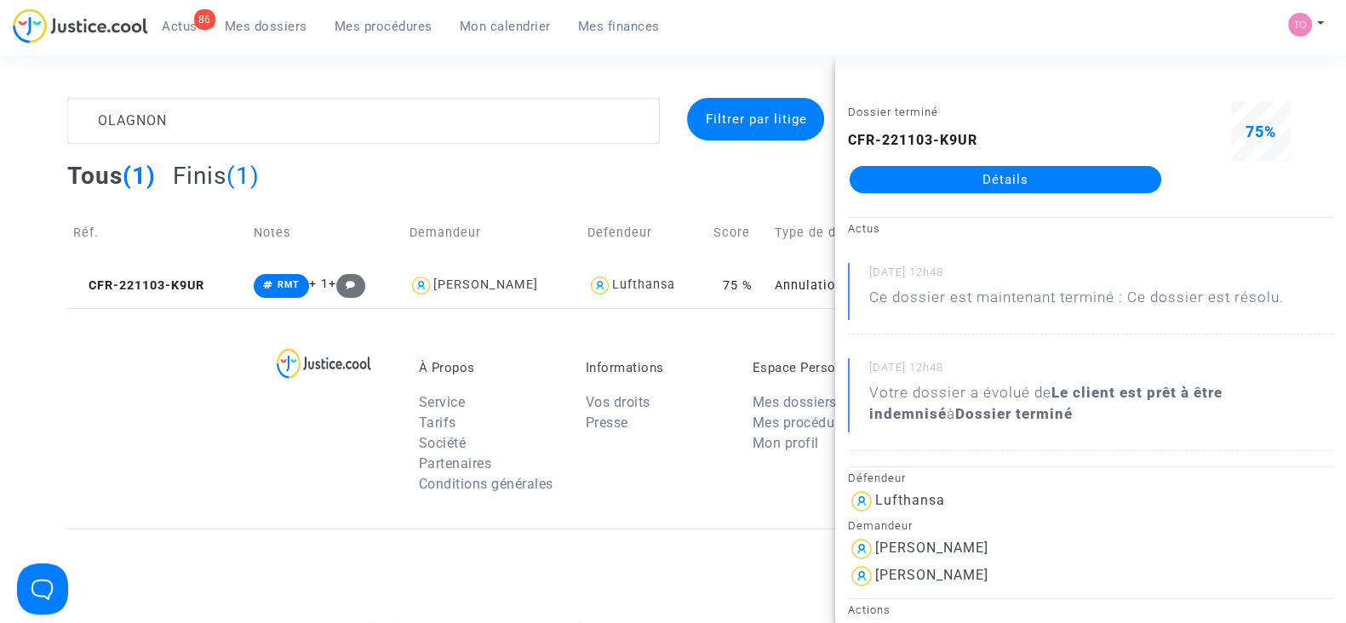
click at [1102, 175] on link "Détails" at bounding box center [1006, 179] width 312 height 27
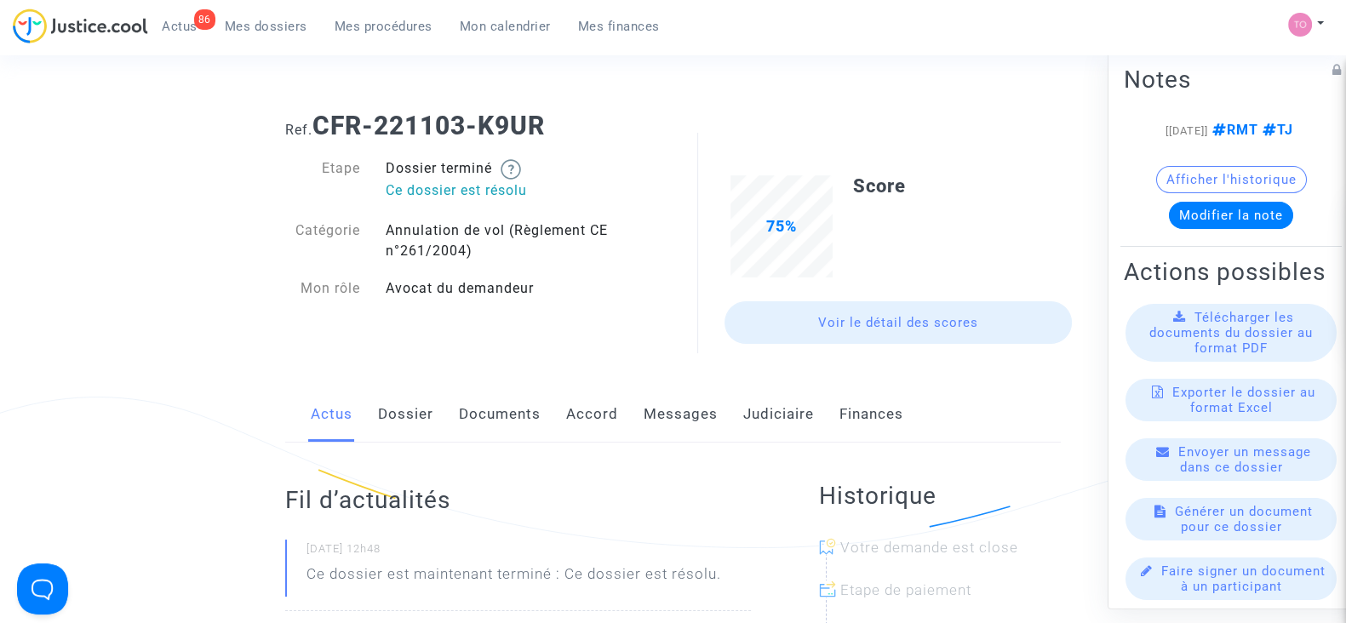
click at [757, 417] on link "Judiciaire" at bounding box center [778, 415] width 71 height 56
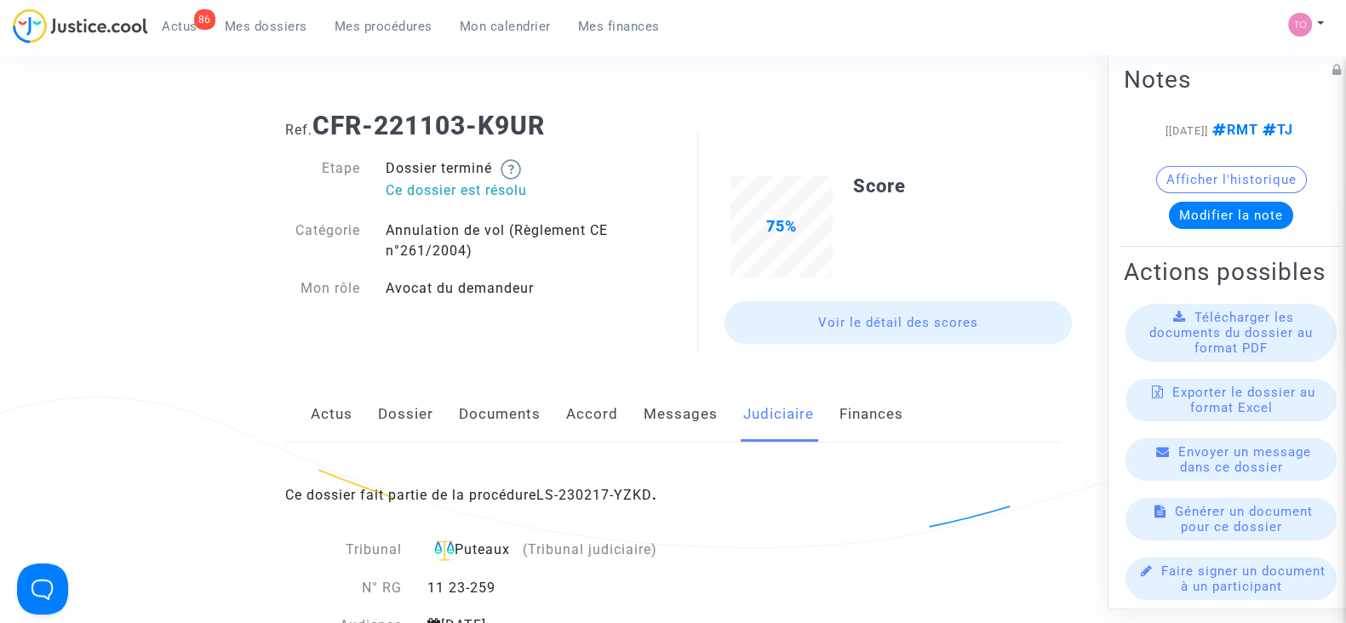
click at [581, 496] on link "LS-230217-YZKD" at bounding box center [594, 495] width 116 height 16
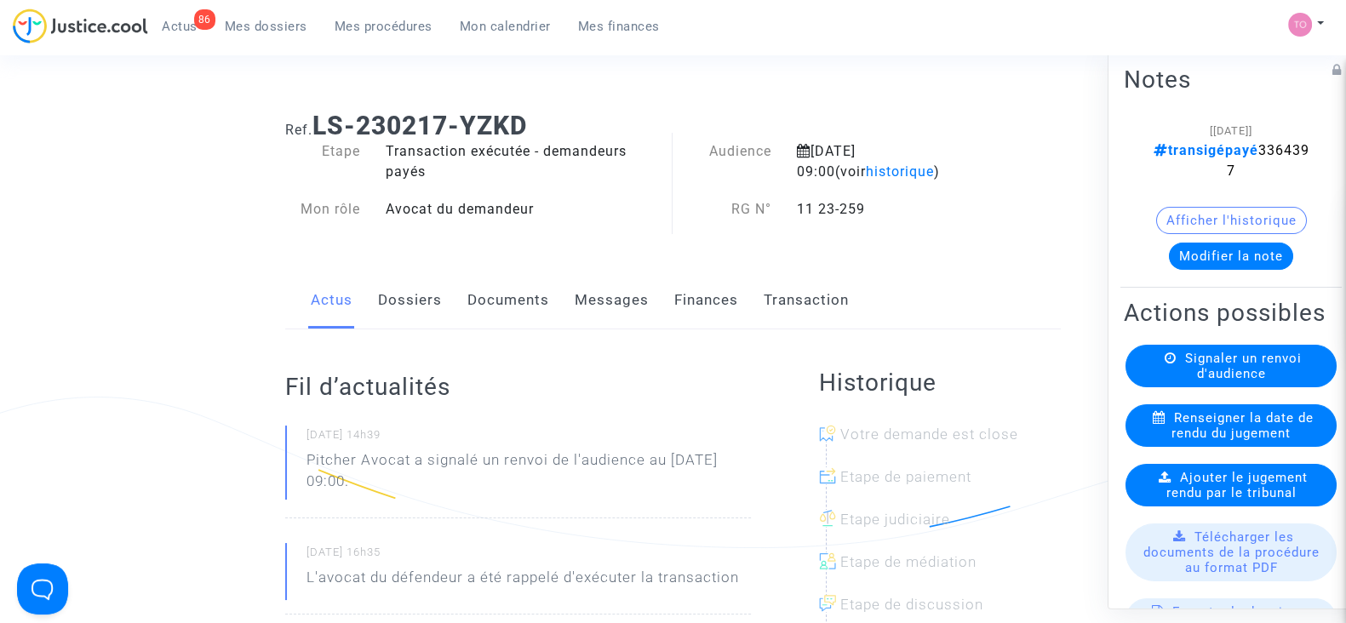
click at [1214, 262] on button "Modifier la note" at bounding box center [1231, 256] width 124 height 27
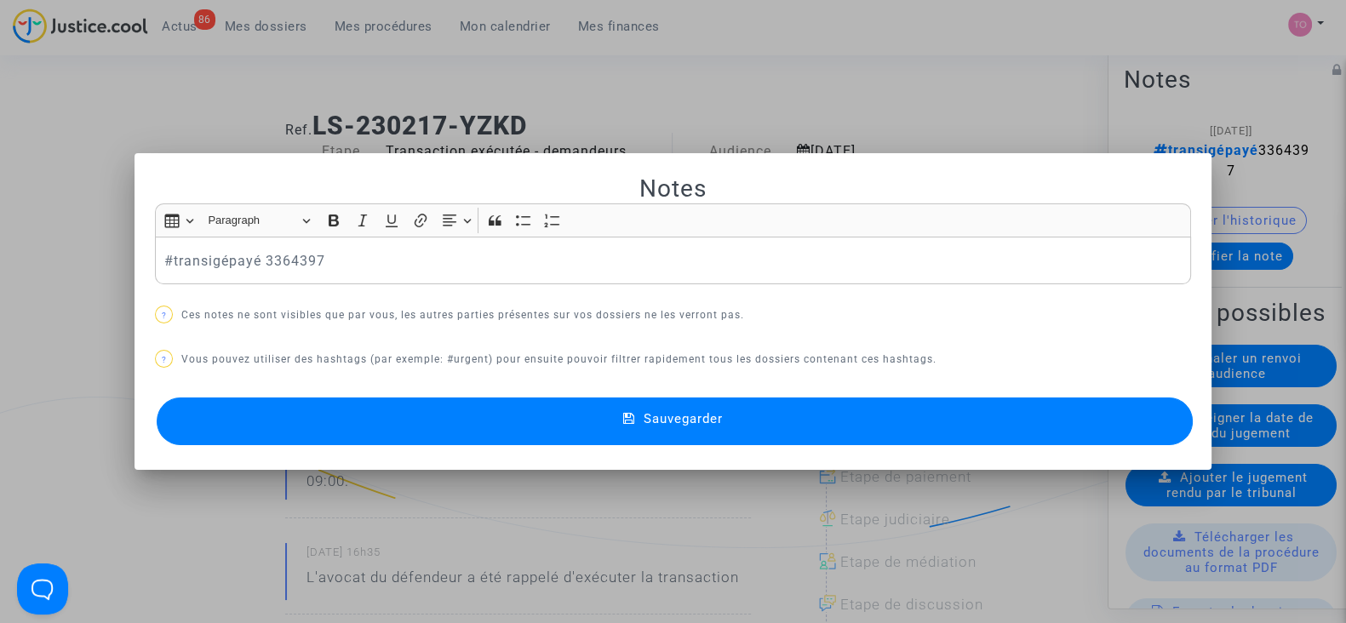
drag, startPoint x: 285, startPoint y: 261, endPoint x: 0, endPoint y: 219, distance: 288.4
click at [0, 219] on div "Notes Rich Text Editor Insert table Insert table Heading Paragraph Paragraph He…" at bounding box center [673, 311] width 1346 height 623
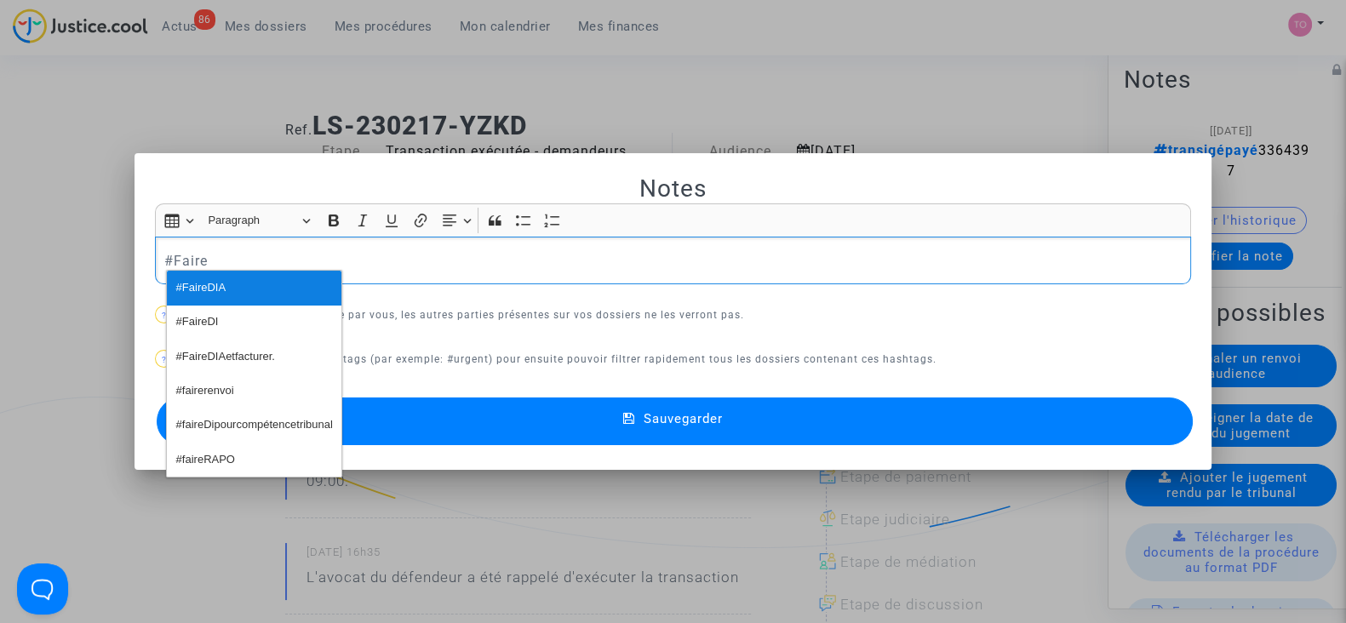
click at [263, 278] on button "#FaireDIA" at bounding box center [254, 288] width 175 height 34
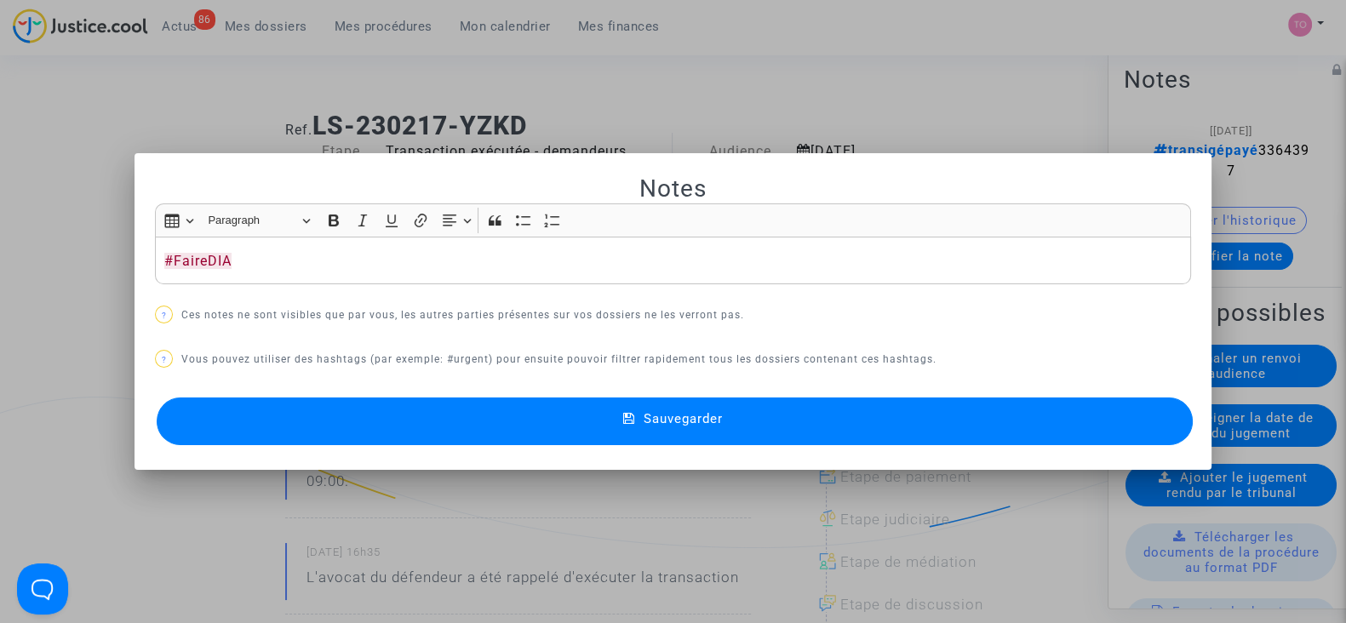
click at [576, 418] on button "Sauvegarder" at bounding box center [675, 422] width 1036 height 48
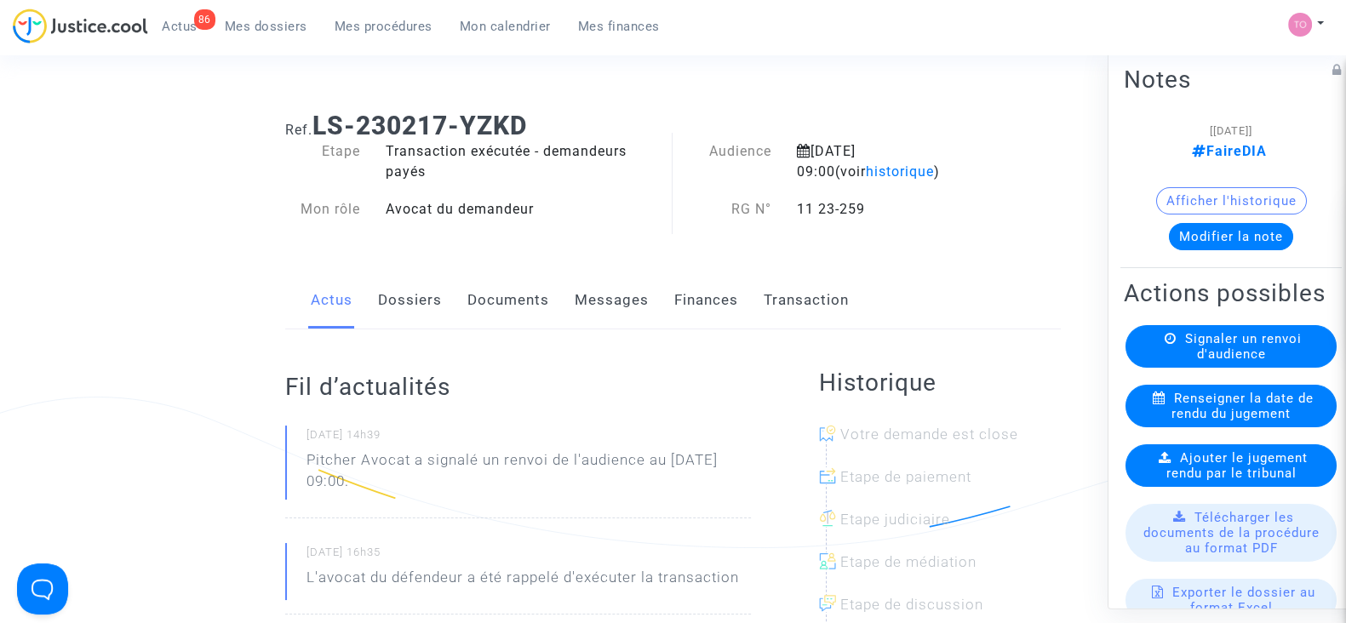
click at [260, 19] on span "Mes dossiers" at bounding box center [266, 26] width 83 height 15
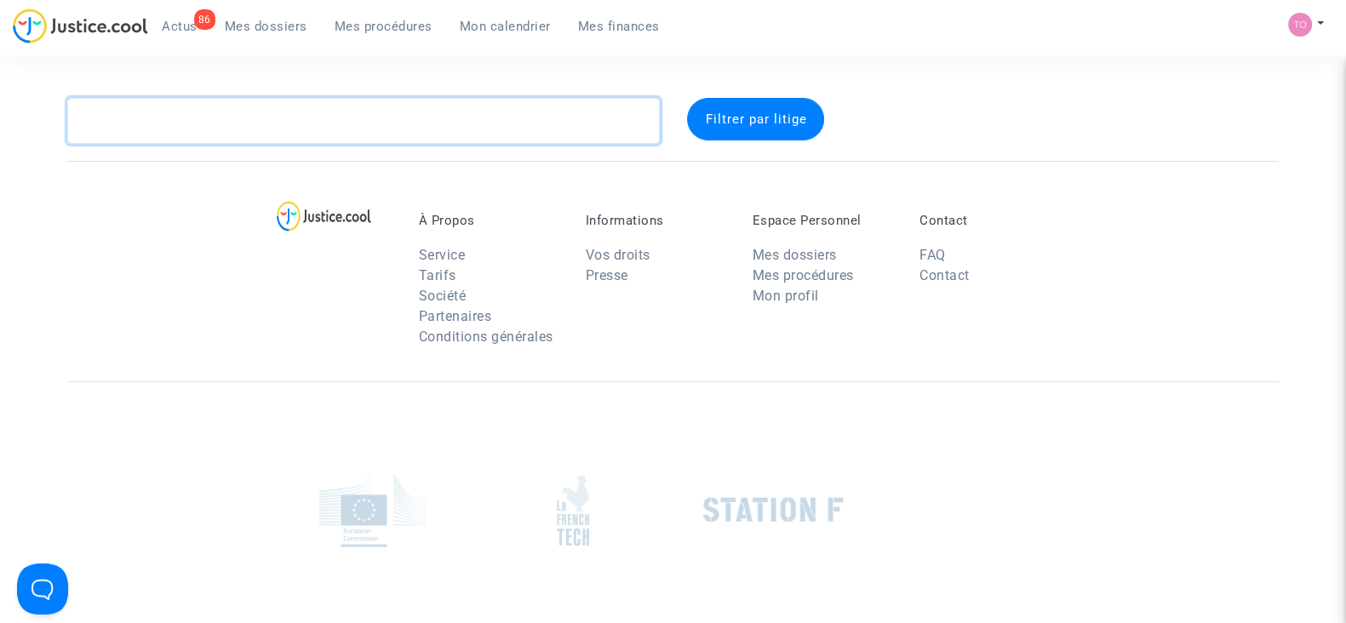
click at [264, 126] on textarea at bounding box center [363, 121] width 593 height 46
paste textarea "GUERRY"
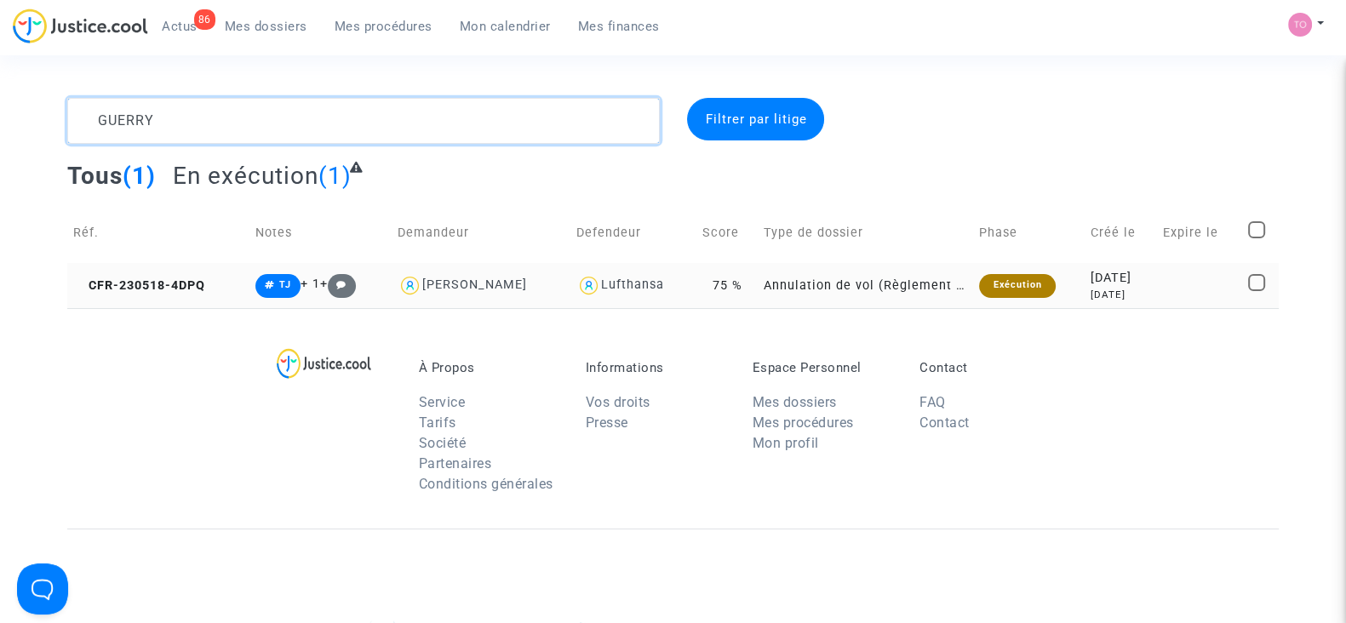
type textarea "GUERRY"
click at [1091, 283] on div "2023-05-18" at bounding box center [1121, 278] width 60 height 19
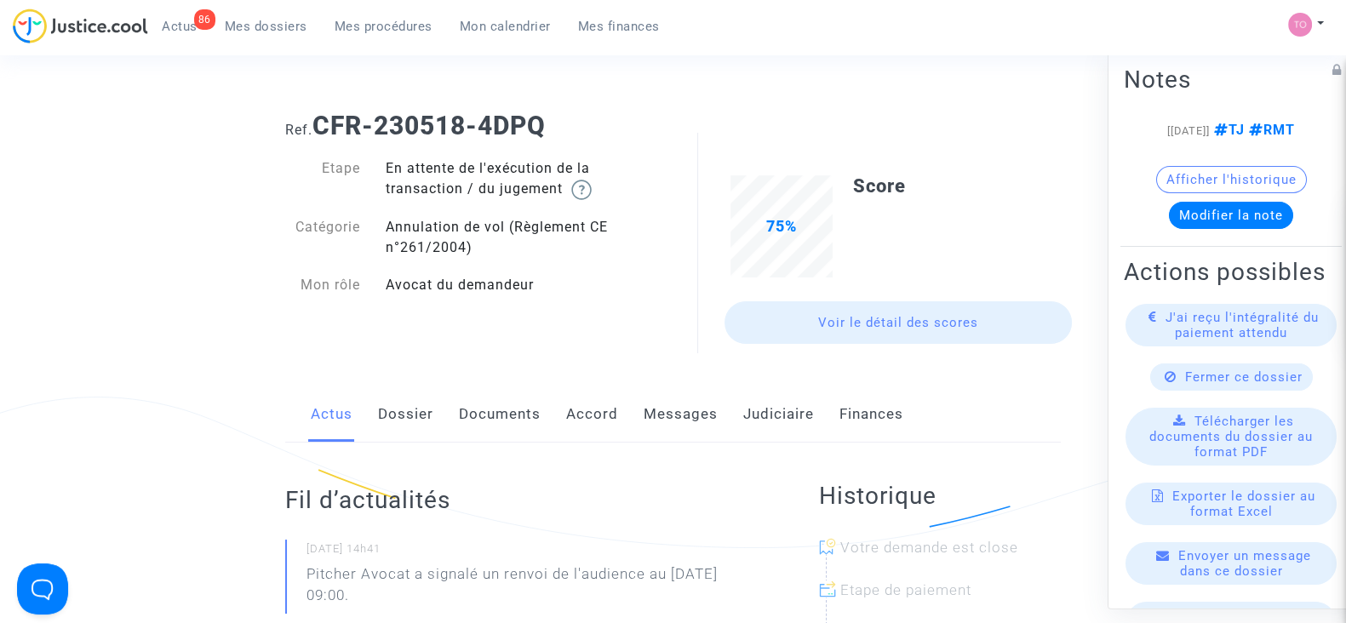
click at [796, 418] on link "Judiciaire" at bounding box center [778, 415] width 71 height 56
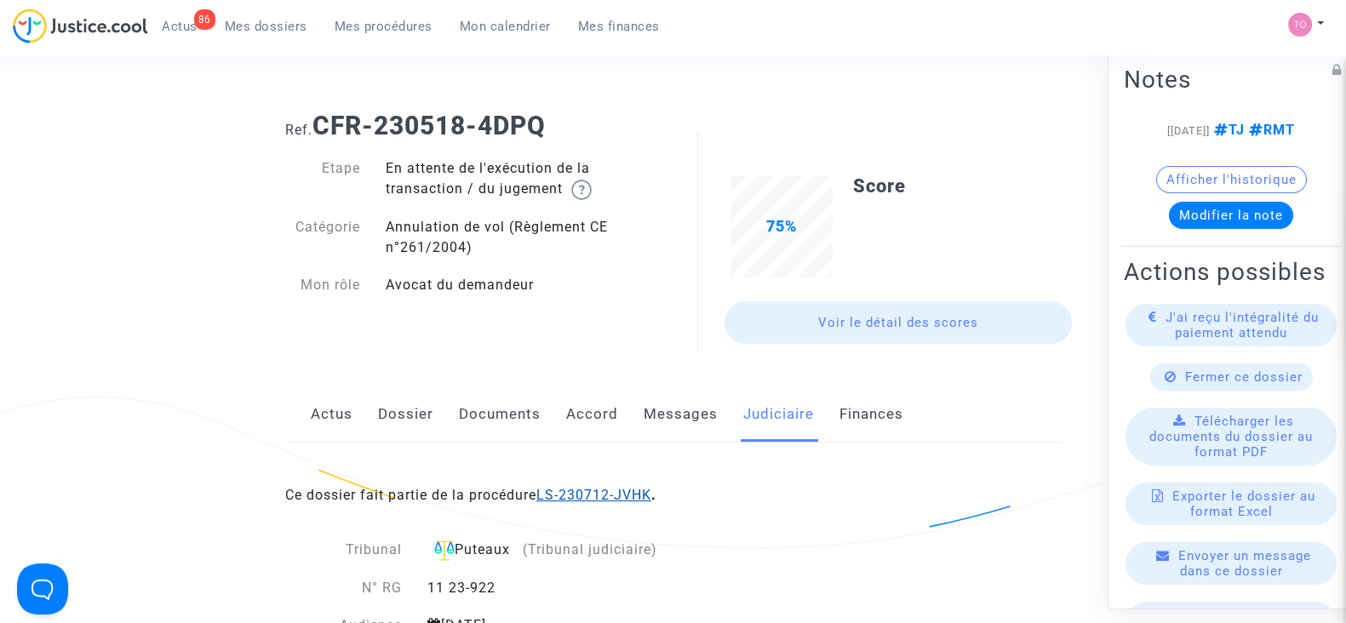
click at [579, 491] on link "LS-230712-JVHK" at bounding box center [593, 495] width 115 height 16
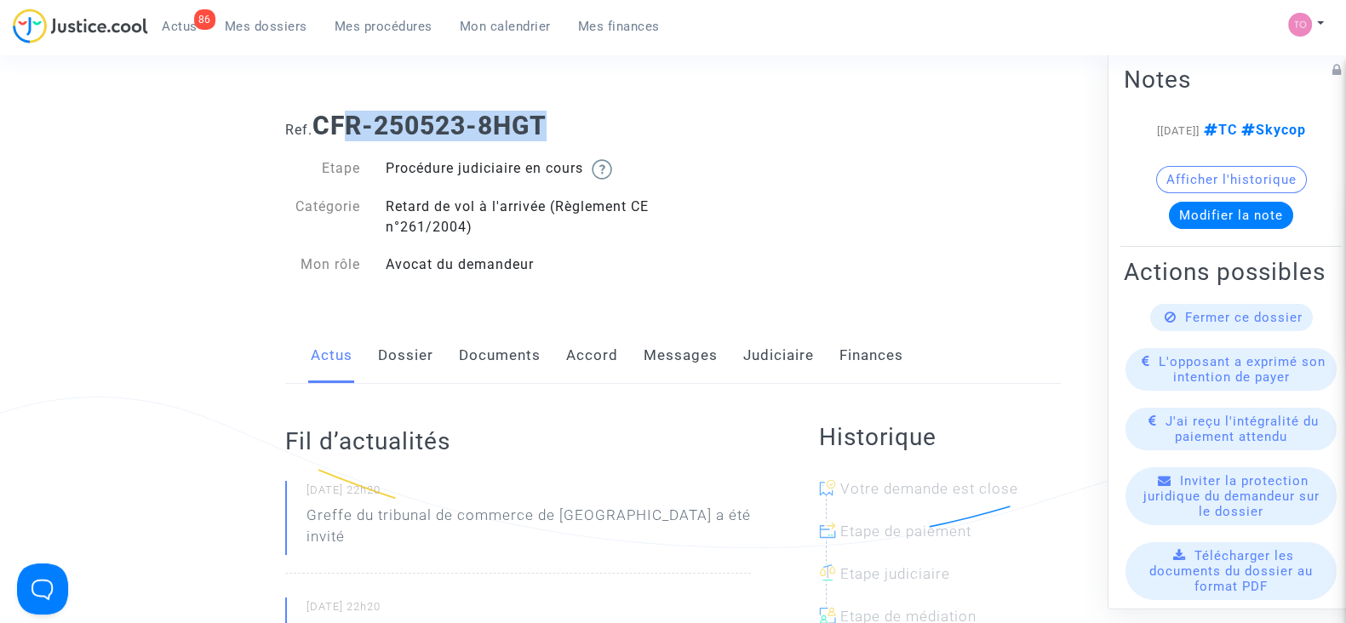
drag, startPoint x: 527, startPoint y: 125, endPoint x: 326, endPoint y: 129, distance: 201.0
click at [326, 129] on h1 "Ref. CFR-250523-8HGT" at bounding box center [673, 126] width 776 height 31
drag, startPoint x: 323, startPoint y: 119, endPoint x: 566, endPoint y: 111, distance: 243.7
click at [566, 111] on h1 "Ref. CFR-250523-8HGT" at bounding box center [673, 126] width 776 height 31
click at [652, 132] on h1 "Ref. CFR-250523-8HGT" at bounding box center [673, 126] width 776 height 31
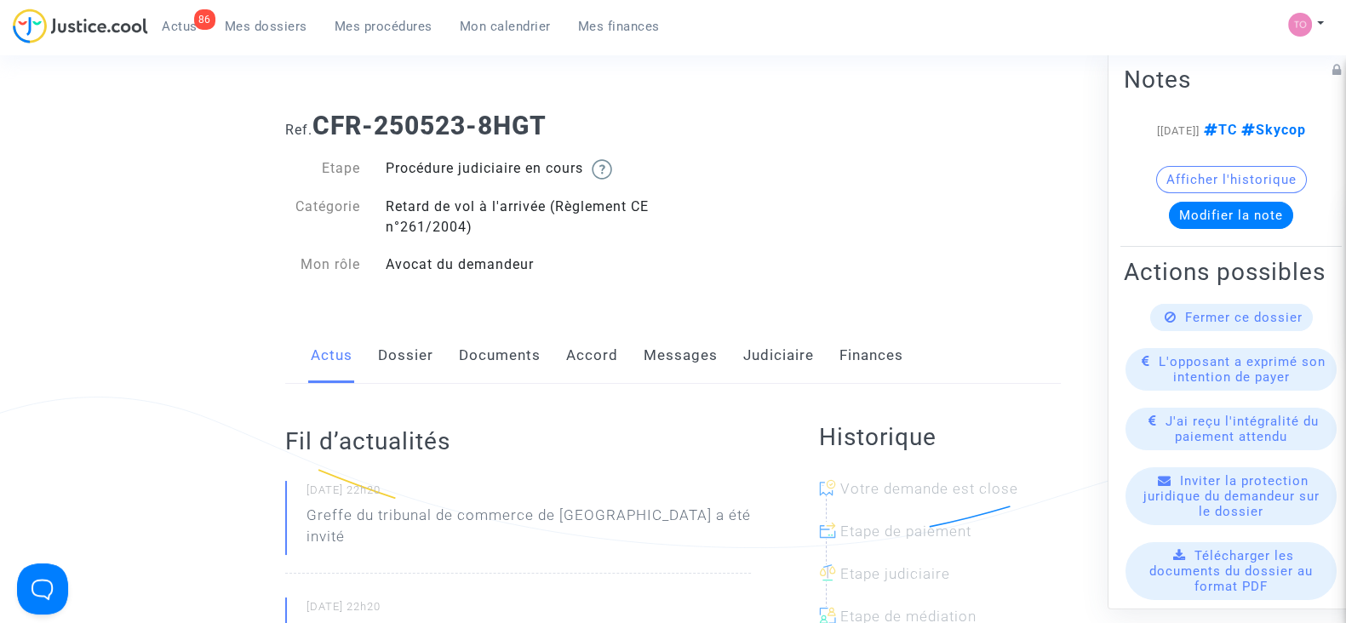
click at [586, 192] on div "Etape Procédure judiciaire en cours Catégorie Retard de vol à l'arrivée (Règlem…" at bounding box center [473, 225] width 376 height 134
click at [651, 358] on link "Messages" at bounding box center [681, 356] width 74 height 56
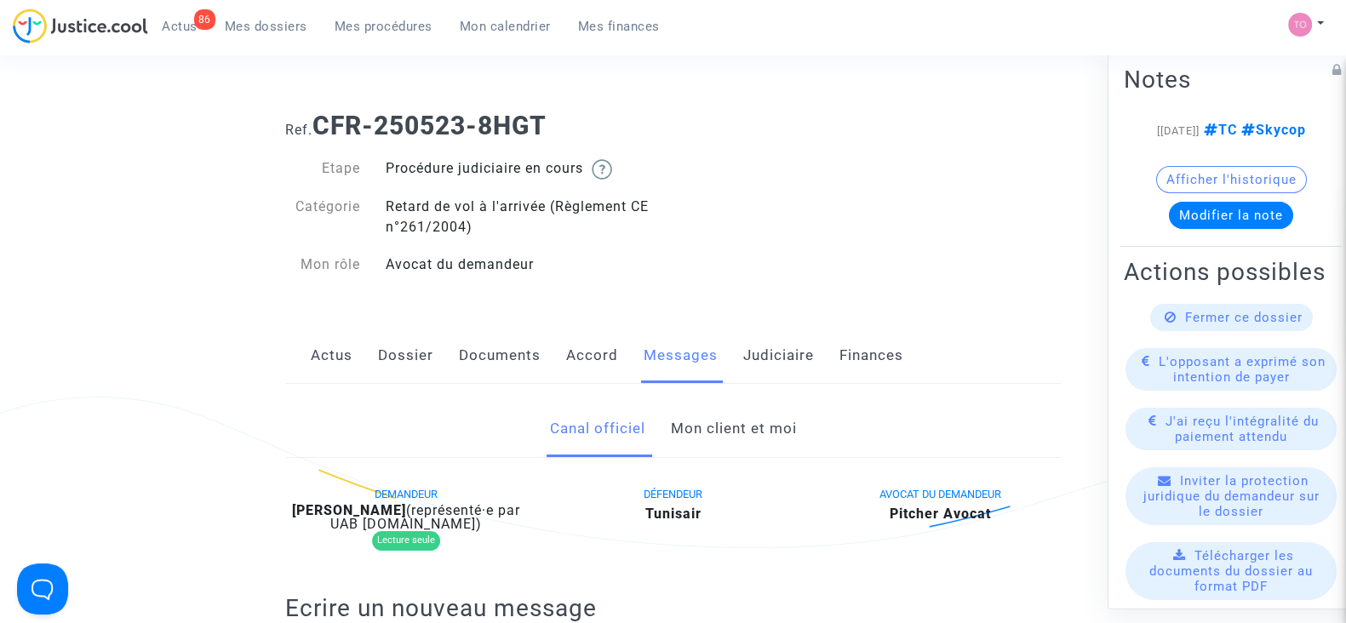
click at [681, 426] on link "Mon client et moi" at bounding box center [733, 429] width 126 height 56
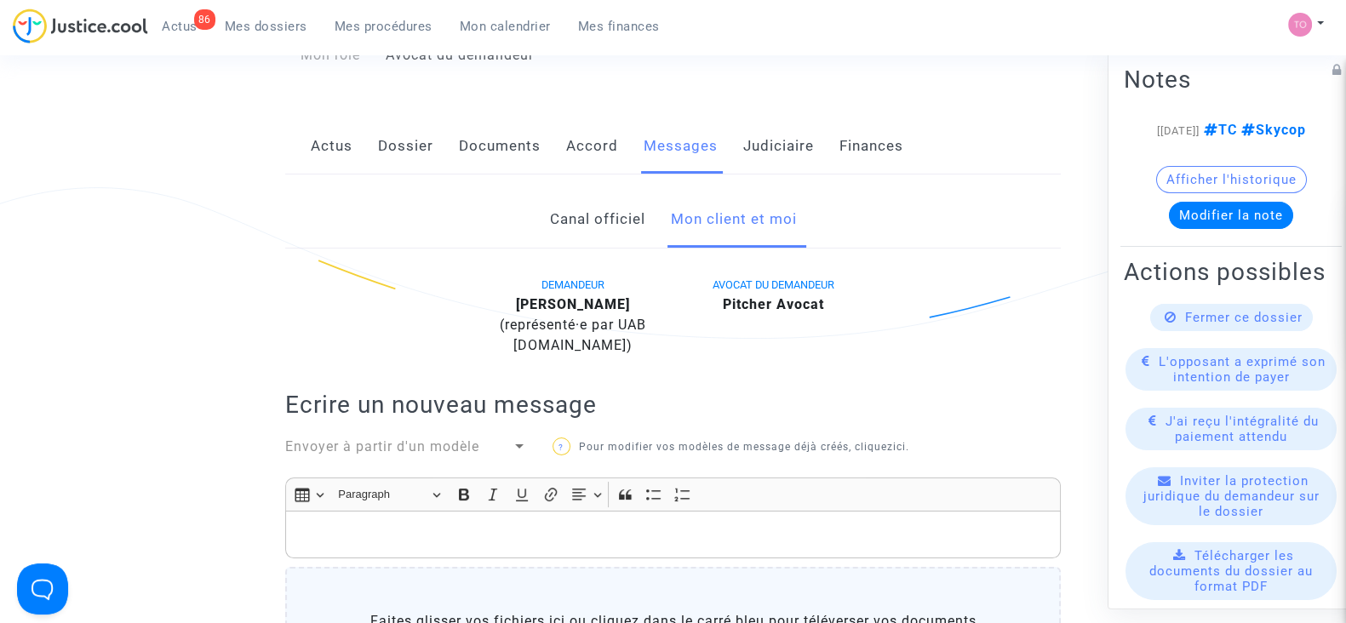
scroll to position [212, 0]
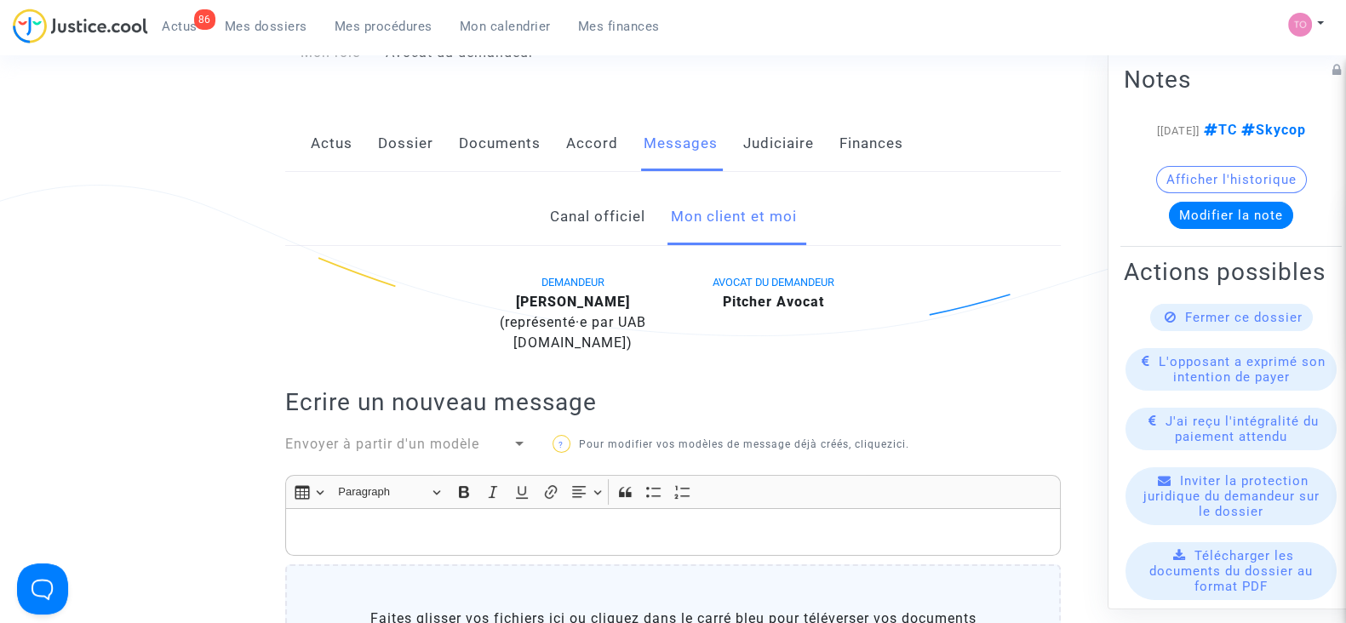
click at [1225, 229] on button "Modifier la note" at bounding box center [1231, 215] width 124 height 27
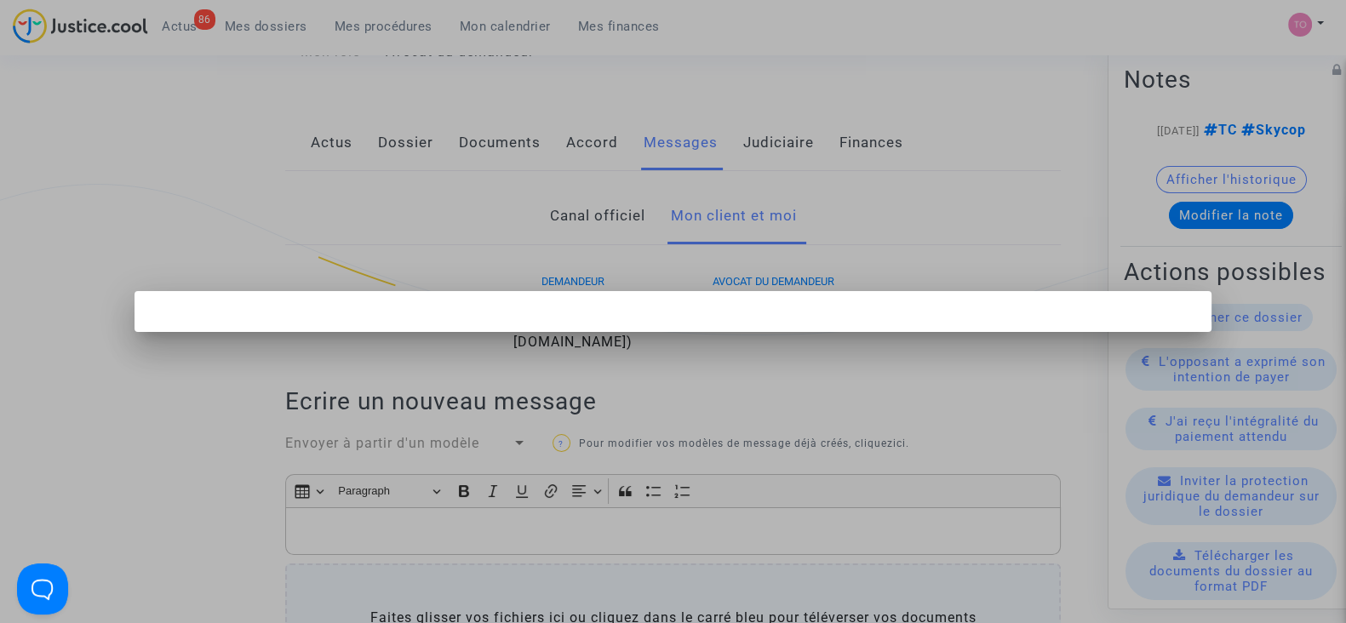
scroll to position [0, 0]
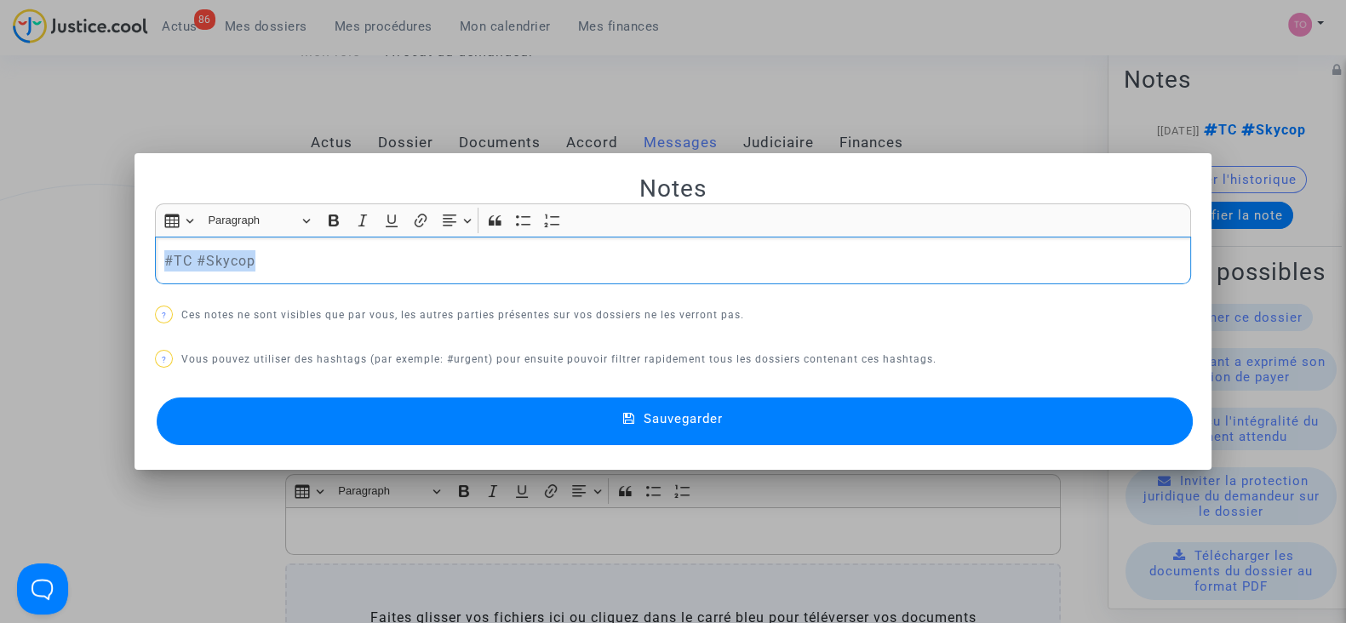
drag, startPoint x: 317, startPoint y: 258, endPoint x: 0, endPoint y: 258, distance: 316.8
click at [0, 258] on div "Notes Rich Text Editor Insert table Insert table Heading Paragraph Paragraph He…" at bounding box center [673, 311] width 1346 height 623
click at [477, 89] on div at bounding box center [673, 311] width 1346 height 623
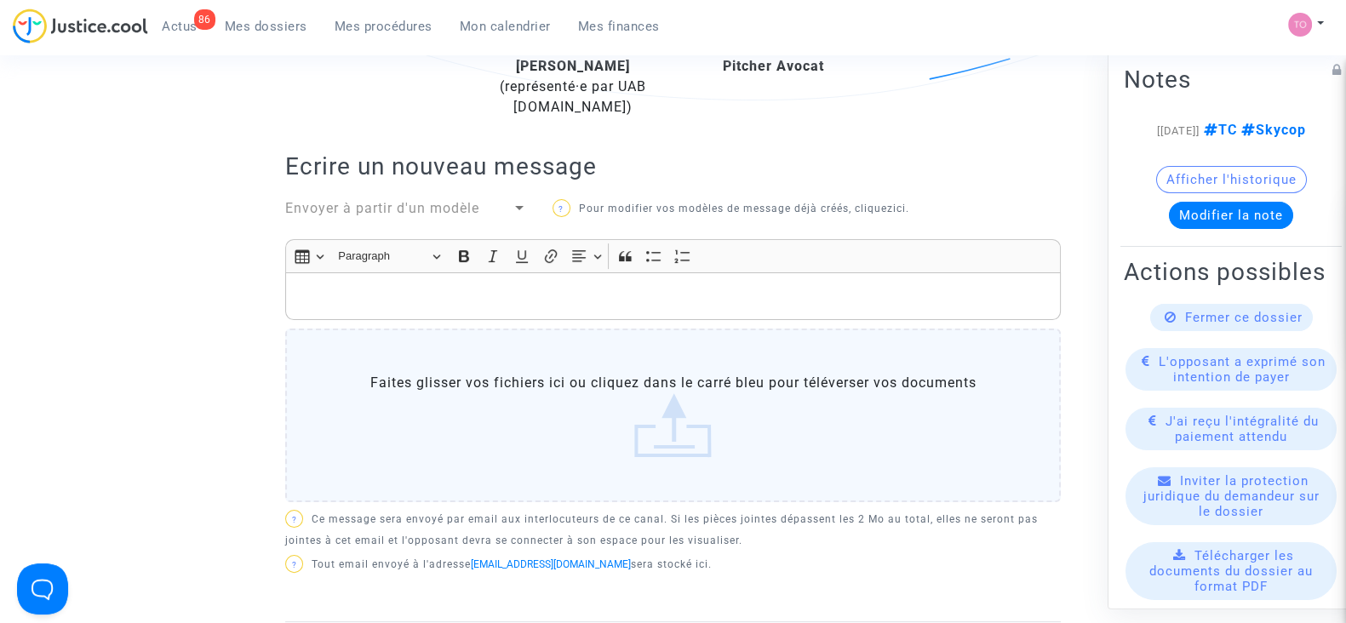
scroll to position [425, 0]
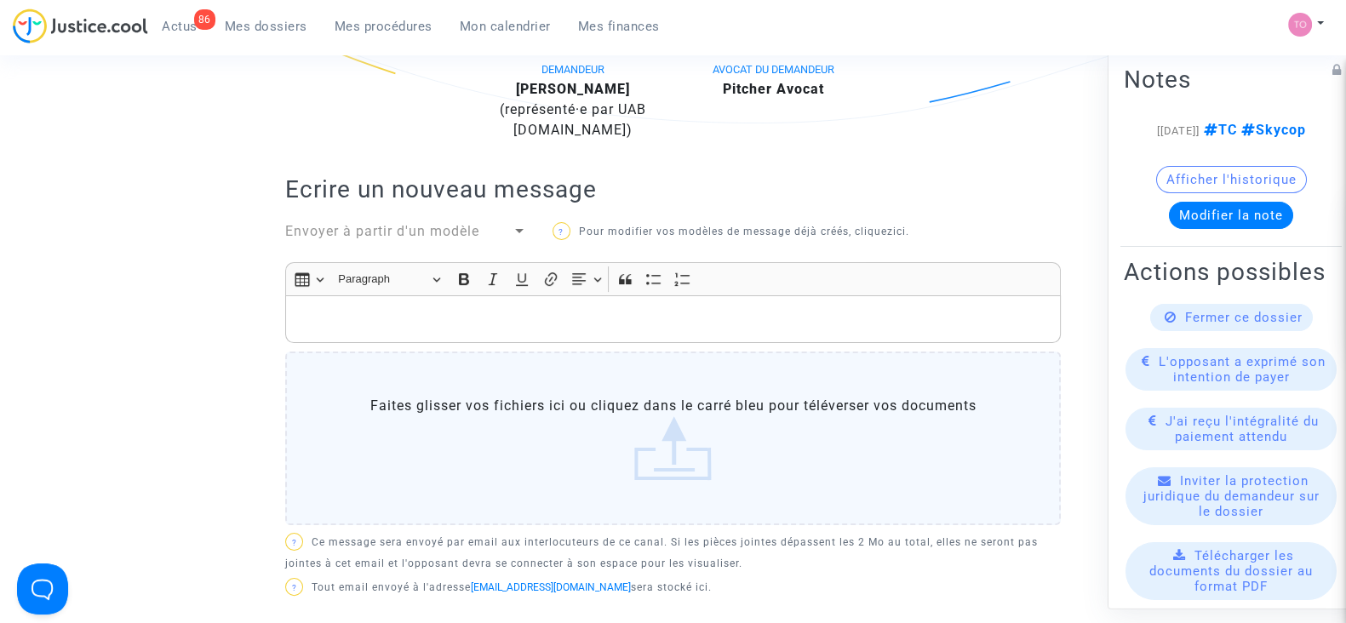
click at [403, 313] on p "Rich Text Editor, main" at bounding box center [674, 319] width 758 height 21
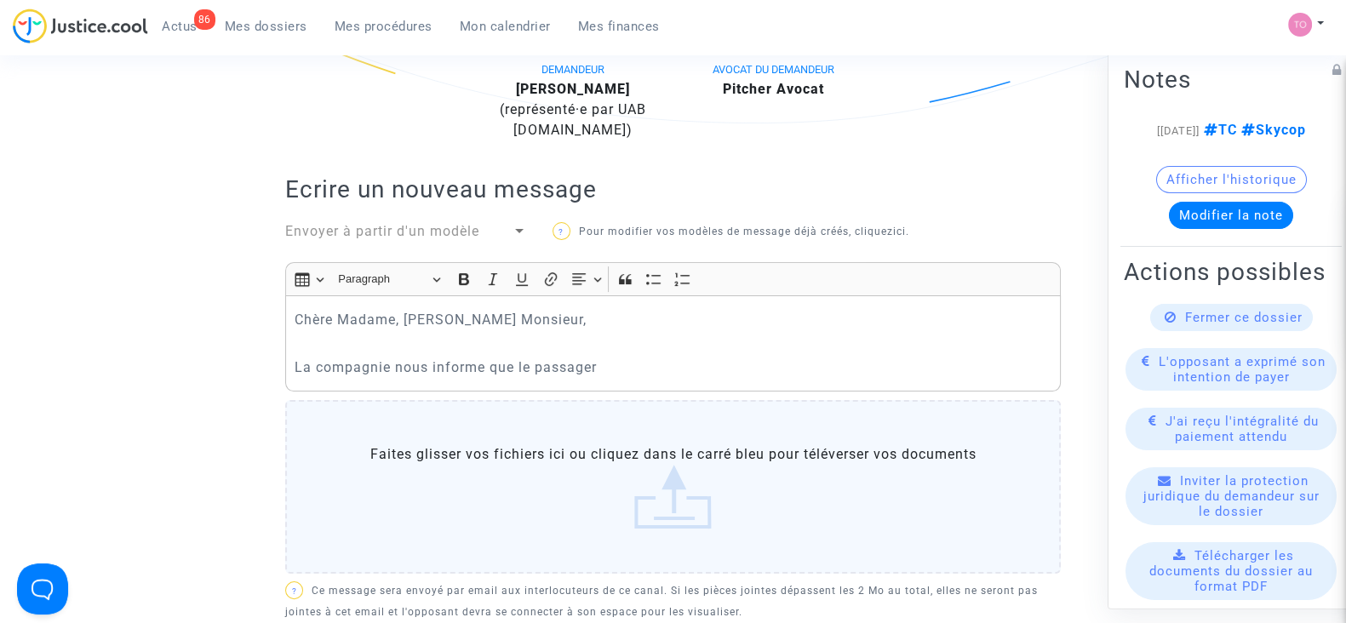
click at [660, 363] on p "La compagnie nous informe que le passager" at bounding box center [674, 367] width 758 height 21
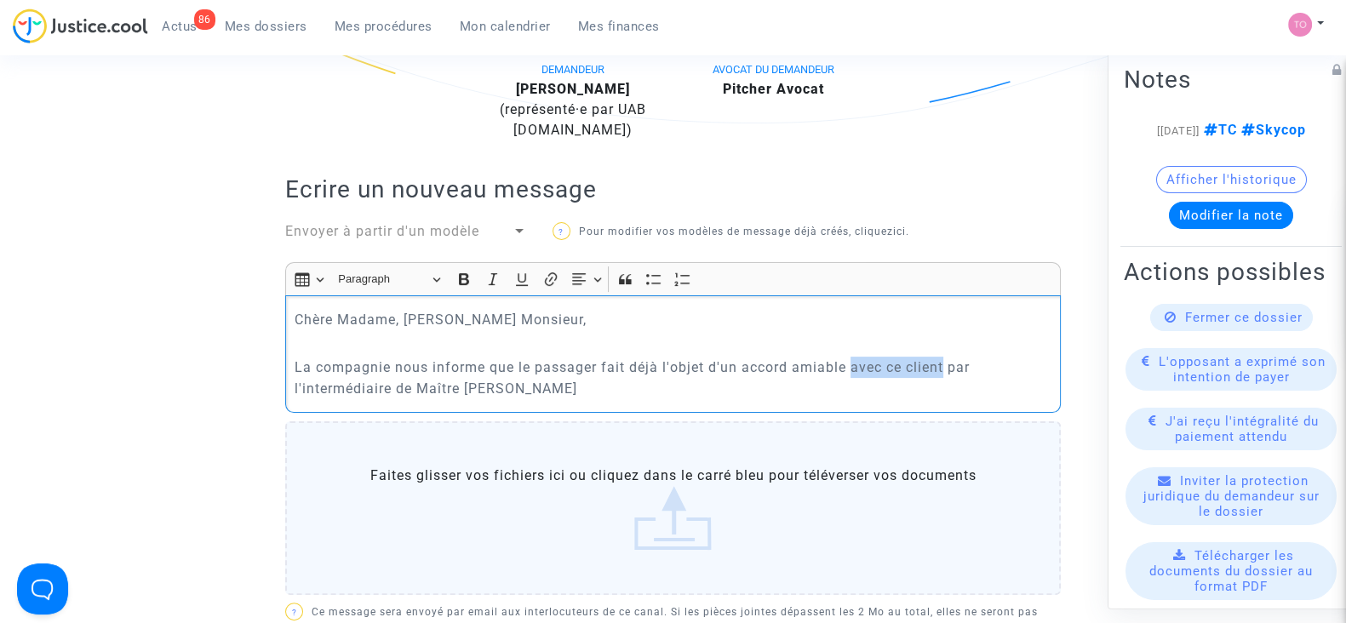
drag, startPoint x: 852, startPoint y: 361, endPoint x: 945, endPoint y: 356, distance: 93.8
click at [945, 357] on p "La compagnie nous informe que le passager fait déjà l'objet d'un accord amiable…" at bounding box center [674, 378] width 758 height 43
click at [463, 386] on p "La compagnie nous informe que le passager fait déjà l'objet d'un accord amiable…" at bounding box center [674, 378] width 758 height 43
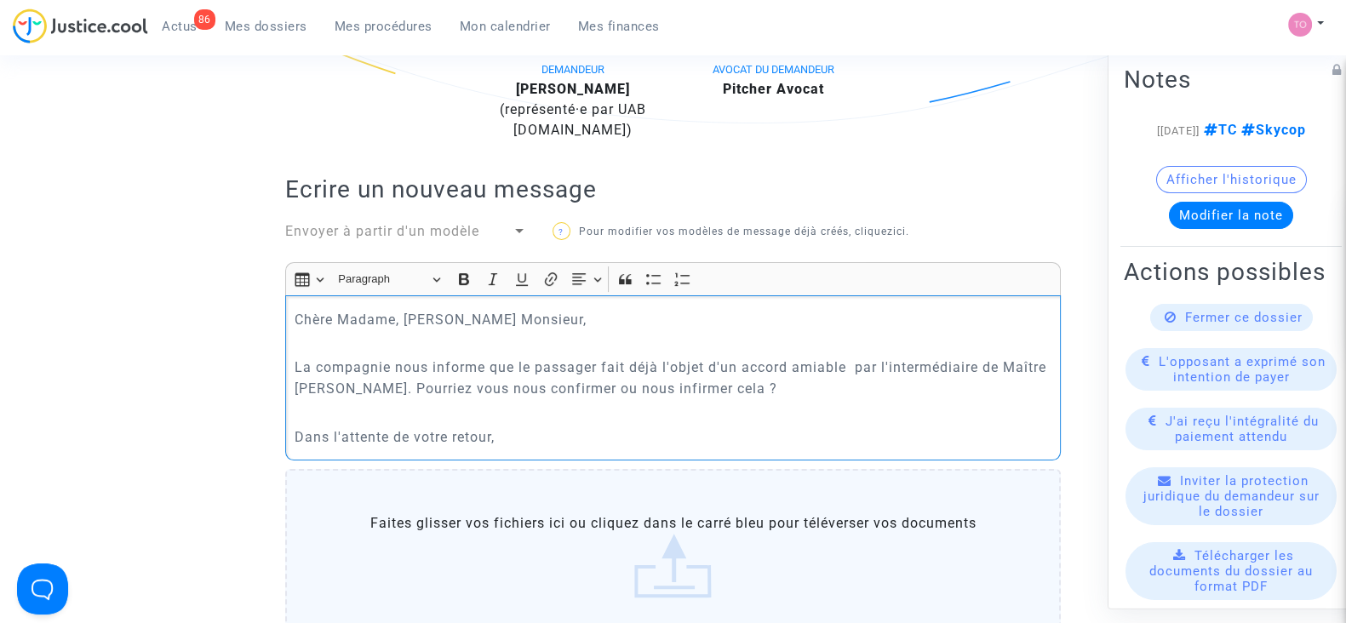
click at [794, 387] on p "La compagnie nous informe que le passager fait déjà l'objet d'un accord amiable…" at bounding box center [674, 378] width 758 height 43
drag, startPoint x: 531, startPoint y: 381, endPoint x: 558, endPoint y: 381, distance: 26.4
click at [533, 381] on p "La compagnie nous informe que le passager fait déjà l'objet d'un accord amiable…" at bounding box center [674, 378] width 758 height 43
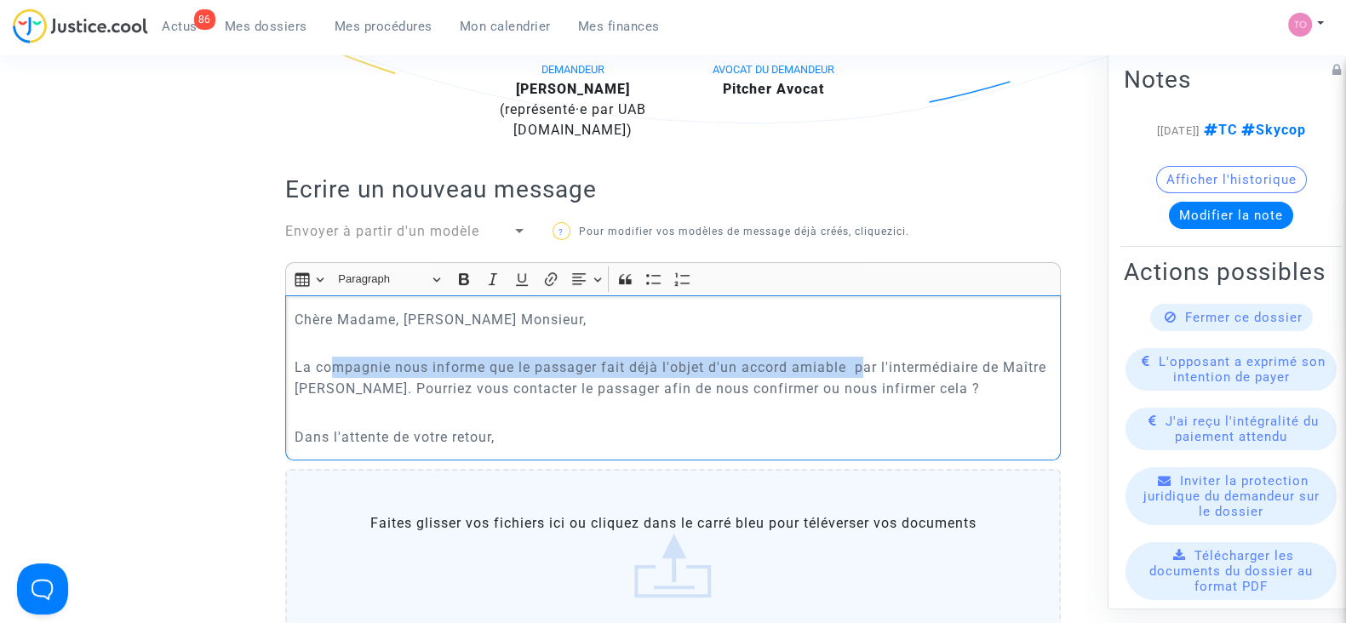
drag, startPoint x: 336, startPoint y: 364, endPoint x: 859, endPoint y: 363, distance: 523.7
click at [859, 363] on p "La compagnie nous informe que le passager fait déjà l'objet d'un accord amiable…" at bounding box center [674, 378] width 758 height 43
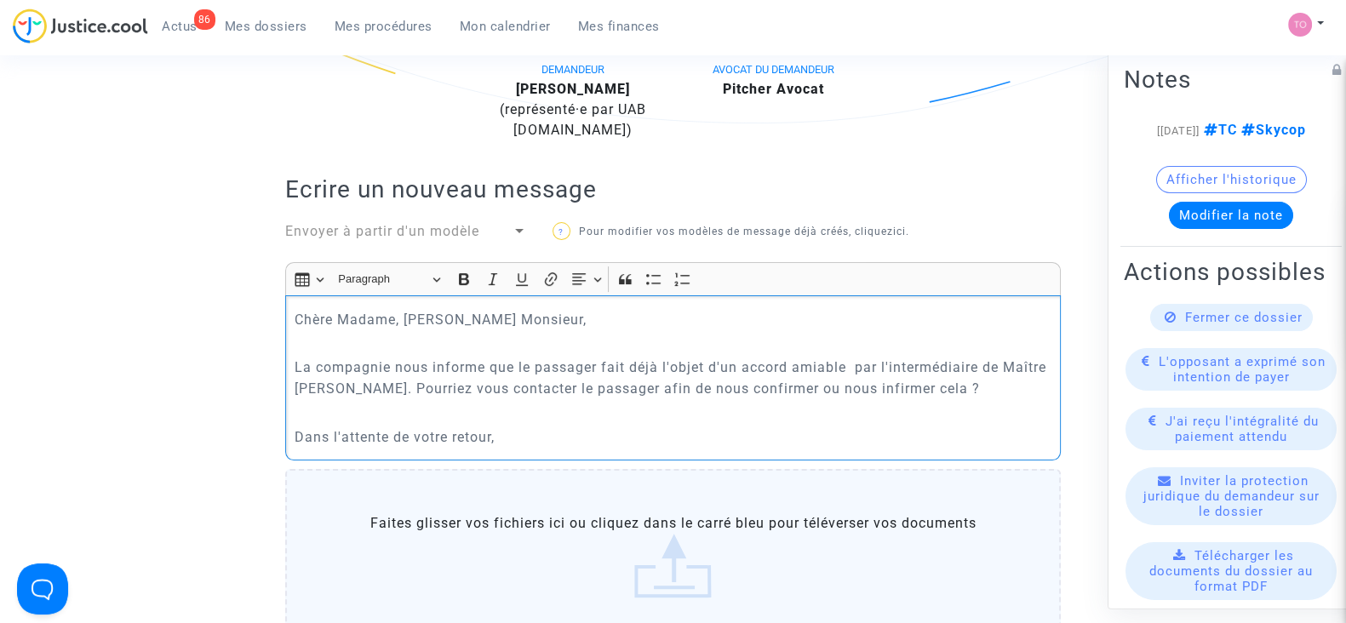
click at [524, 433] on p "Dans l'attente de votre retour," at bounding box center [674, 437] width 758 height 21
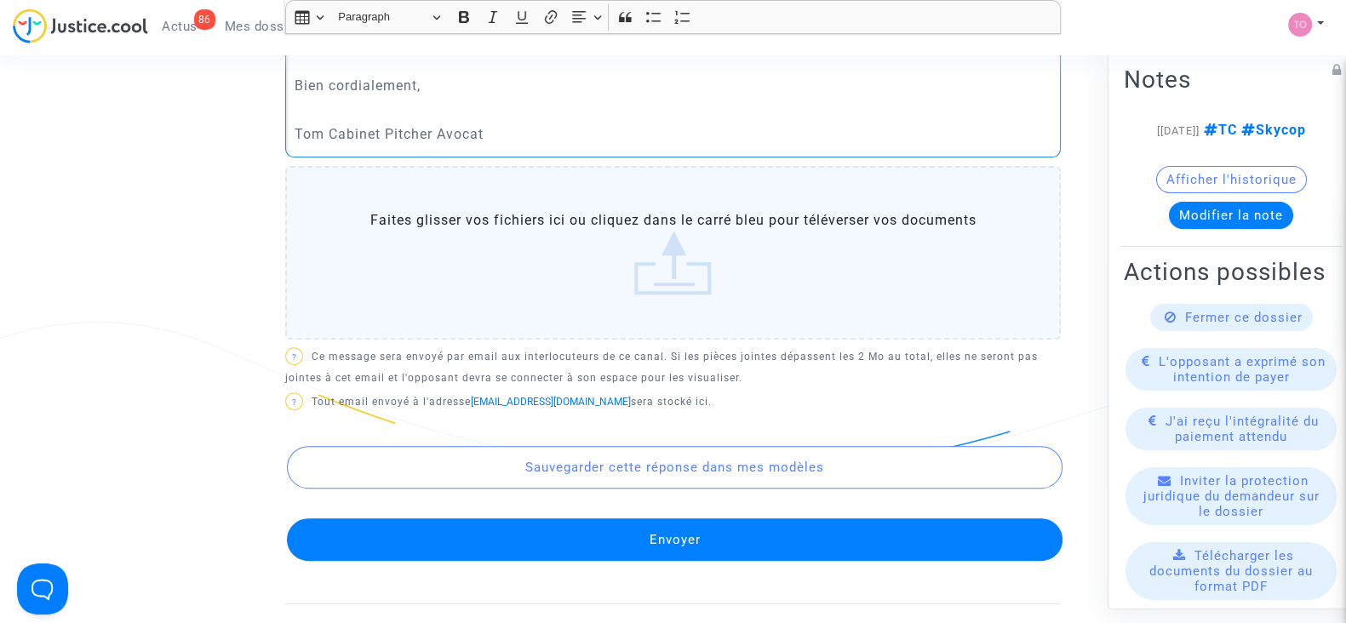
scroll to position [958, 0]
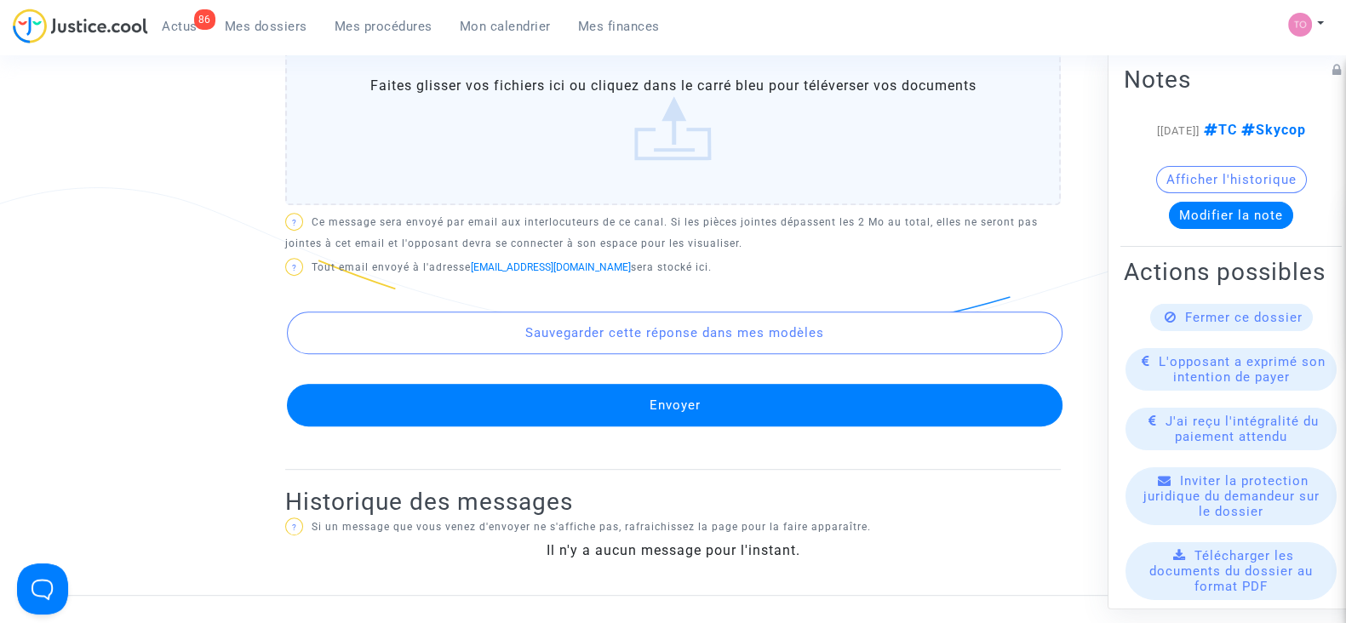
click at [656, 398] on button "Envoyer" at bounding box center [675, 405] width 776 height 43
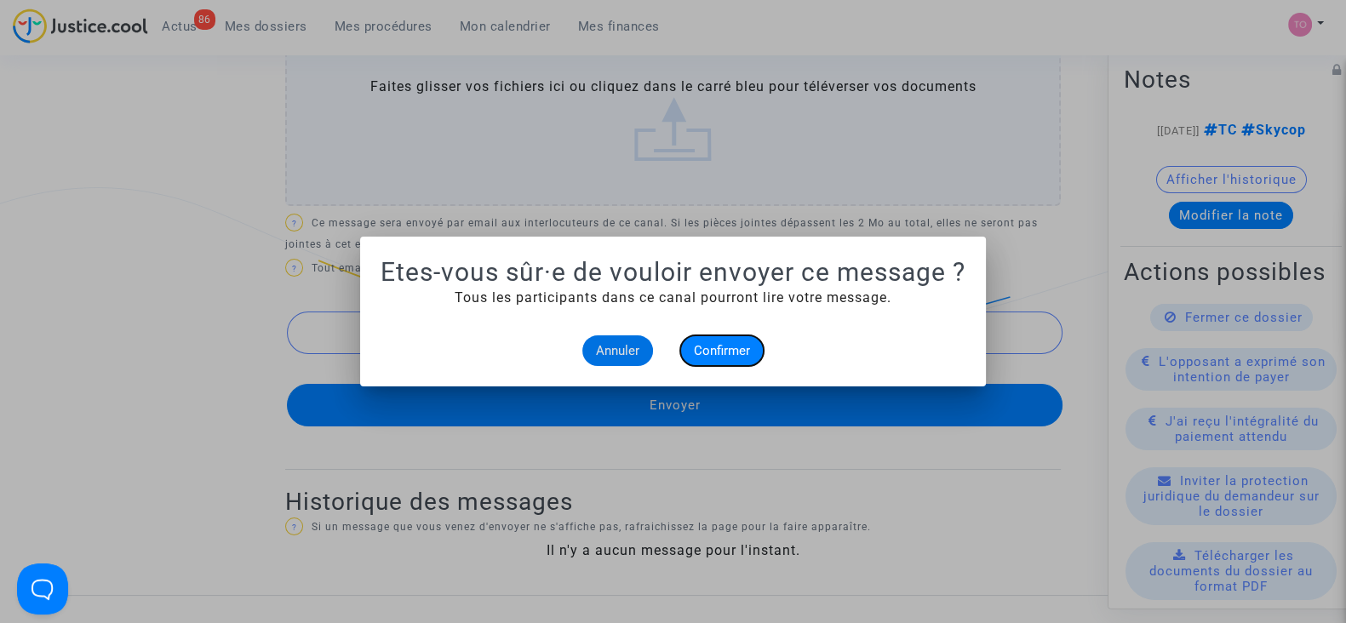
click at [708, 350] on span "Confirmer" at bounding box center [722, 350] width 56 height 15
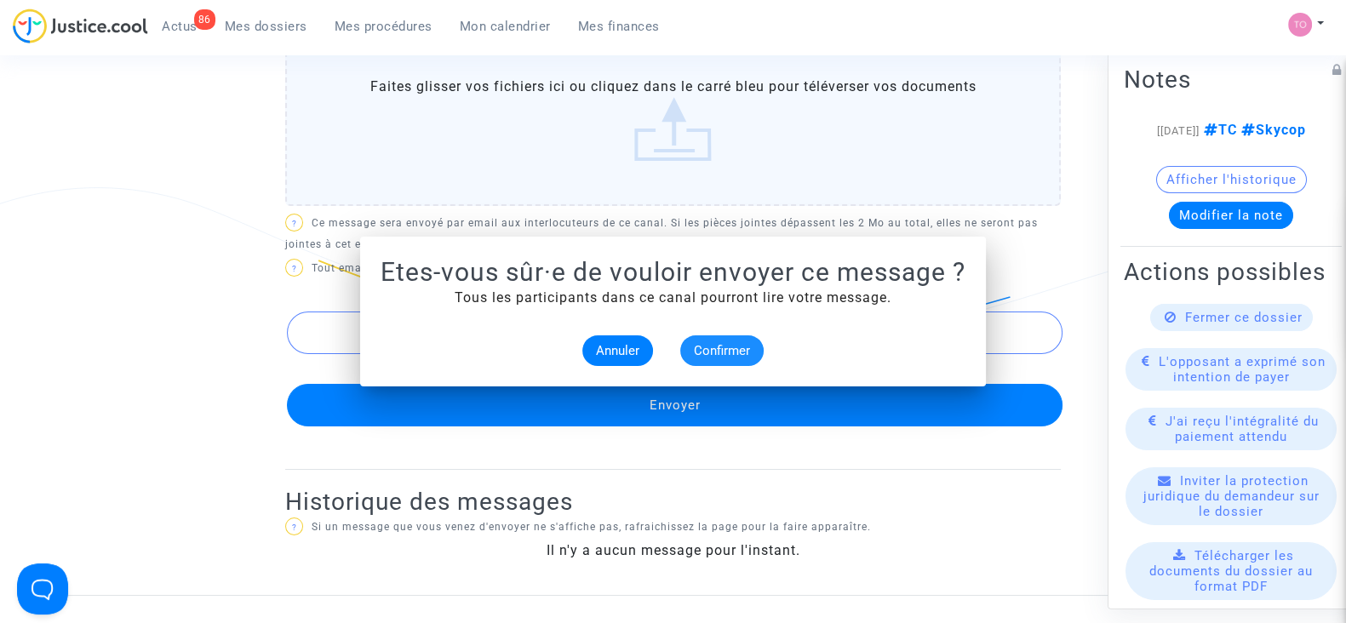
scroll to position [958, 0]
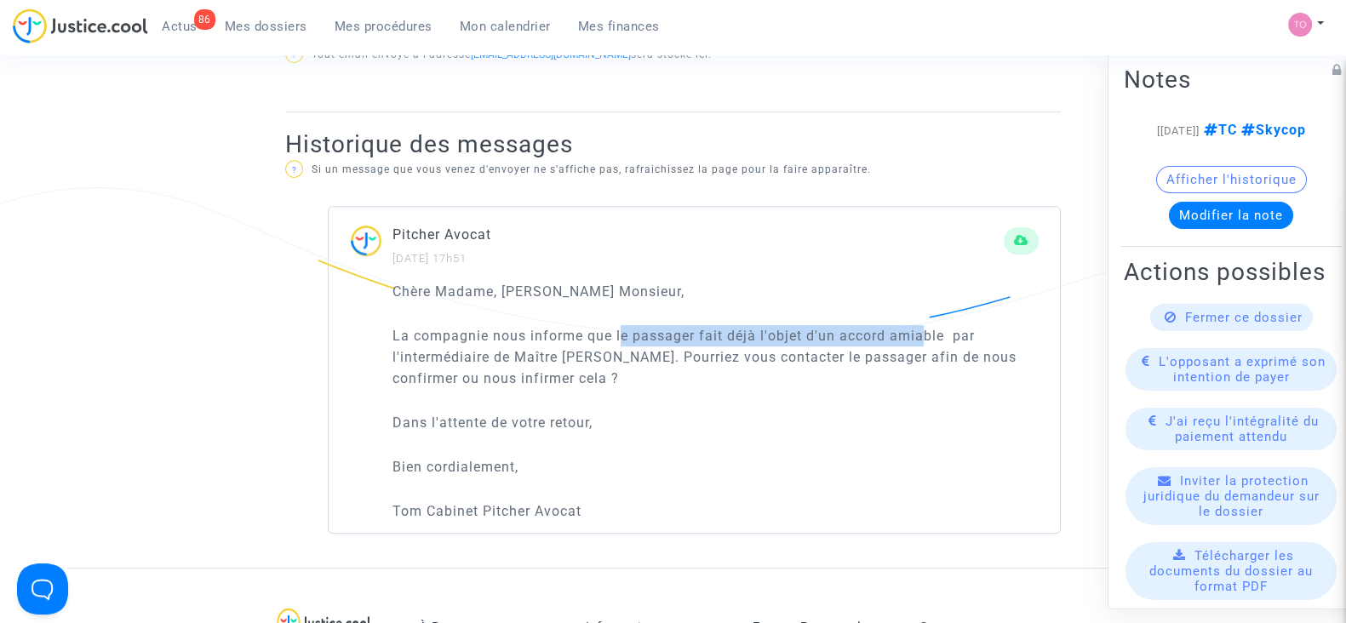
drag, startPoint x: 622, startPoint y: 334, endPoint x: 926, endPoint y: 327, distance: 304.1
click at [926, 327] on p "La compagnie nous informe que le passager fait déjà l'objet d'un accord amiable…" at bounding box center [716, 357] width 646 height 64
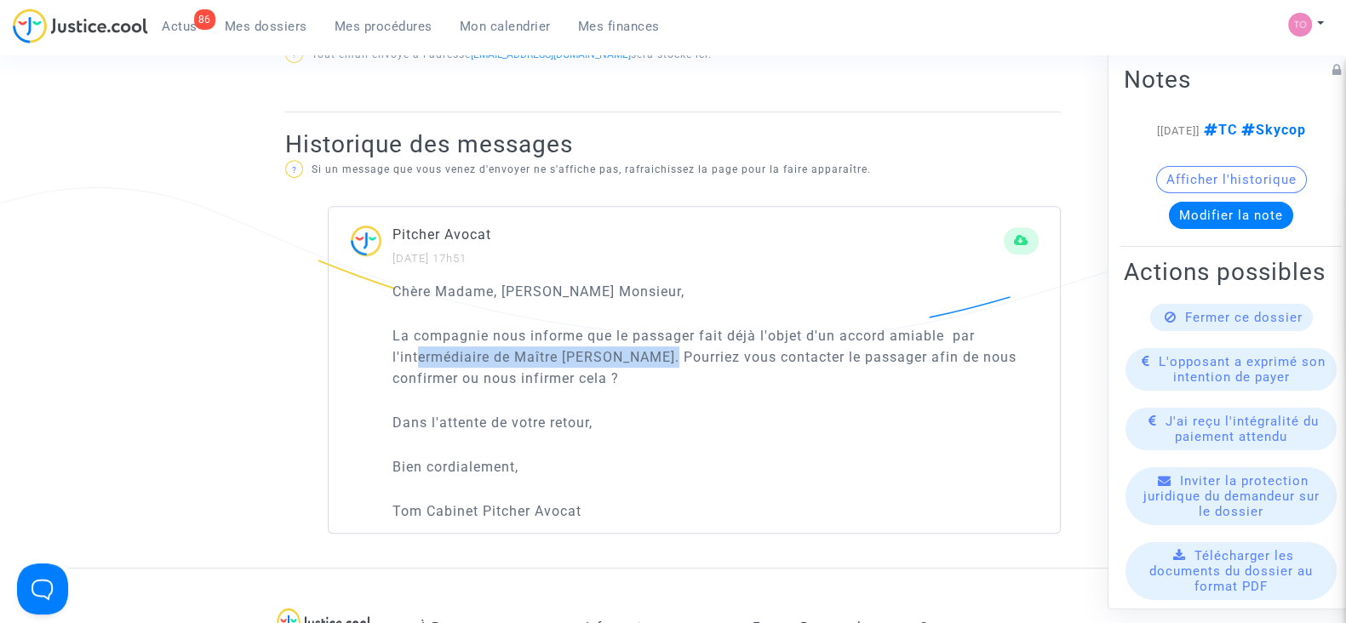
drag, startPoint x: 422, startPoint y: 345, endPoint x: 726, endPoint y: 350, distance: 304.0
click at [681, 348] on p "La compagnie nous informe que le passager fait déjà l'objet d'un accord amiable…" at bounding box center [716, 357] width 646 height 64
drag, startPoint x: 783, startPoint y: 353, endPoint x: 917, endPoint y: 358, distance: 133.8
click at [917, 358] on p "La compagnie nous informe que le passager fait déjà l'objet d'un accord amiable…" at bounding box center [716, 357] width 646 height 64
drag, startPoint x: 450, startPoint y: 370, endPoint x: 553, endPoint y: 372, distance: 103.1
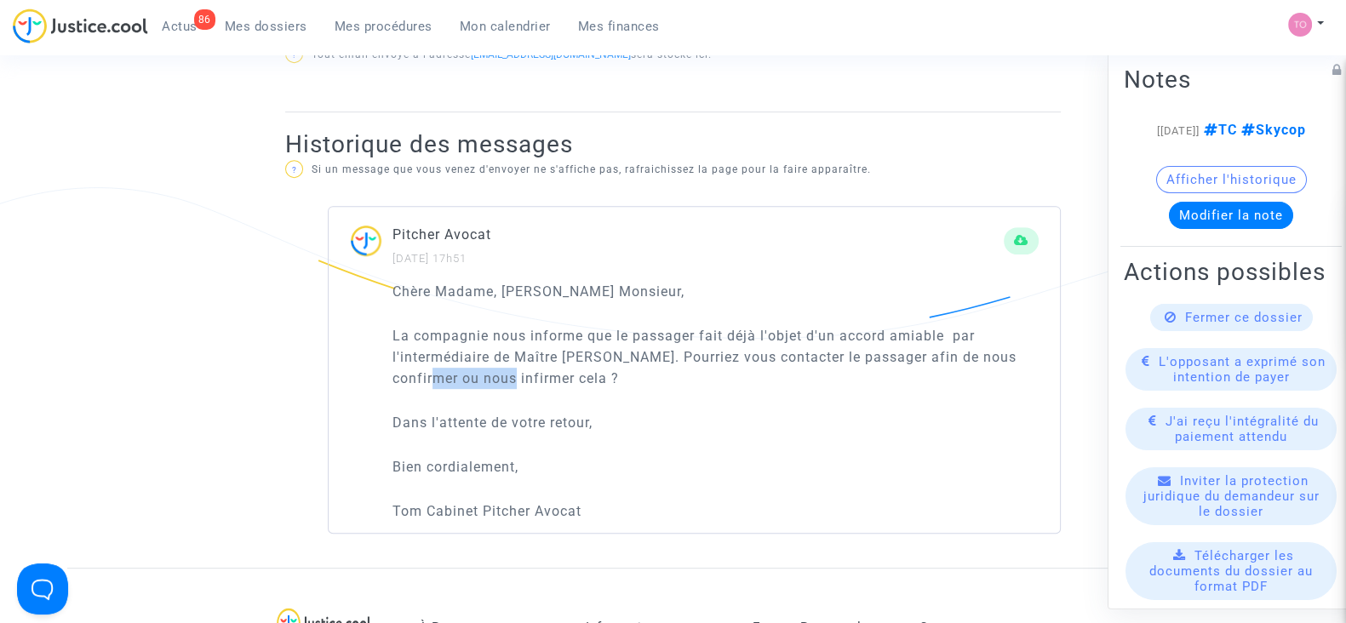
click at [541, 372] on p "La compagnie nous informe que le passager fait déjà l'objet d'un accord amiable…" at bounding box center [716, 357] width 646 height 64
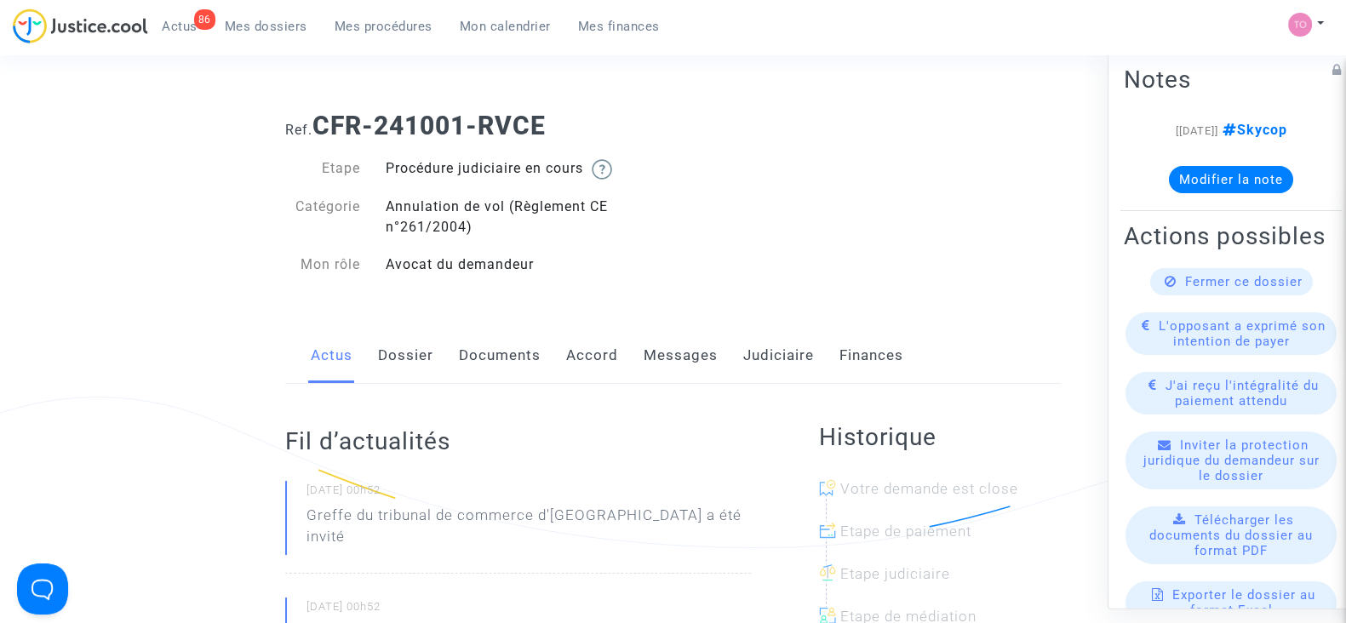
click at [747, 349] on link "Judiciaire" at bounding box center [778, 356] width 71 height 56
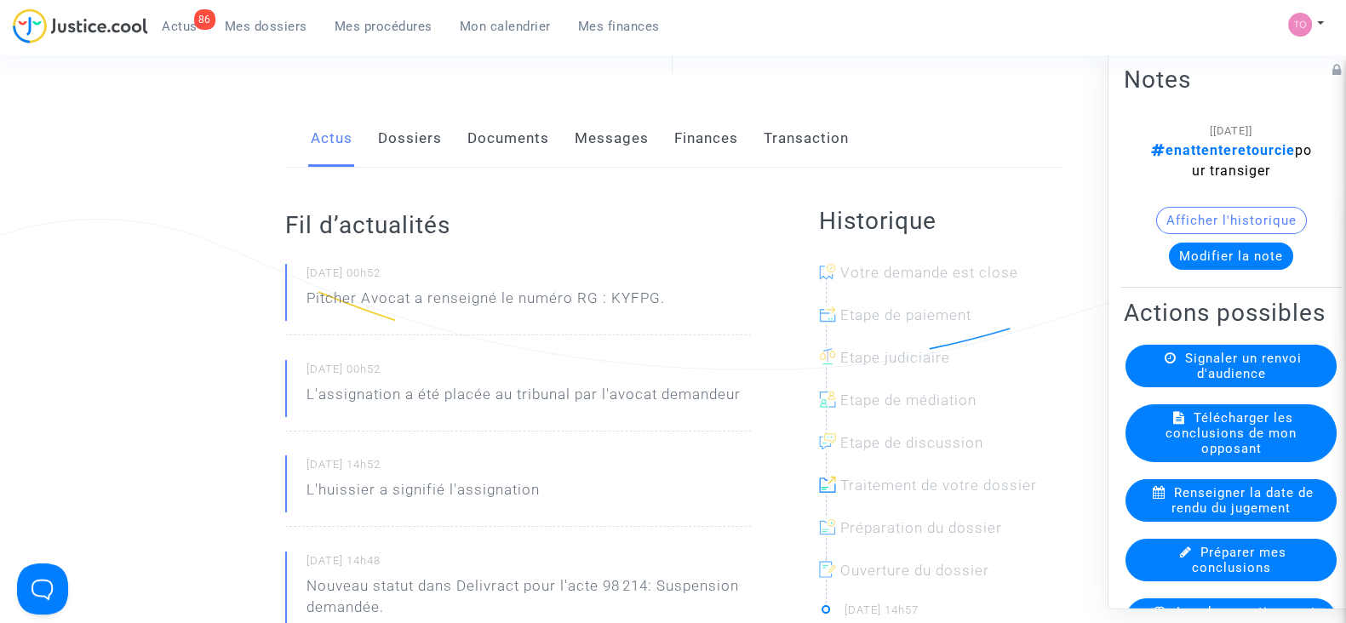
scroll to position [106, 0]
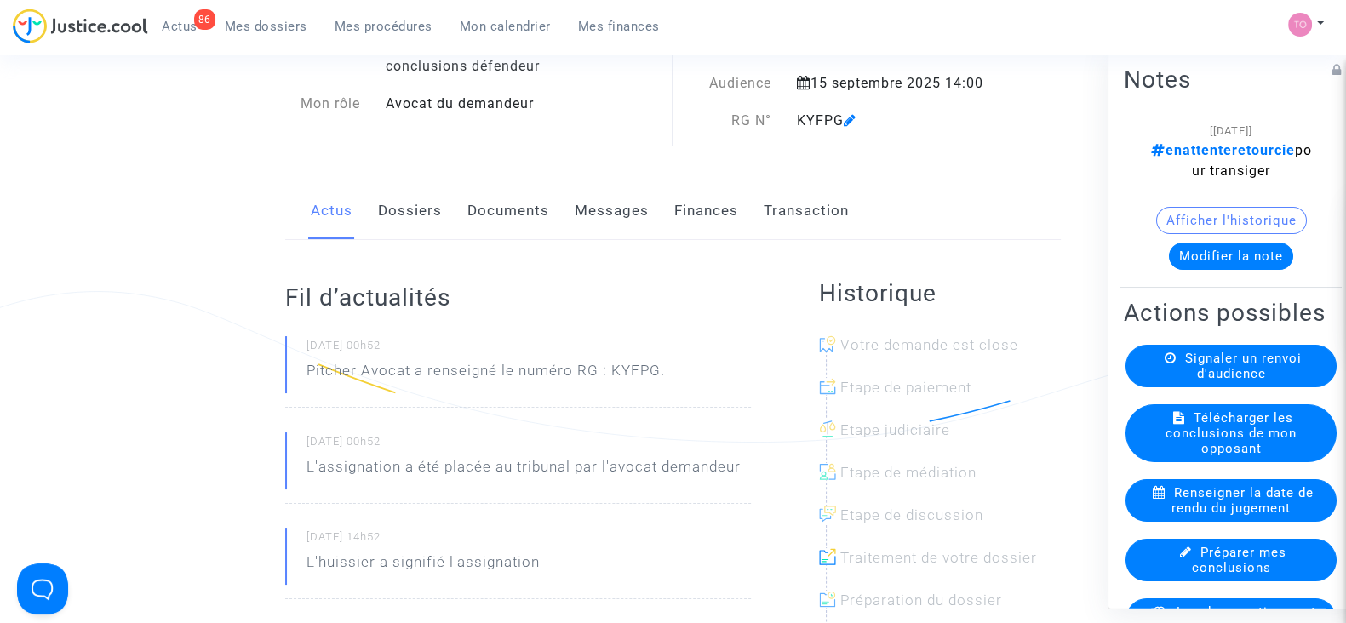
click at [496, 212] on link "Documents" at bounding box center [508, 211] width 82 height 56
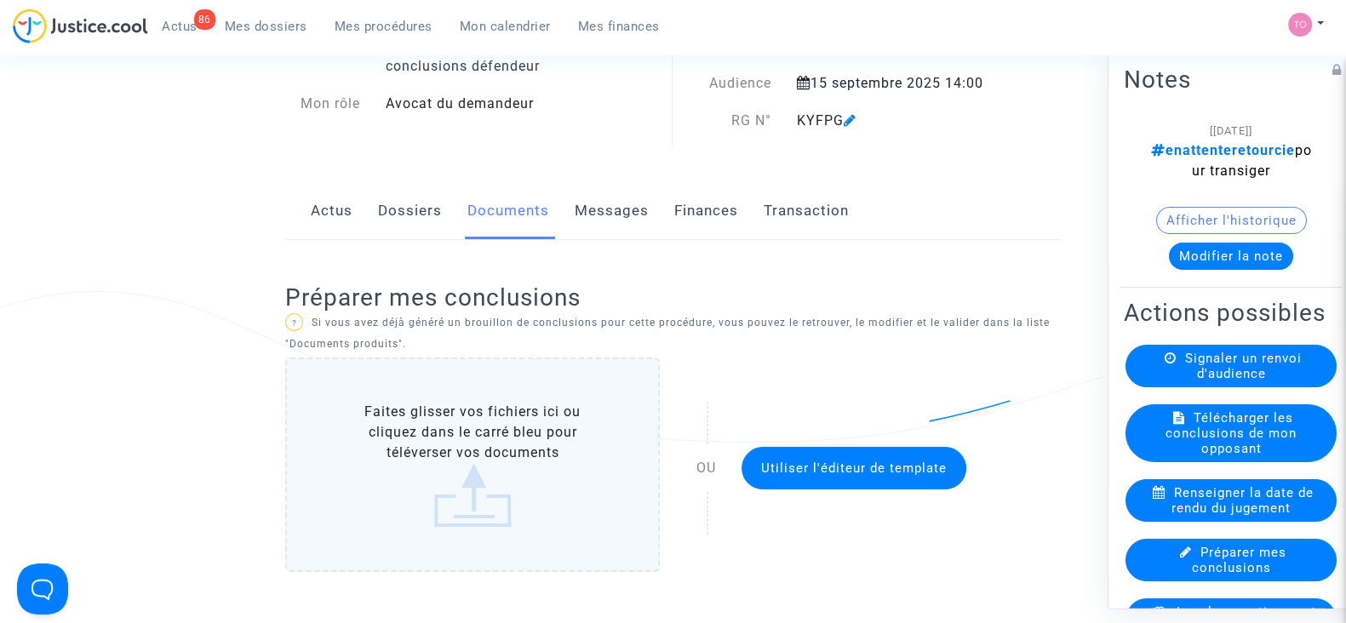
click at [409, 210] on link "Dossiers" at bounding box center [410, 211] width 64 height 56
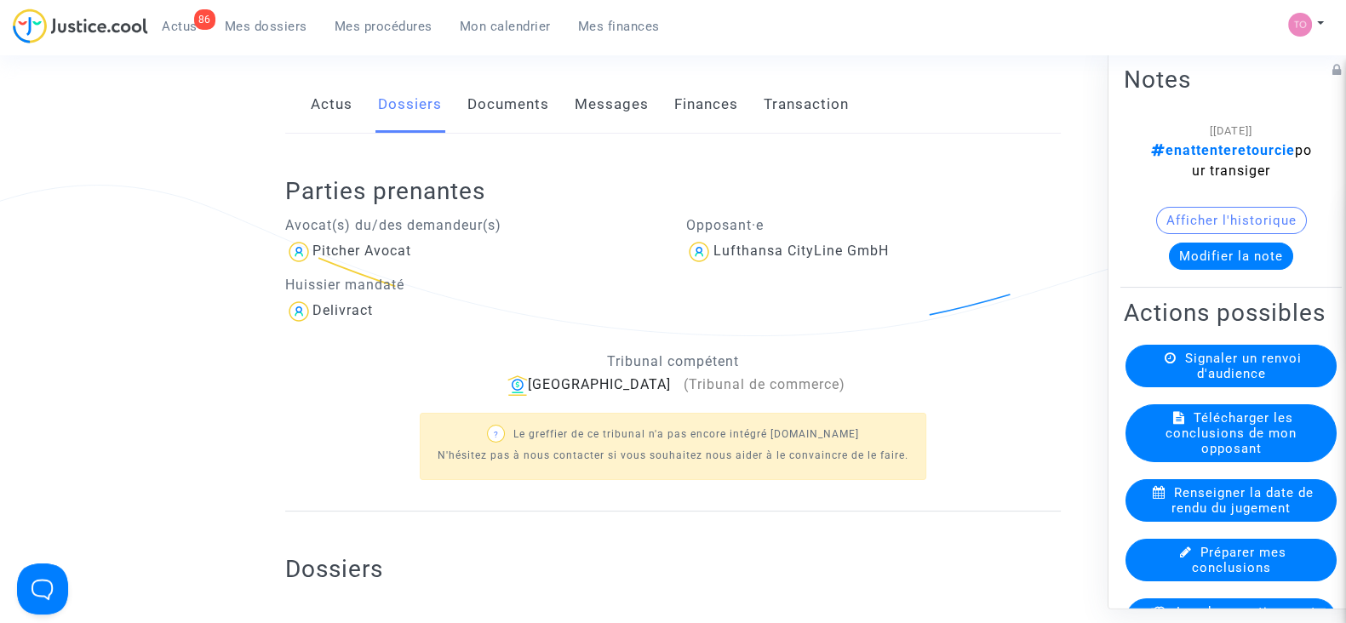
click at [507, 110] on link "Documents" at bounding box center [508, 105] width 82 height 56
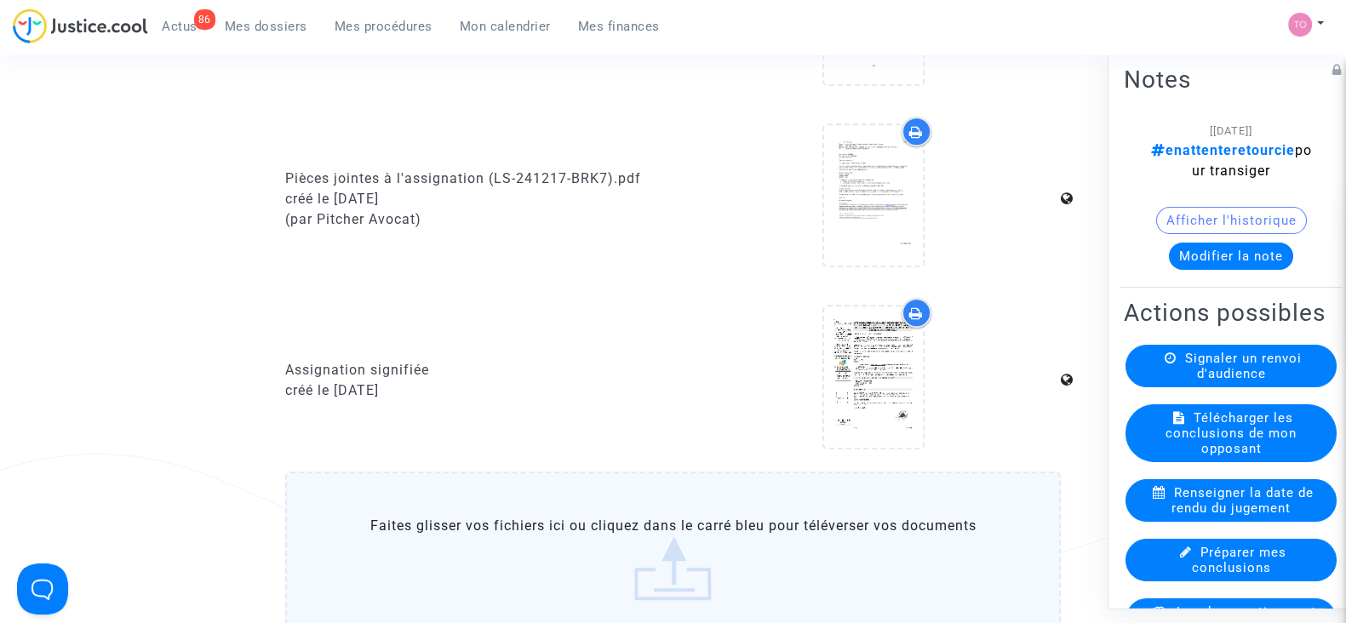
scroll to position [1383, 0]
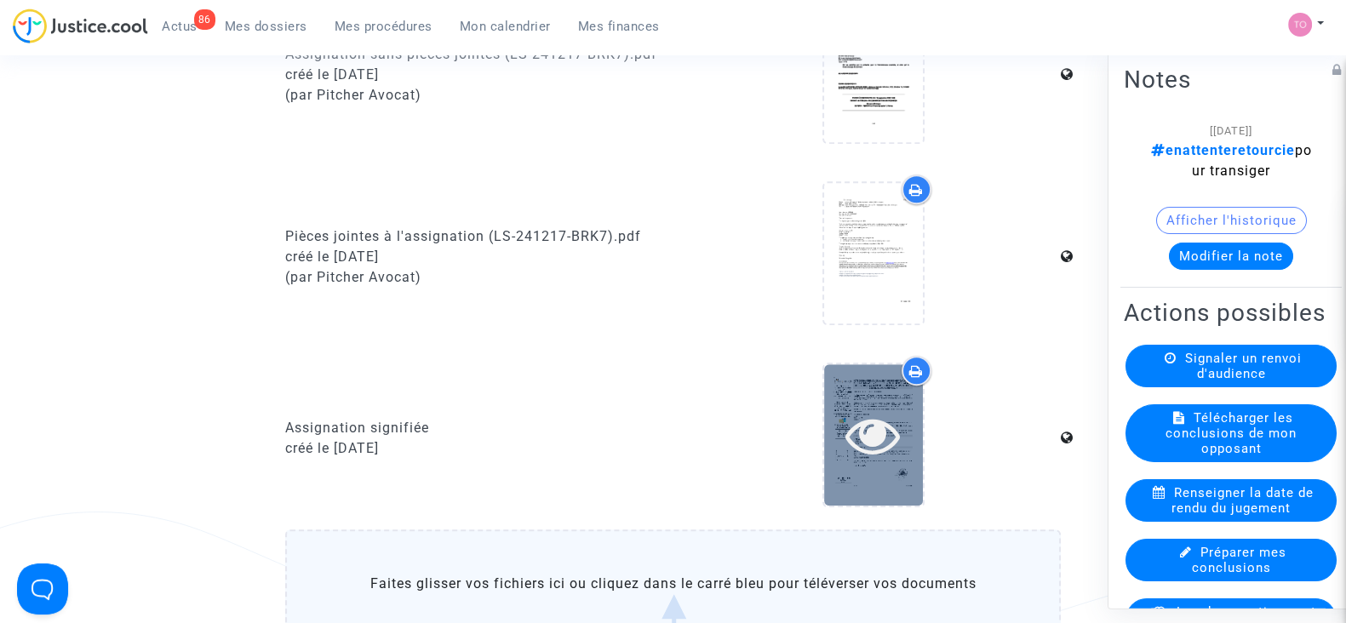
click at [869, 430] on icon at bounding box center [873, 435] width 55 height 54
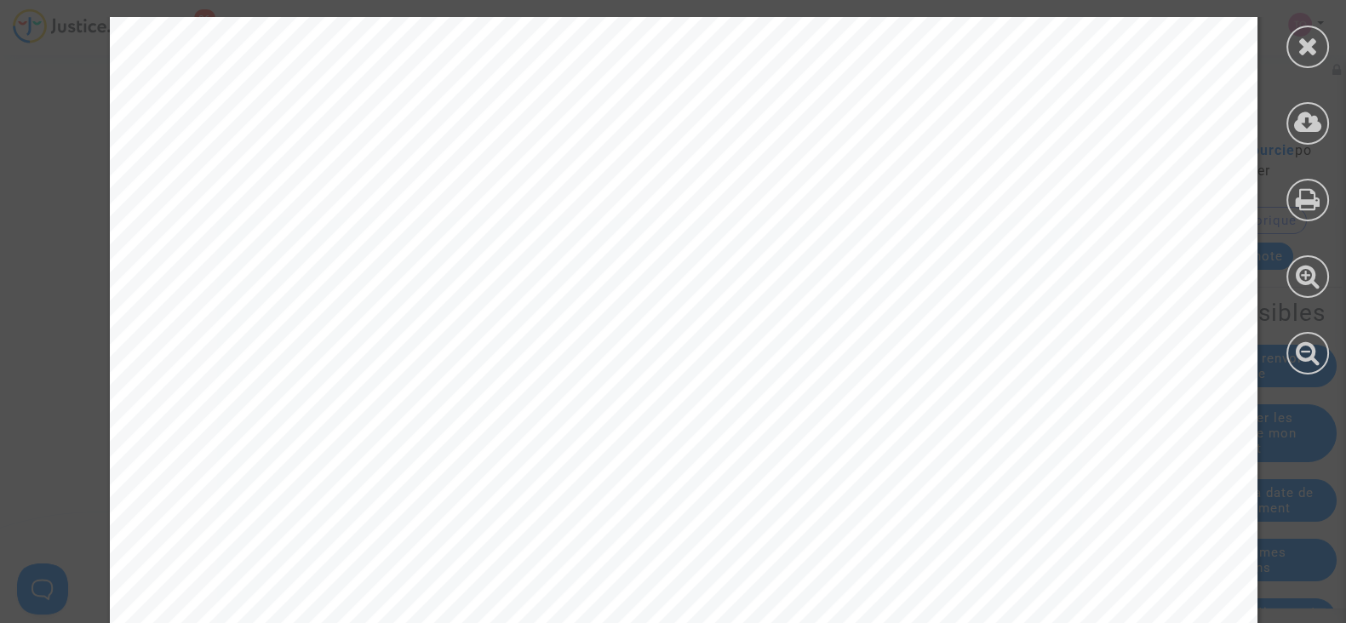
scroll to position [49295, 0]
click at [1302, 52] on icon at bounding box center [1308, 46] width 21 height 26
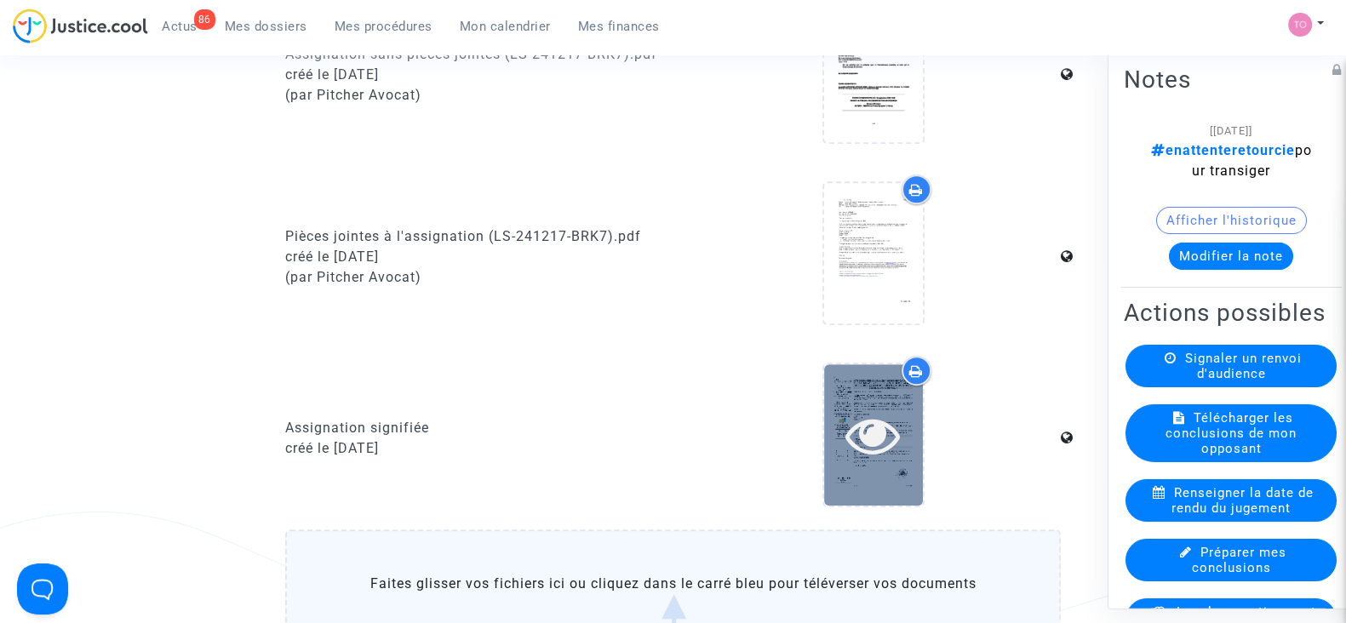
click at [875, 423] on icon at bounding box center [873, 435] width 55 height 54
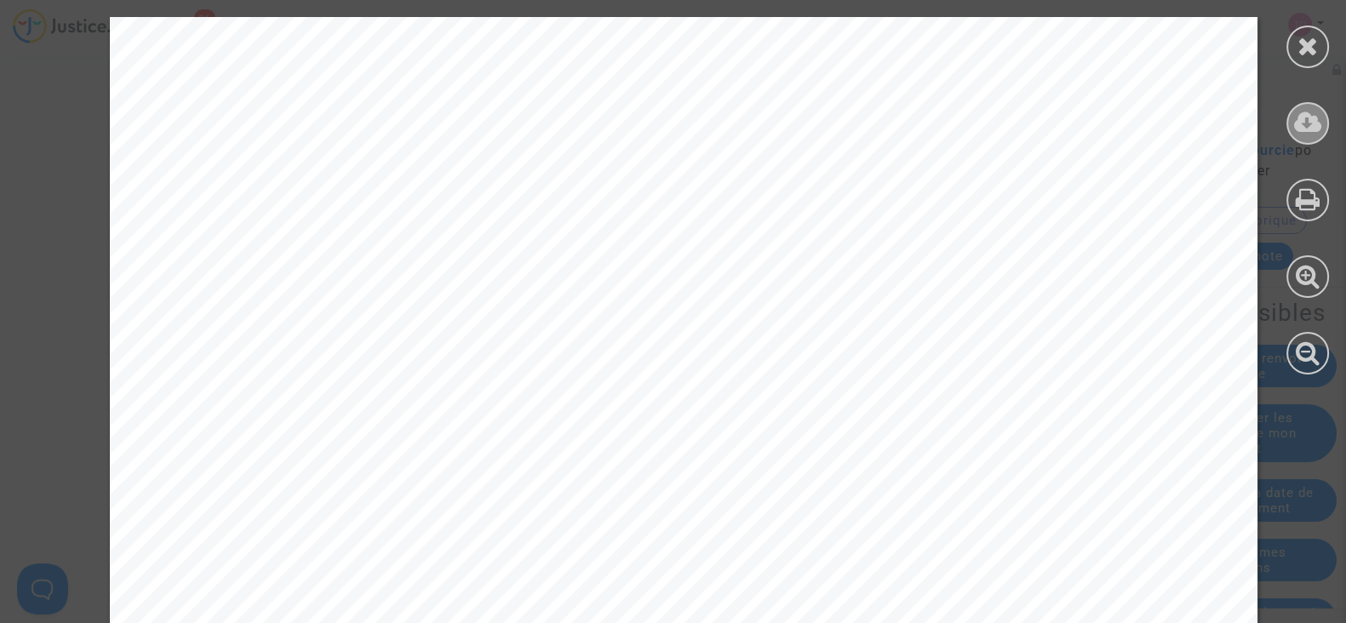
click at [1306, 134] on icon at bounding box center [1308, 123] width 28 height 26
click at [1296, 50] on div at bounding box center [1308, 47] width 43 height 43
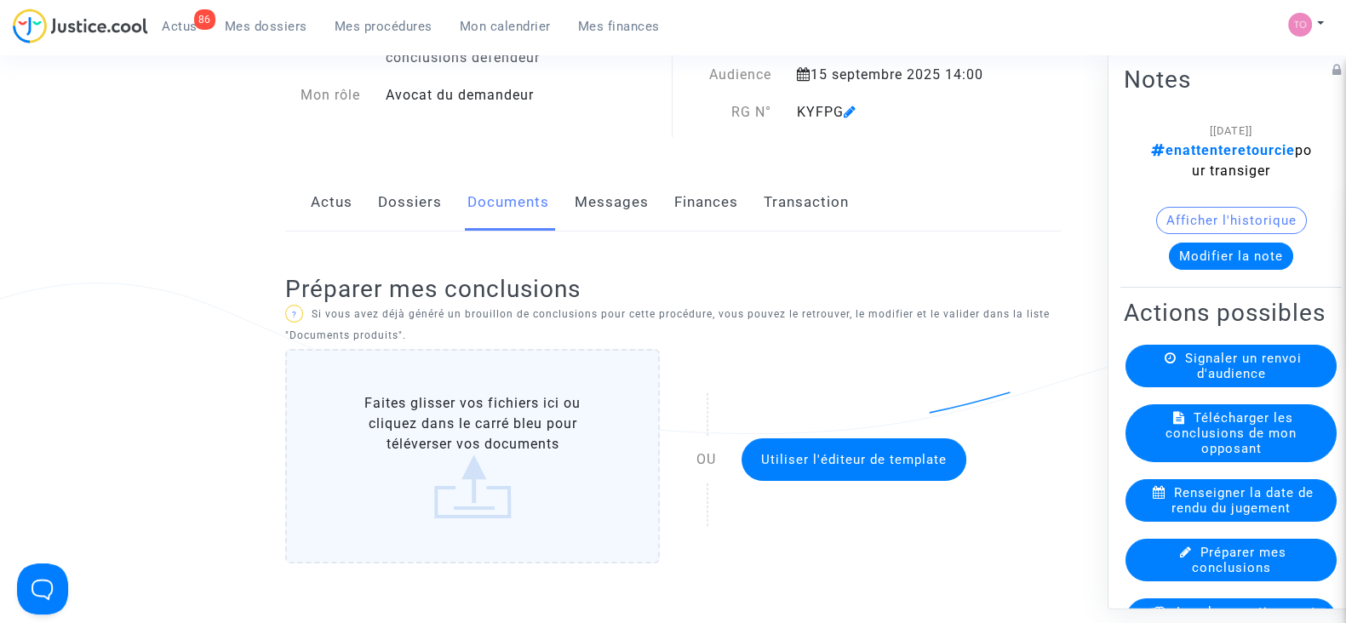
scroll to position [0, 0]
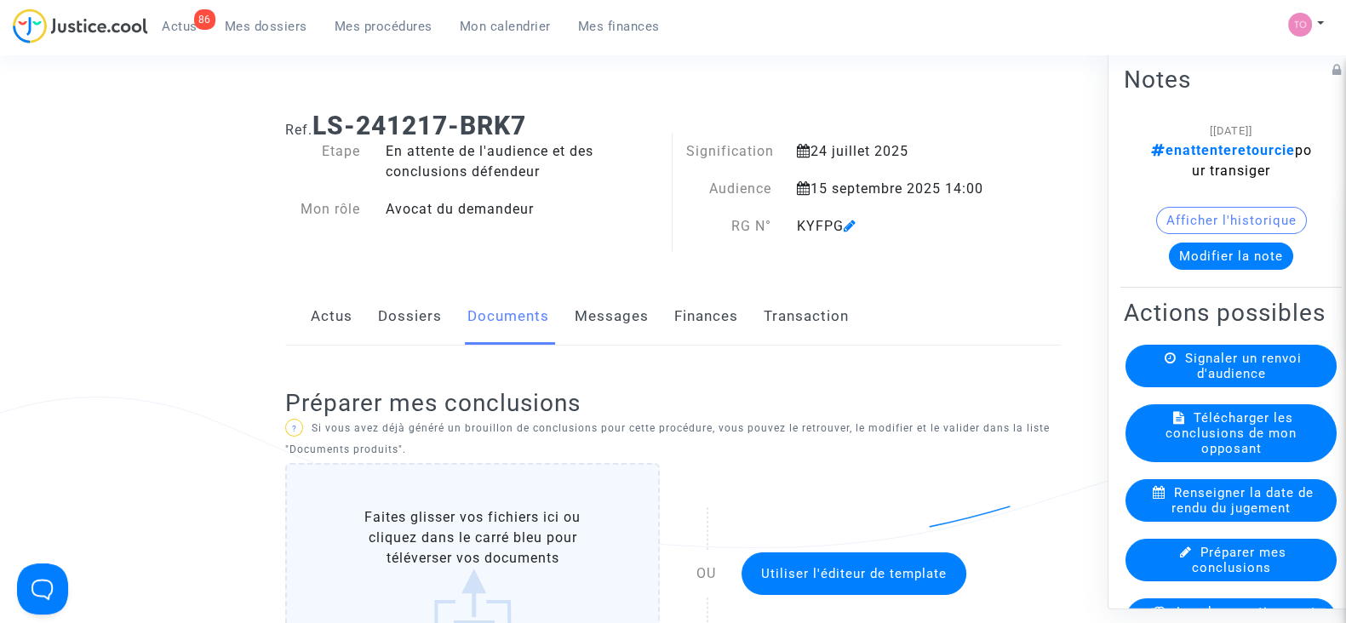
drag, startPoint x: 800, startPoint y: 221, endPoint x: 840, endPoint y: 220, distance: 40.1
click at [840, 220] on div "KYFPG" at bounding box center [895, 226] width 222 height 20
copy div "KYFPG"
